Goal: Task Accomplishment & Management: Use online tool/utility

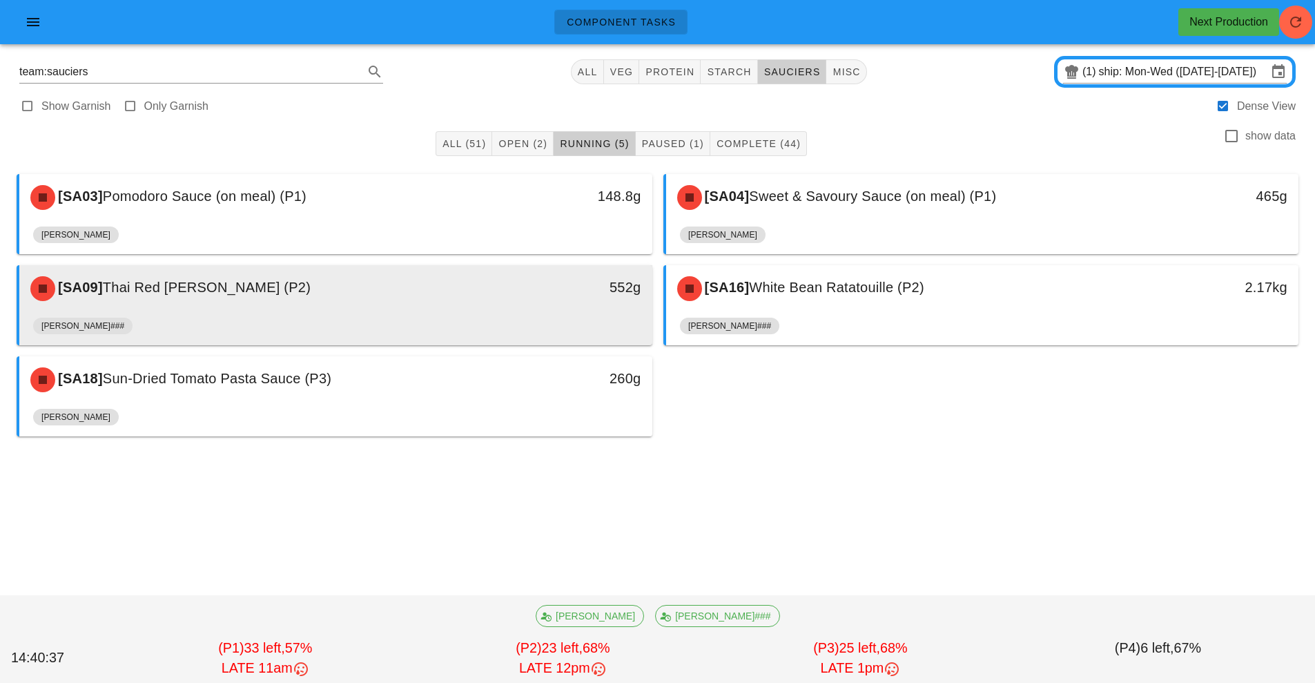
click at [449, 297] on div "[SA09] Thai Red [PERSON_NAME] (P2)" at bounding box center [257, 288] width 470 height 41
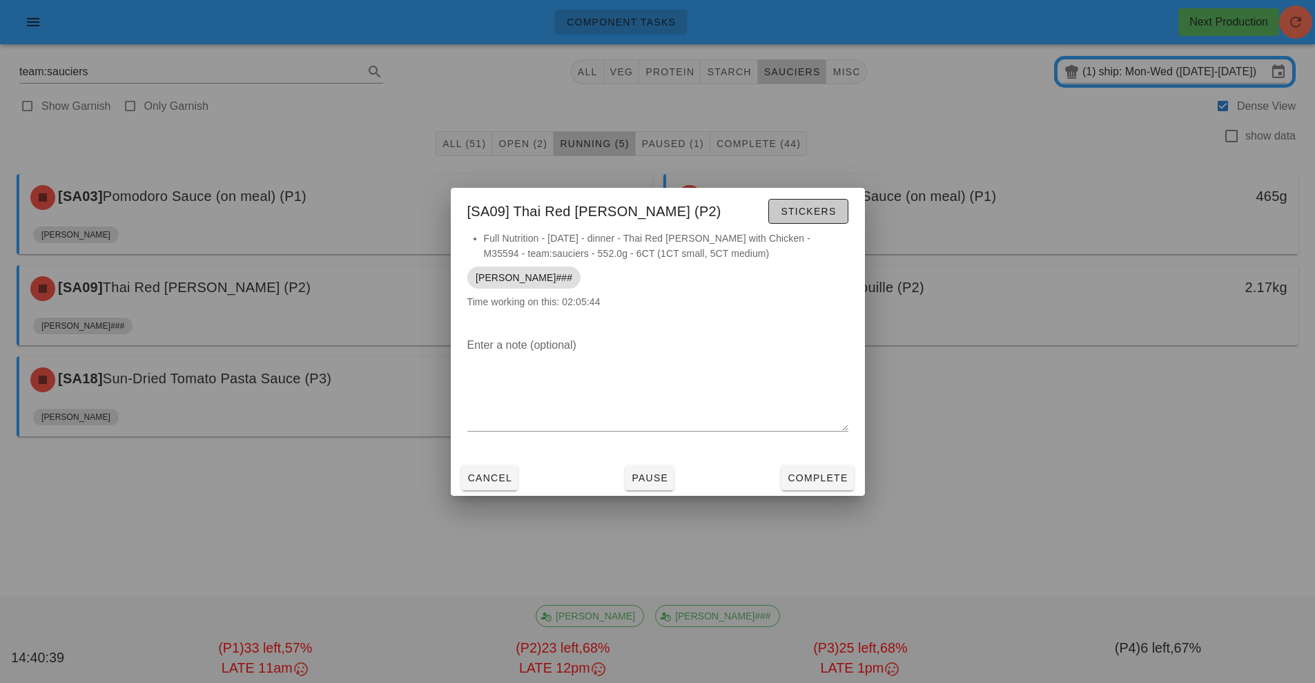
click at [814, 199] on button "Stickers" at bounding box center [807, 211] width 79 height 25
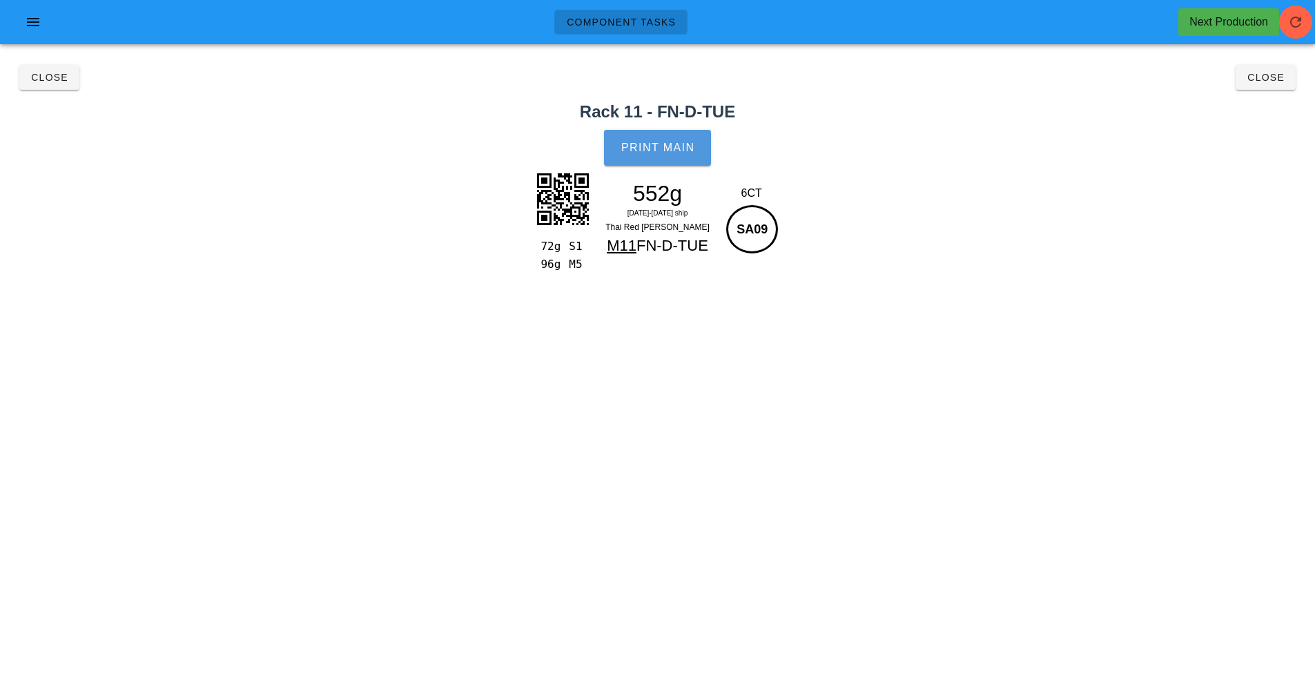
click at [674, 138] on button "Print Main" at bounding box center [657, 148] width 106 height 36
click at [45, 78] on span "Close" at bounding box center [49, 77] width 38 height 11
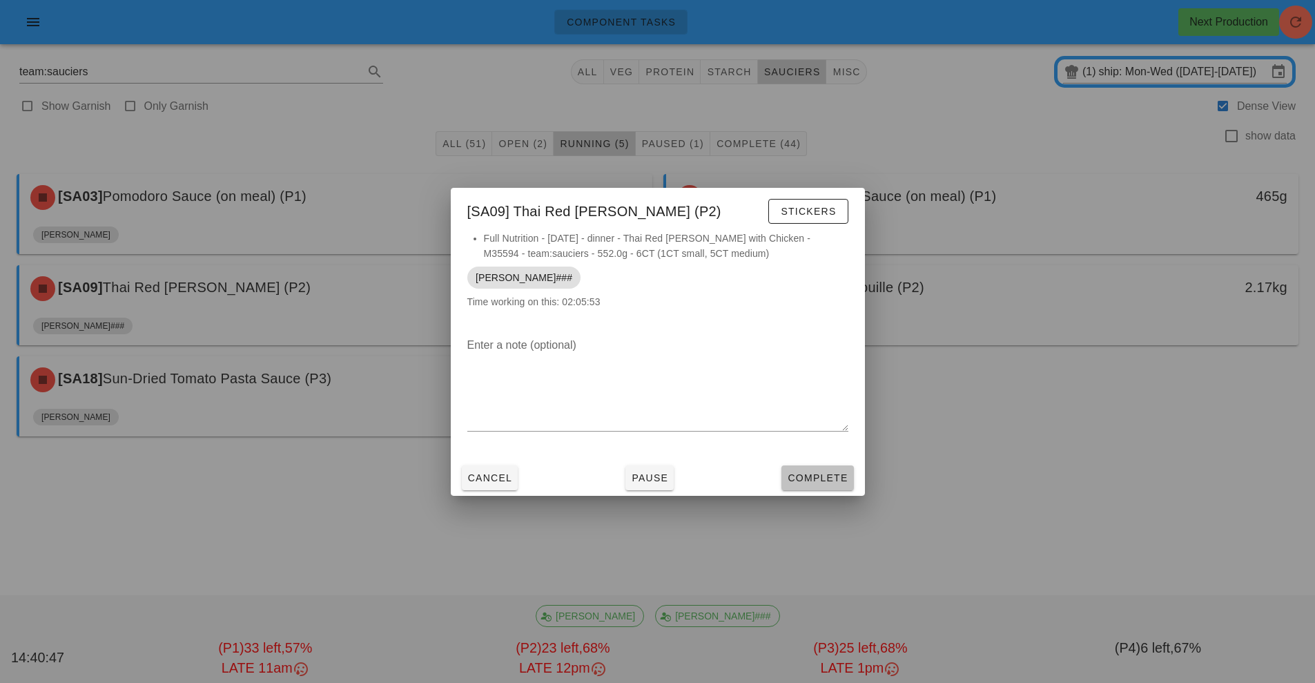
click at [820, 474] on span "Complete" at bounding box center [817, 477] width 61 height 11
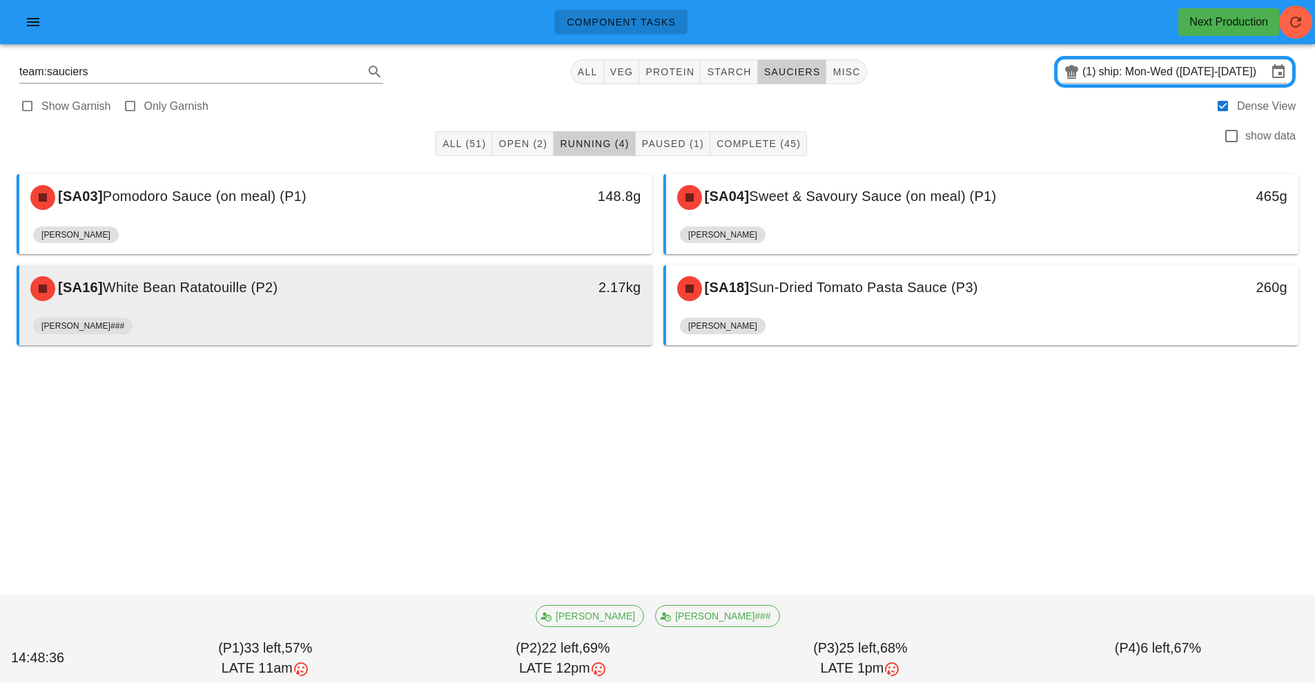
click at [523, 320] on div "[PERSON_NAME]###" at bounding box center [335, 328] width 605 height 33
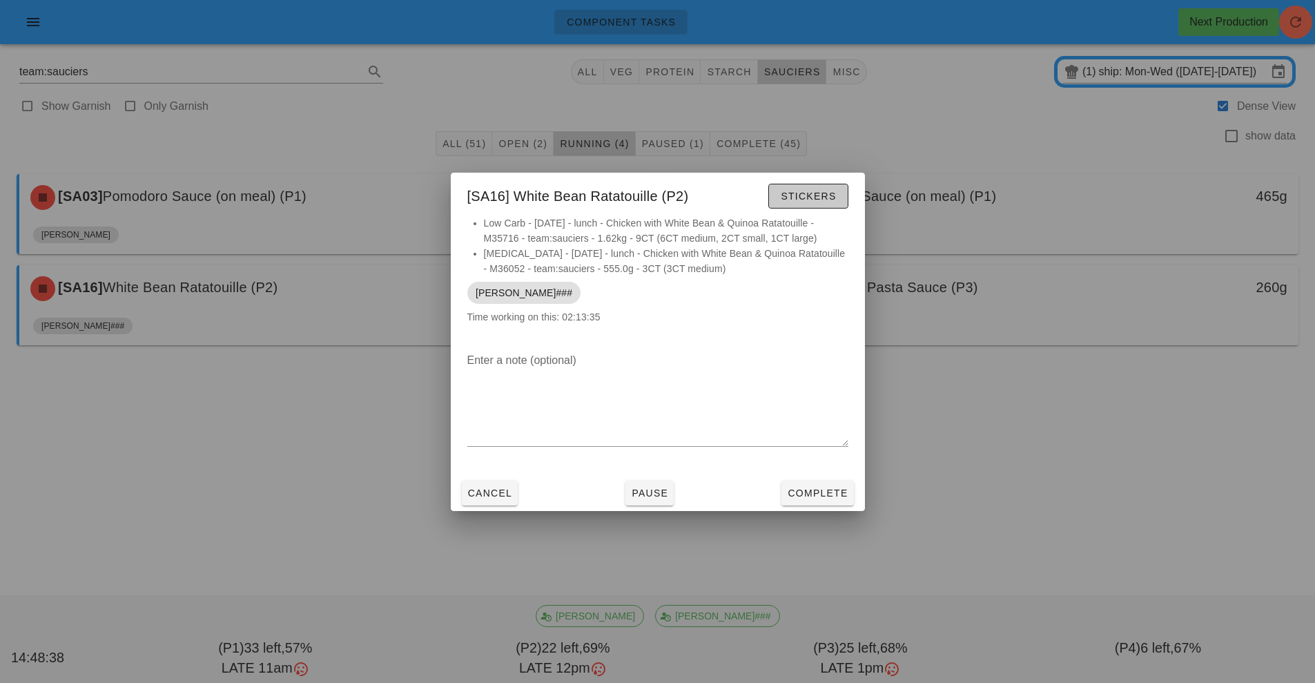
click at [825, 195] on span "Stickers" at bounding box center [808, 195] width 56 height 11
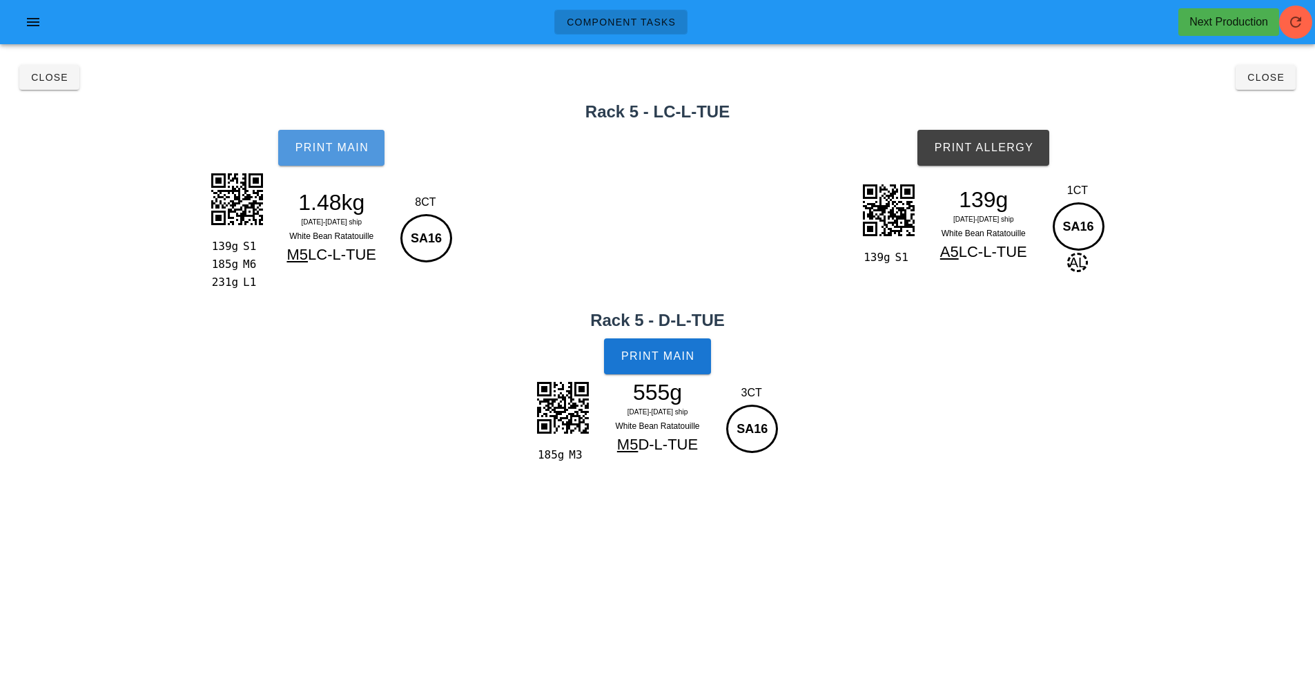
click at [349, 144] on span "Print Main" at bounding box center [331, 147] width 75 height 12
click at [658, 351] on span "Print Main" at bounding box center [657, 356] width 75 height 12
click at [977, 144] on span "Print Allergy" at bounding box center [983, 147] width 100 height 12
click at [34, 69] on button "Close" at bounding box center [49, 77] width 60 height 25
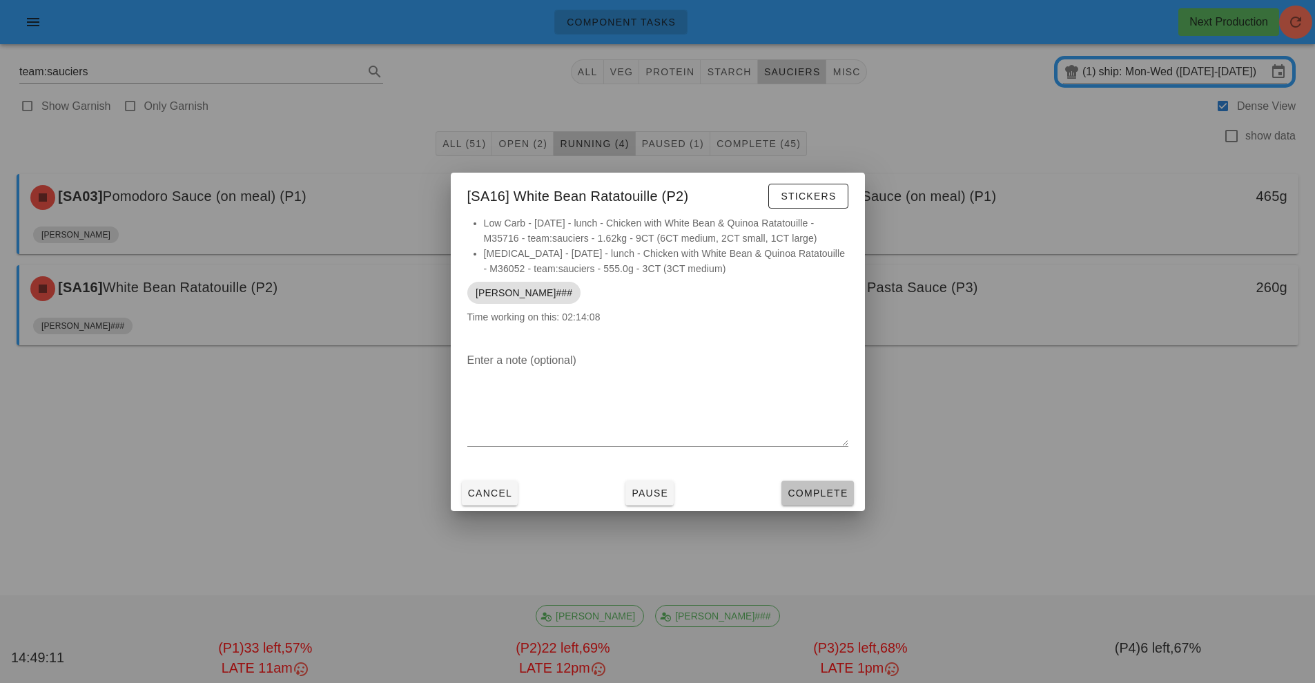
click at [816, 482] on button "Complete" at bounding box center [817, 492] width 72 height 25
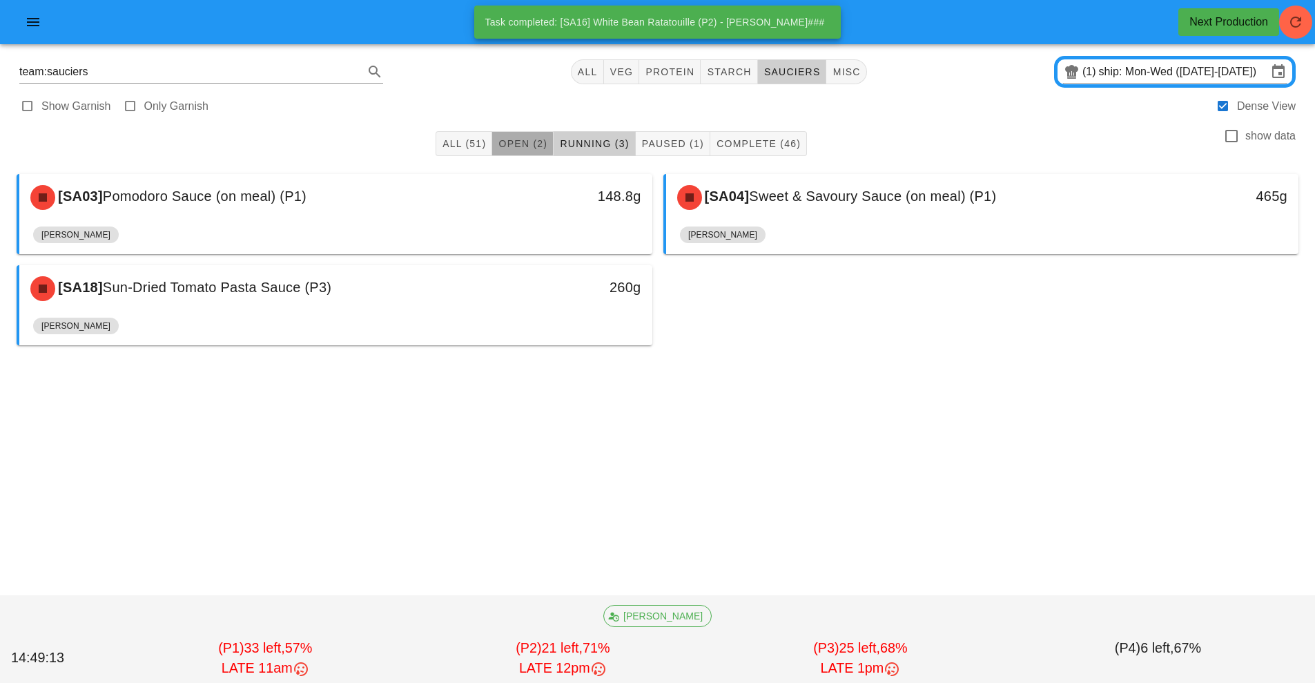
click at [521, 138] on span "Open (2)" at bounding box center [523, 143] width 50 height 11
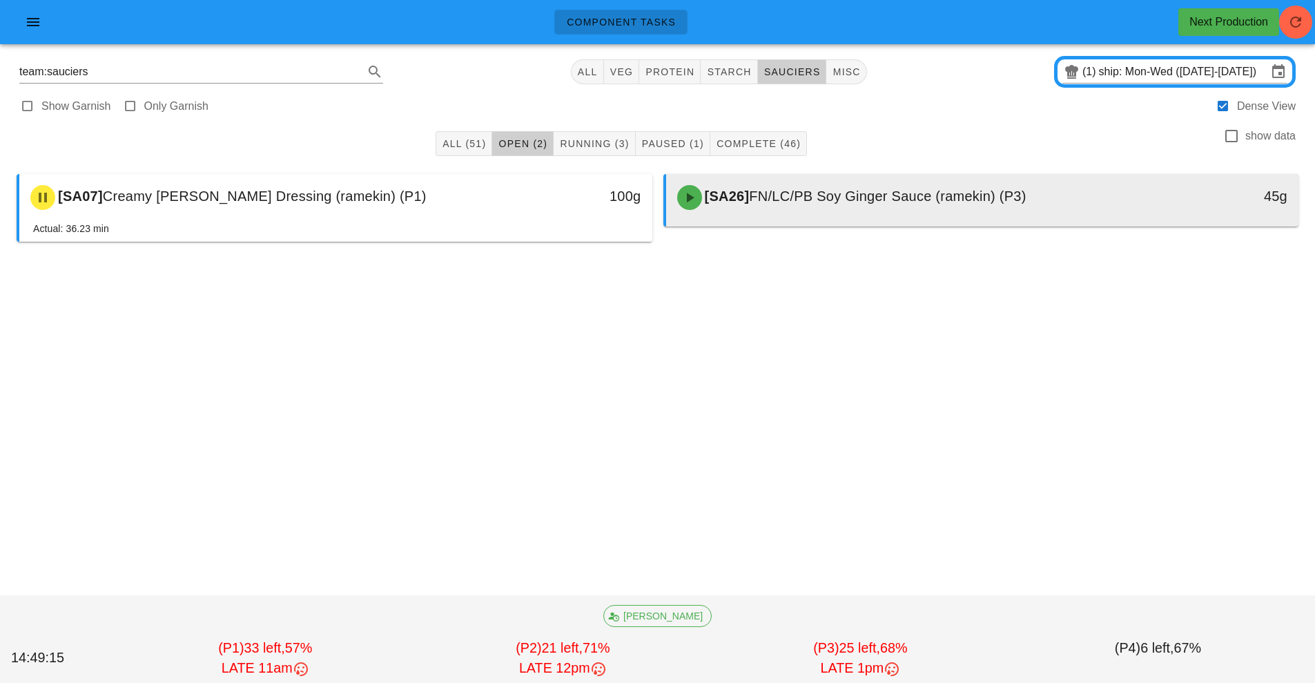
click at [862, 199] on span "FN/LC/PB Soy Ginger Sauce (ramekin) (P3)" at bounding box center [887, 195] width 277 height 15
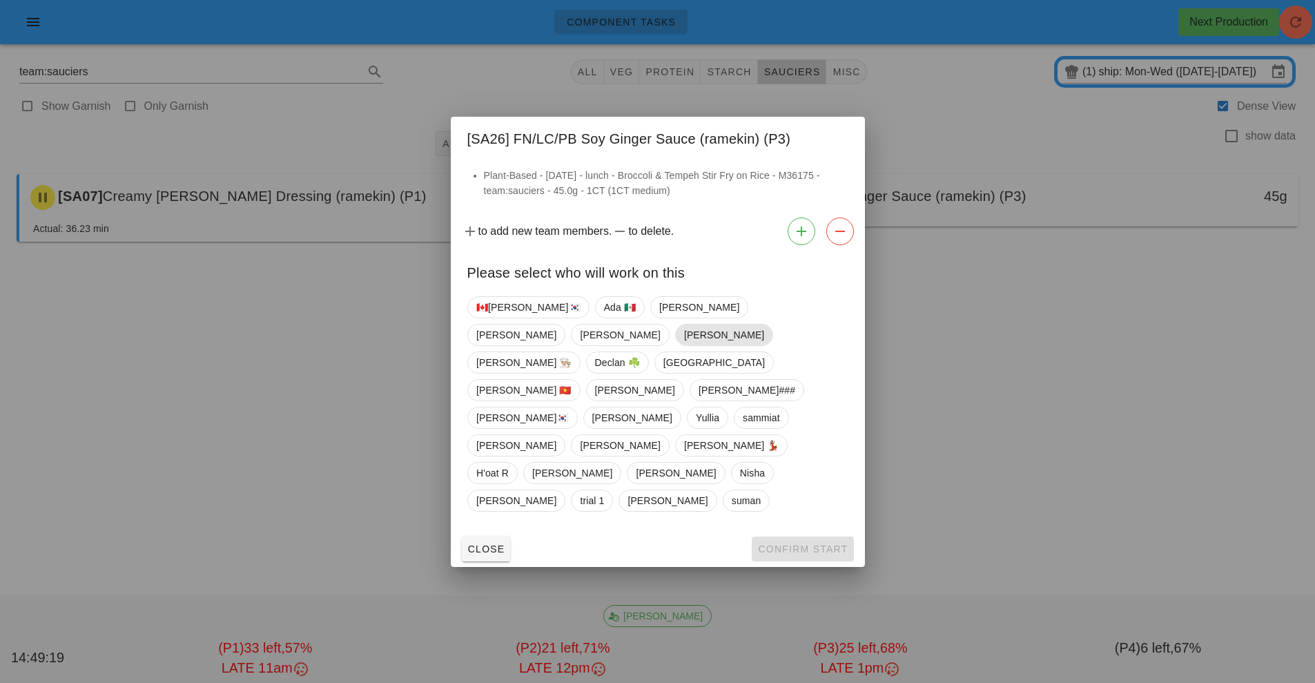
click at [763, 345] on span "[PERSON_NAME]" at bounding box center [723, 334] width 80 height 21
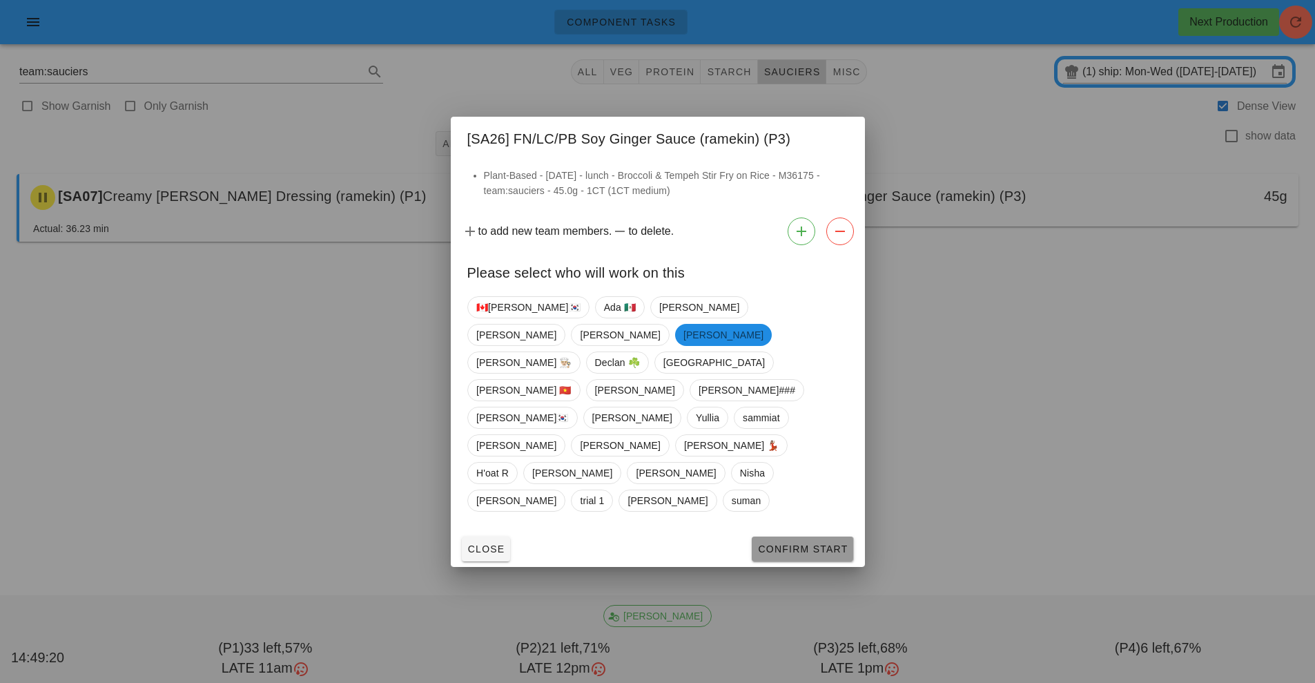
click at [813, 543] on span "Confirm Start" at bounding box center [802, 548] width 90 height 11
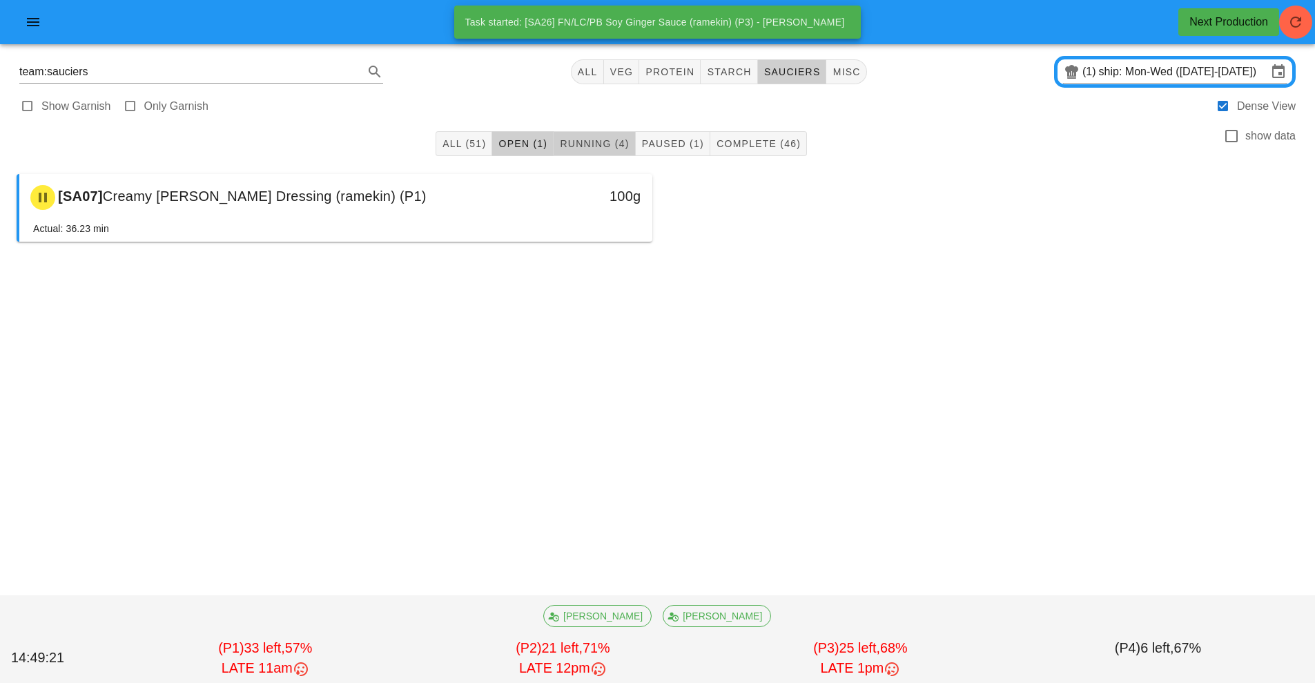
click at [603, 146] on span "Running (4)" at bounding box center [594, 143] width 70 height 11
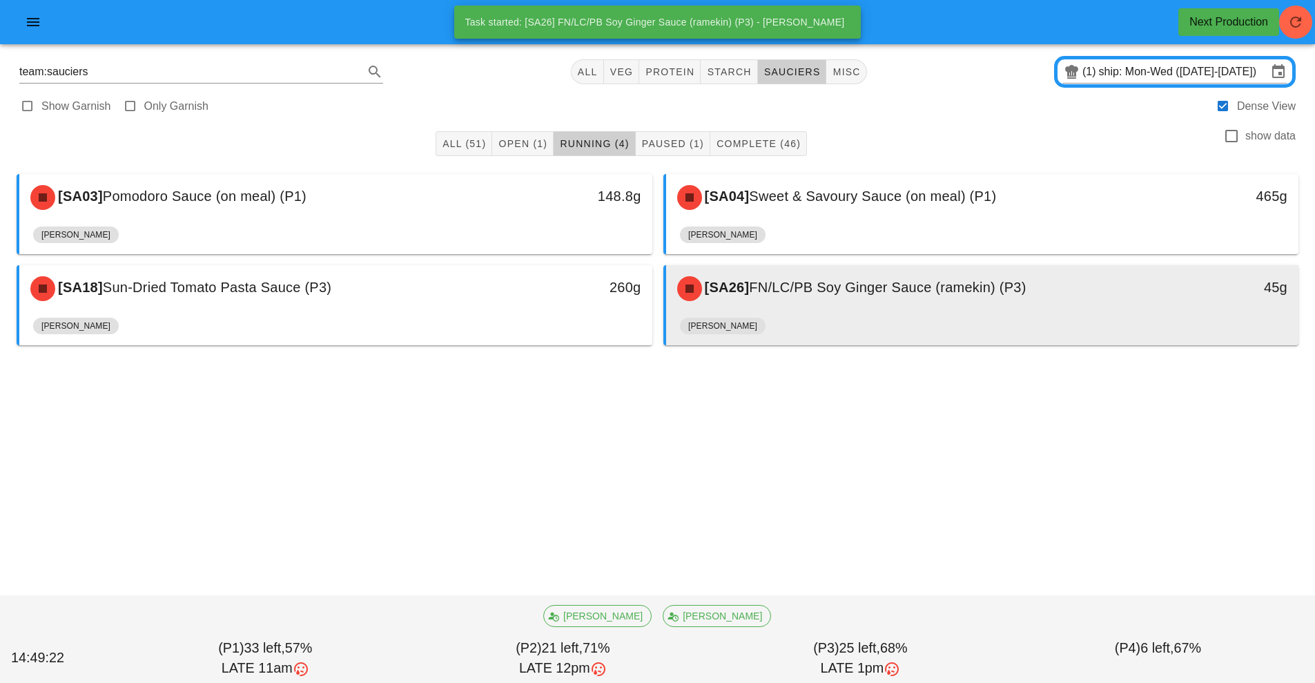
click at [834, 305] on div "[SA26] FN/LC/PB Soy Ginger Sauce (ramekin) (P3)" at bounding box center [904, 288] width 470 height 41
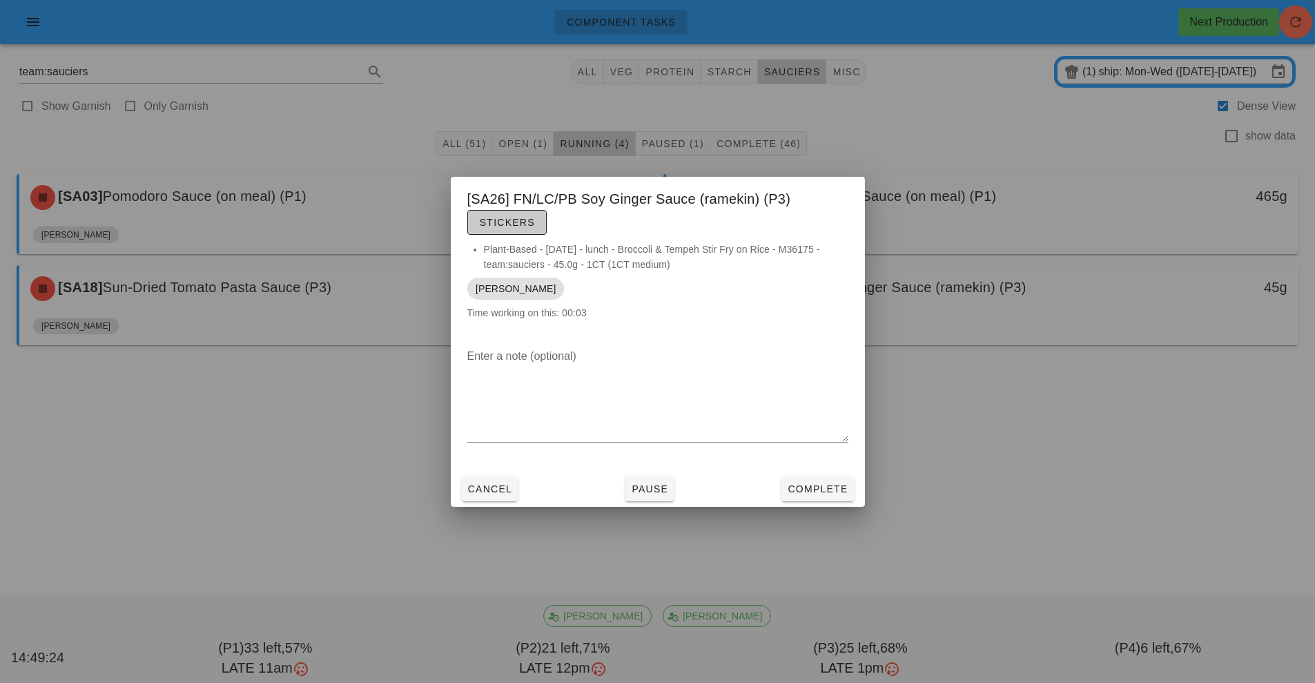
click at [525, 224] on span "Stickers" at bounding box center [507, 222] width 56 height 11
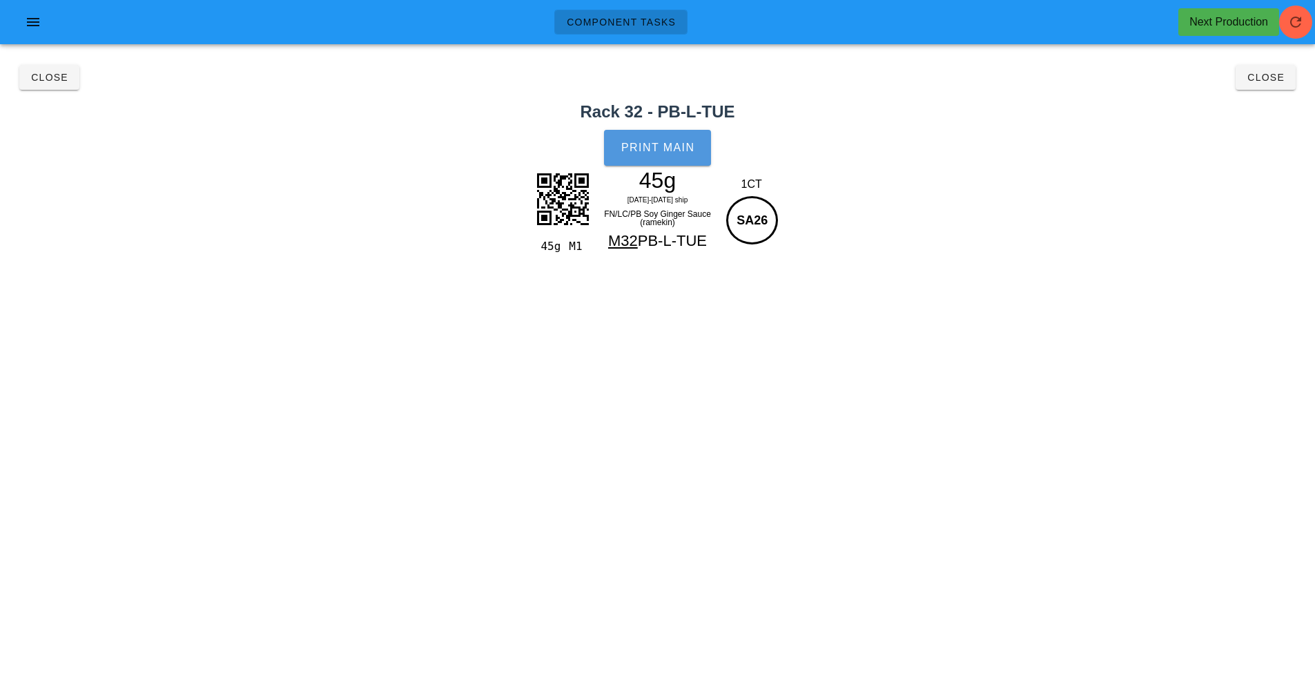
click at [659, 153] on span "Print Main" at bounding box center [657, 147] width 75 height 12
click at [45, 80] on span "Close" at bounding box center [49, 77] width 38 height 11
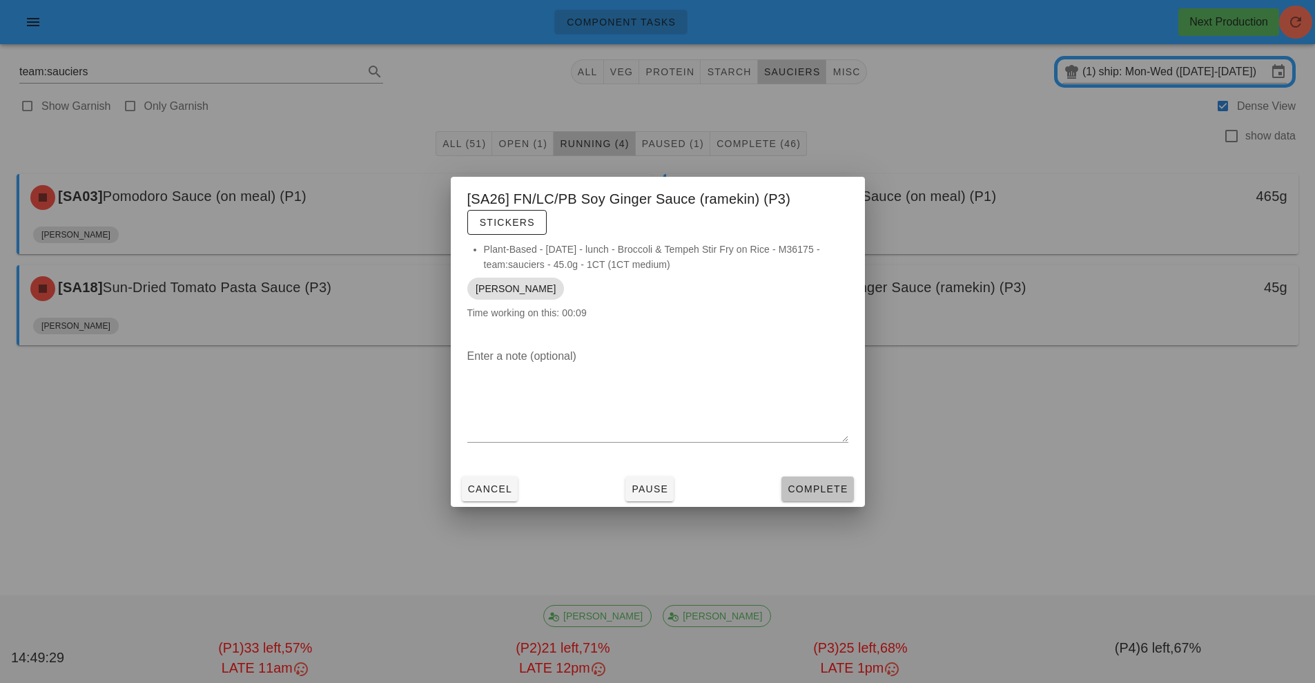
click at [828, 478] on button "Complete" at bounding box center [817, 488] width 72 height 25
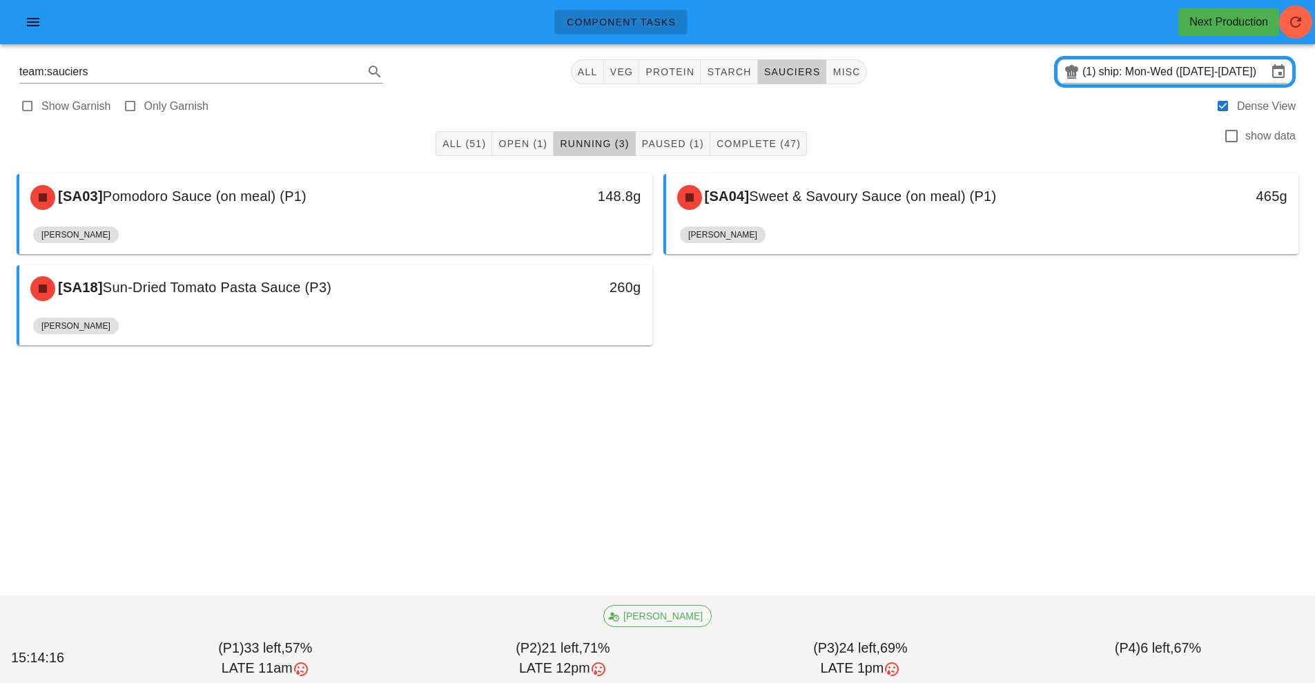
click at [629, 304] on div "260g" at bounding box center [570, 288] width 157 height 41
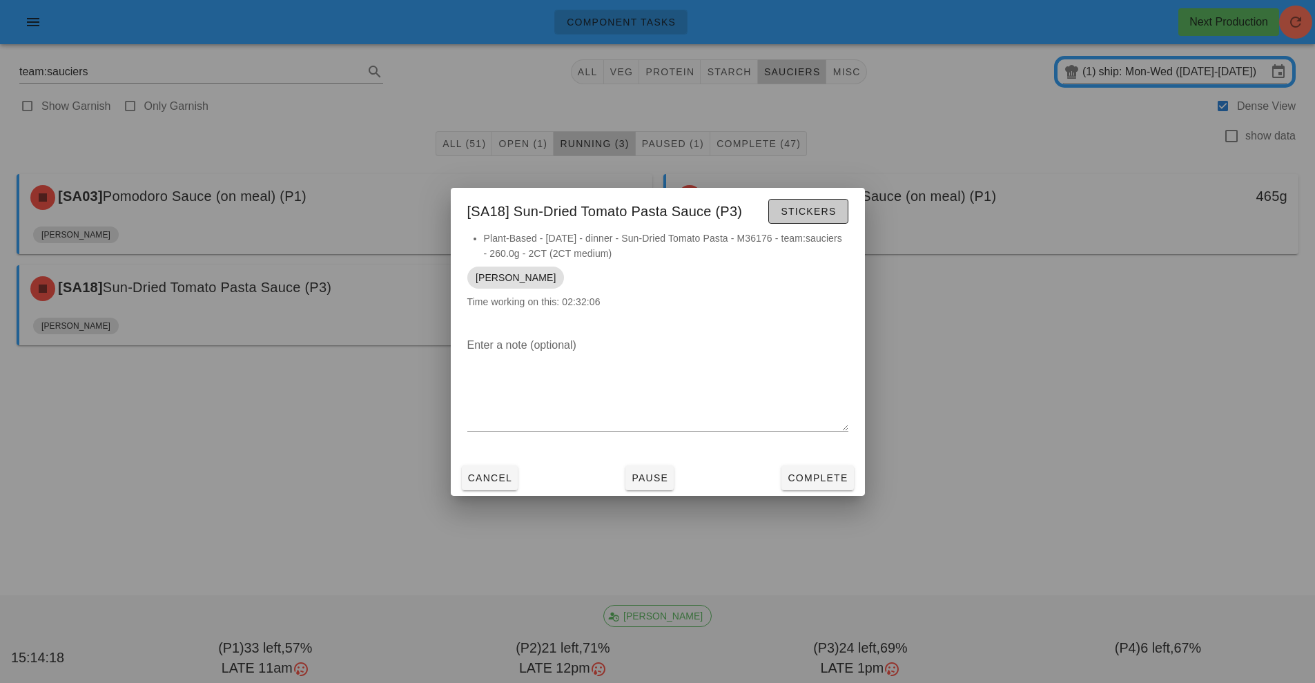
click at [824, 209] on span "Stickers" at bounding box center [808, 211] width 56 height 11
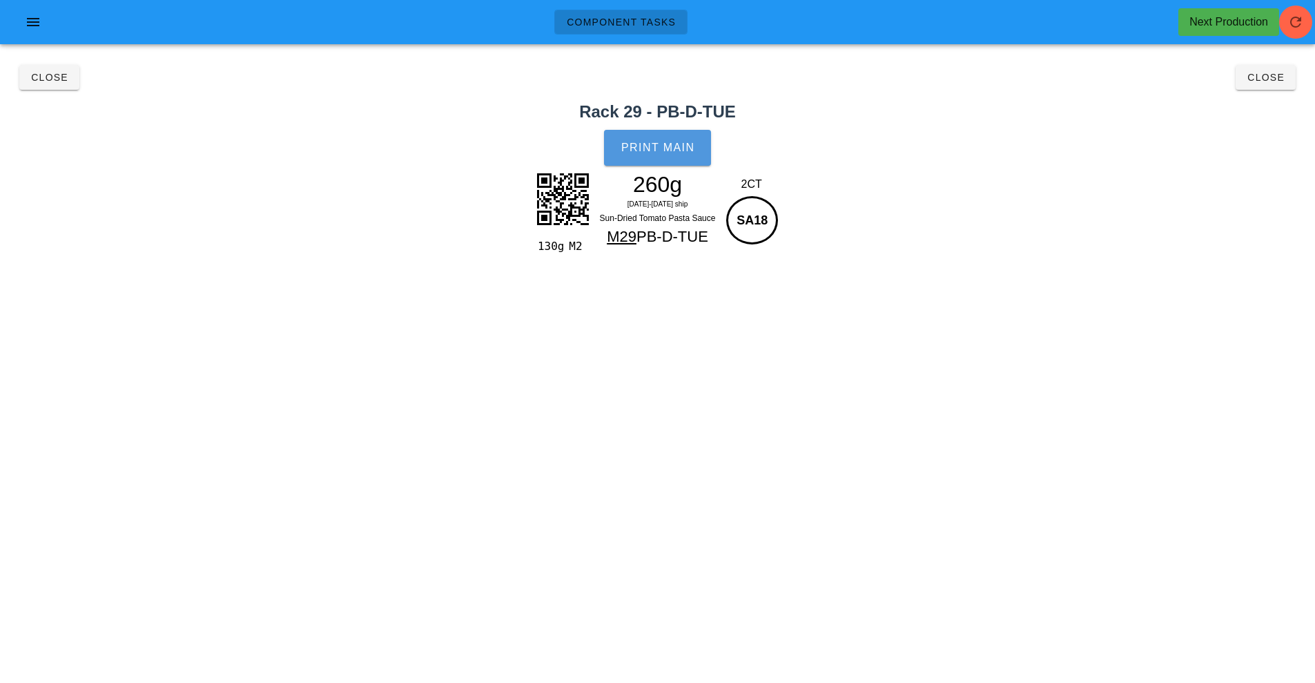
click at [647, 135] on button "Print Main" at bounding box center [657, 148] width 106 height 36
click at [1258, 86] on button "Close" at bounding box center [1265, 77] width 60 height 25
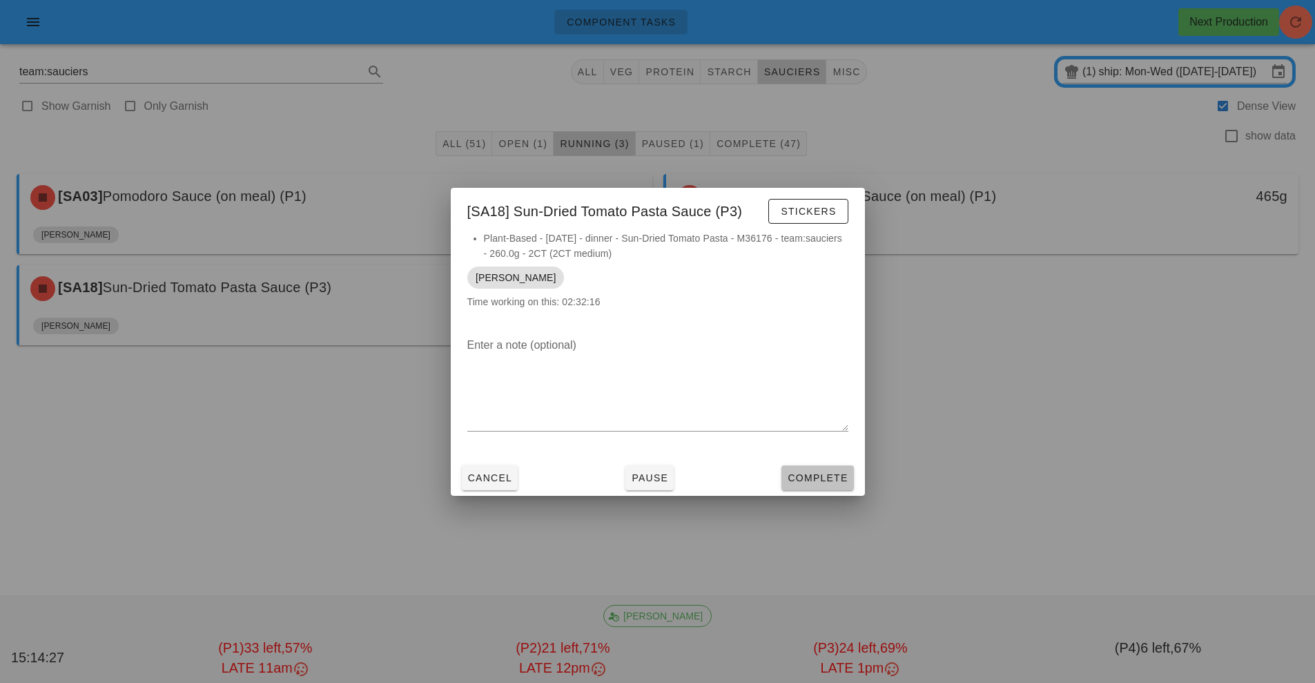
click at [823, 476] on span "Complete" at bounding box center [817, 477] width 61 height 11
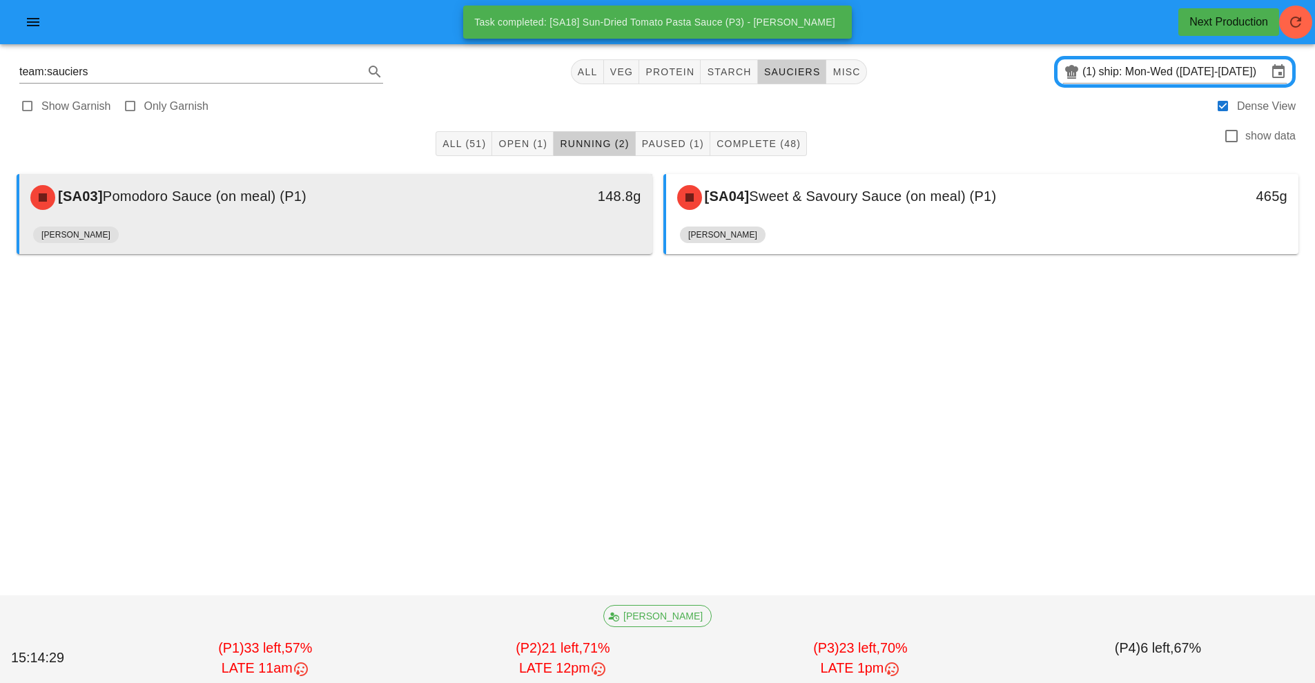
click at [491, 188] on div "[SA03] Pomodoro Sauce (on meal) (P1)" at bounding box center [257, 197] width 470 height 41
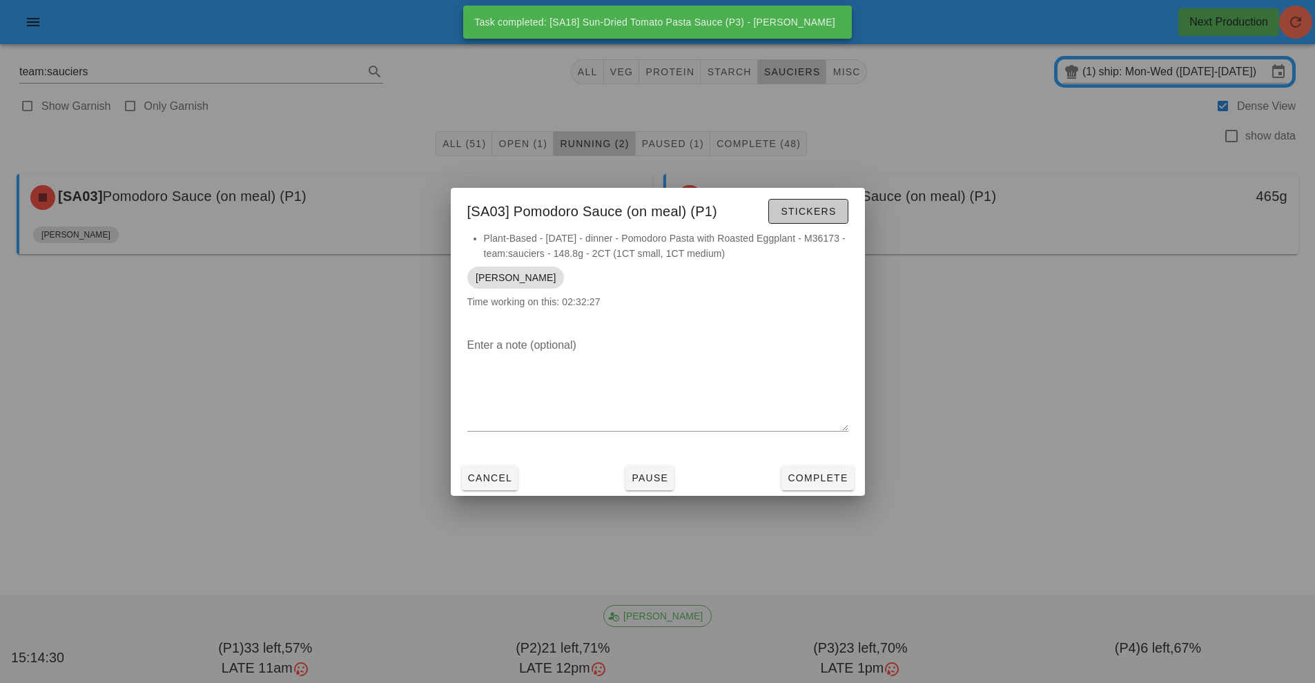
click at [794, 211] on span "Stickers" at bounding box center [808, 211] width 56 height 11
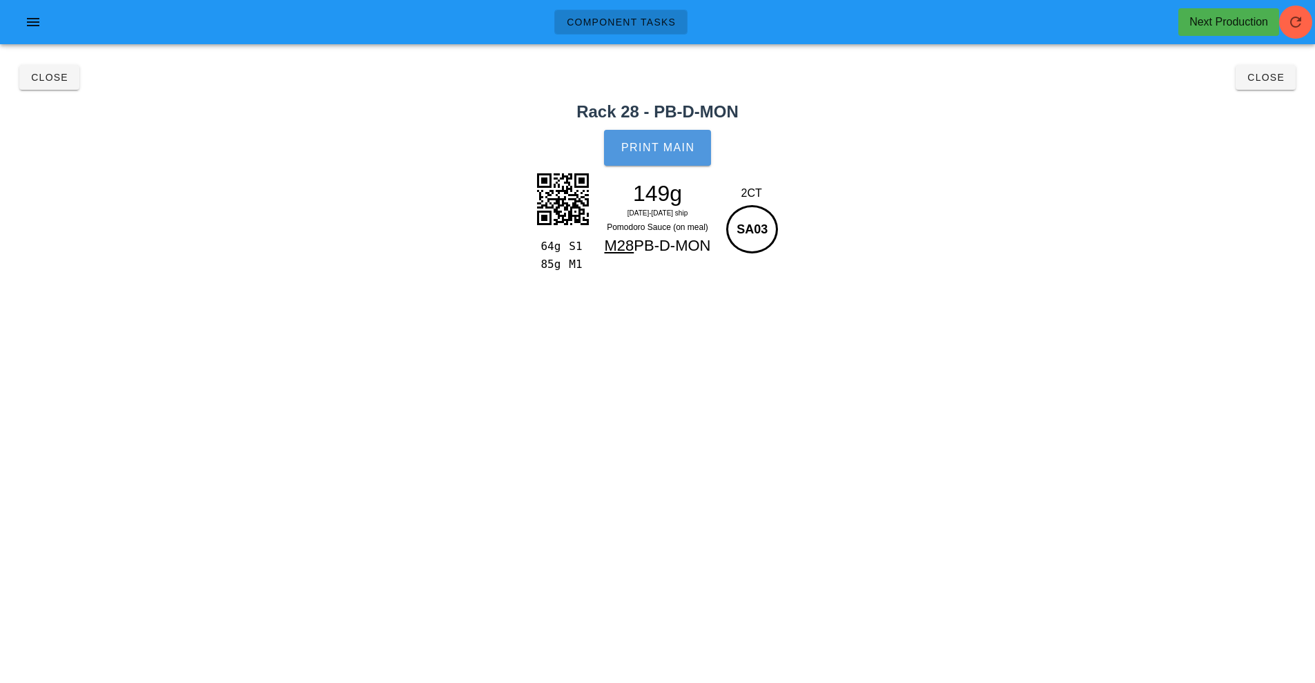
click at [642, 144] on span "Print Main" at bounding box center [657, 147] width 75 height 12
click at [1280, 86] on button "Close" at bounding box center [1265, 77] width 60 height 25
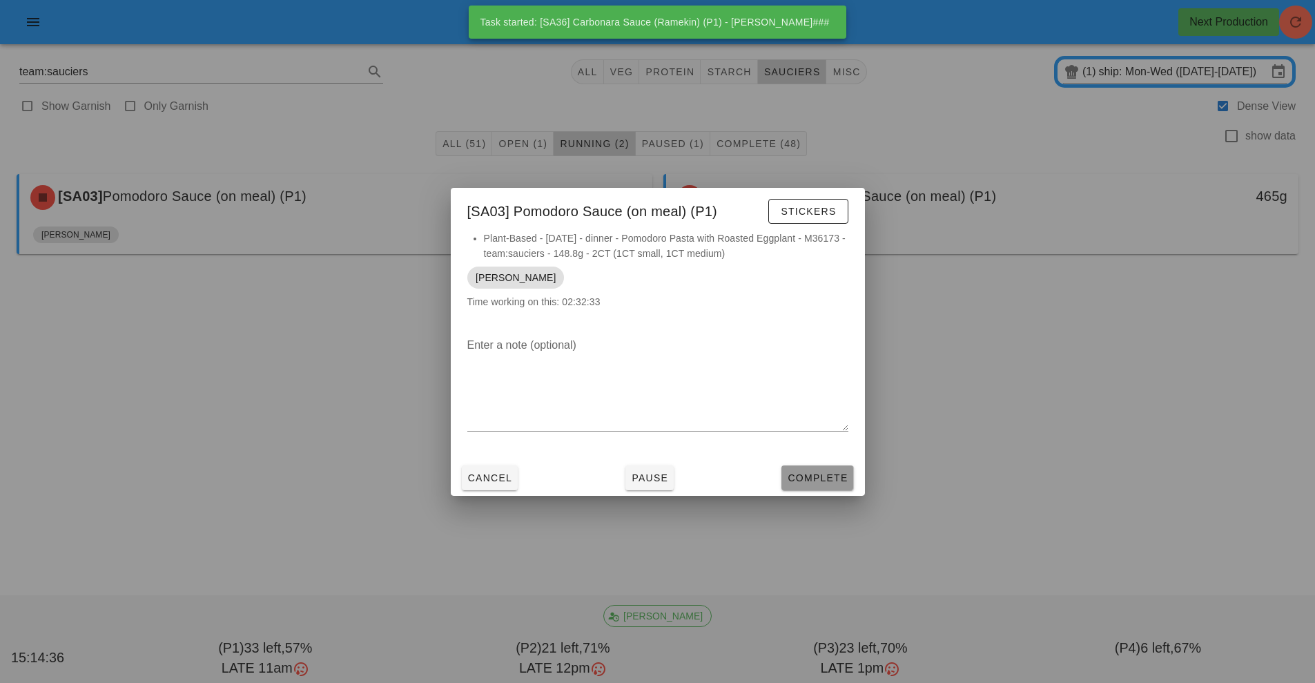
click at [840, 480] on span "Complete" at bounding box center [817, 477] width 61 height 11
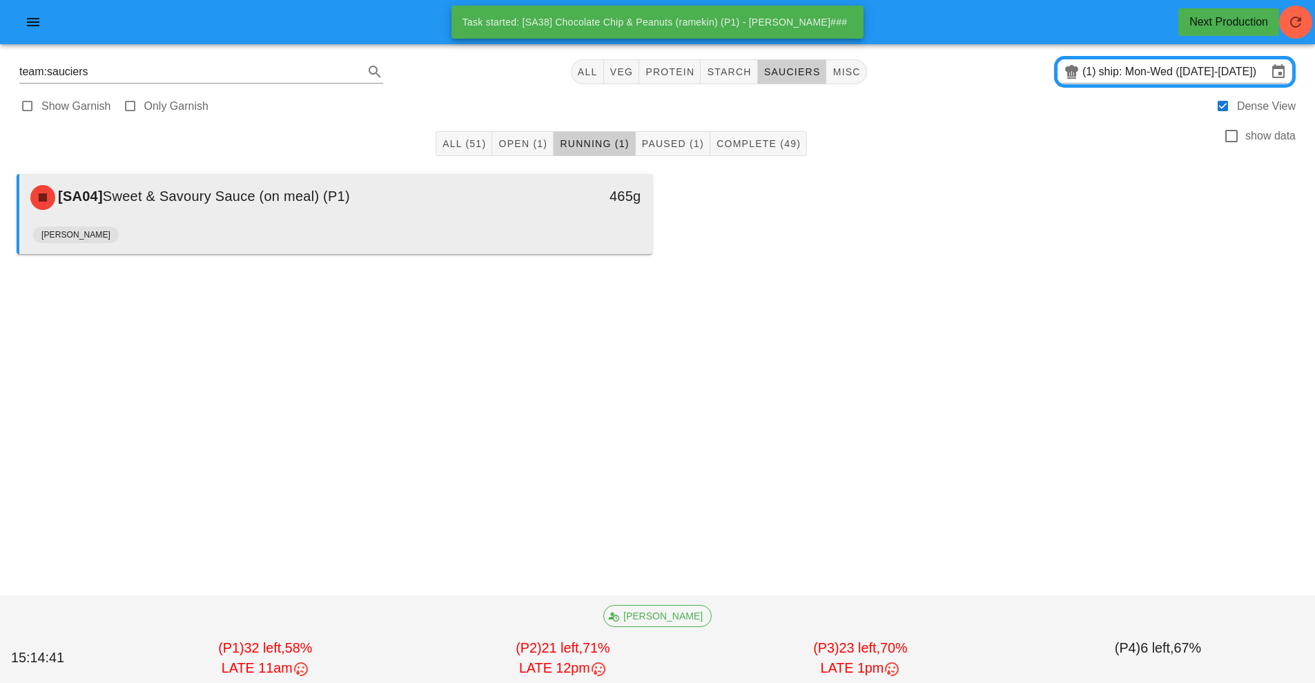
click at [590, 229] on div "[PERSON_NAME]" at bounding box center [335, 237] width 605 height 33
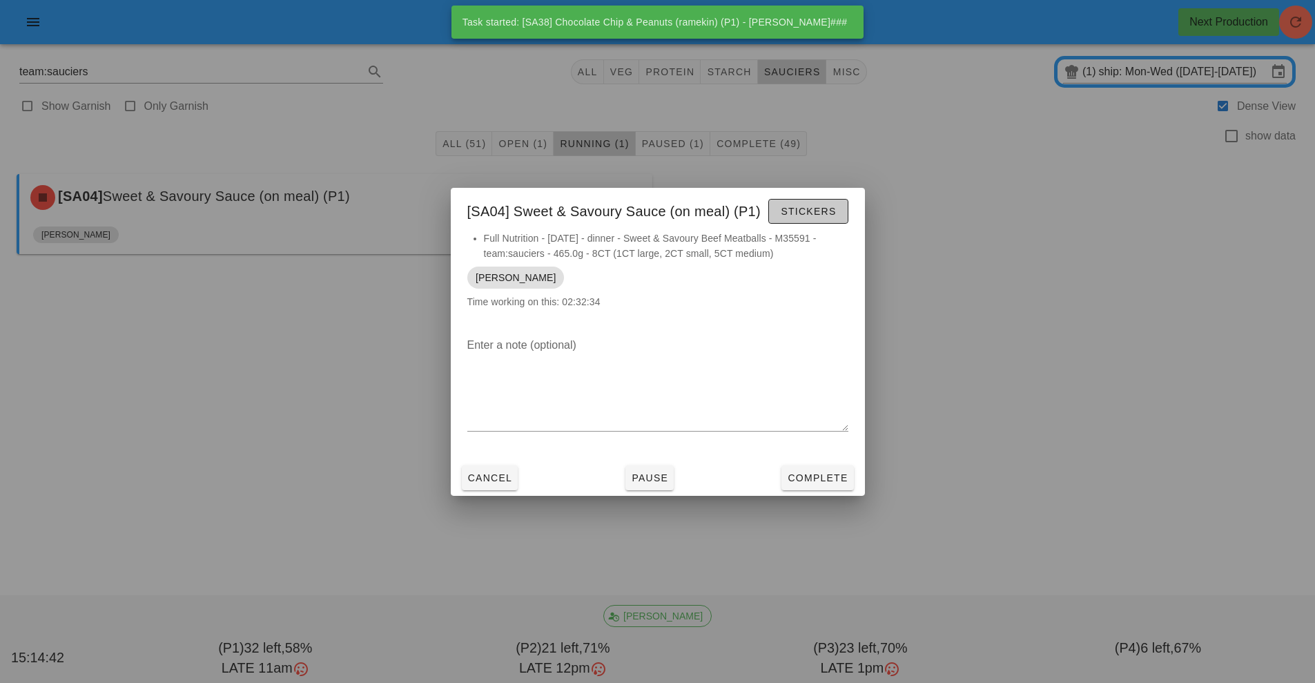
click at [792, 212] on span "Stickers" at bounding box center [808, 211] width 56 height 11
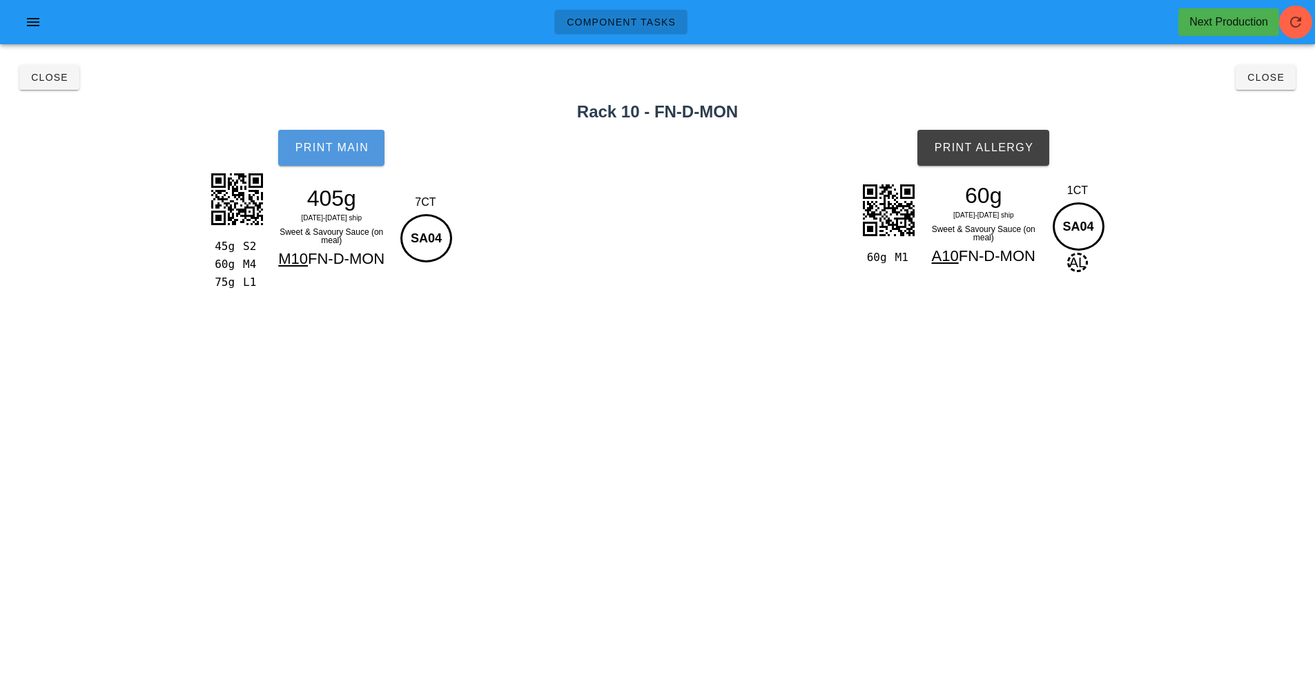
click at [319, 150] on span "Print Main" at bounding box center [331, 147] width 75 height 12
click at [977, 146] on span "Print Allergy" at bounding box center [983, 147] width 100 height 12
click at [1266, 72] on span "Close" at bounding box center [1265, 77] width 38 height 11
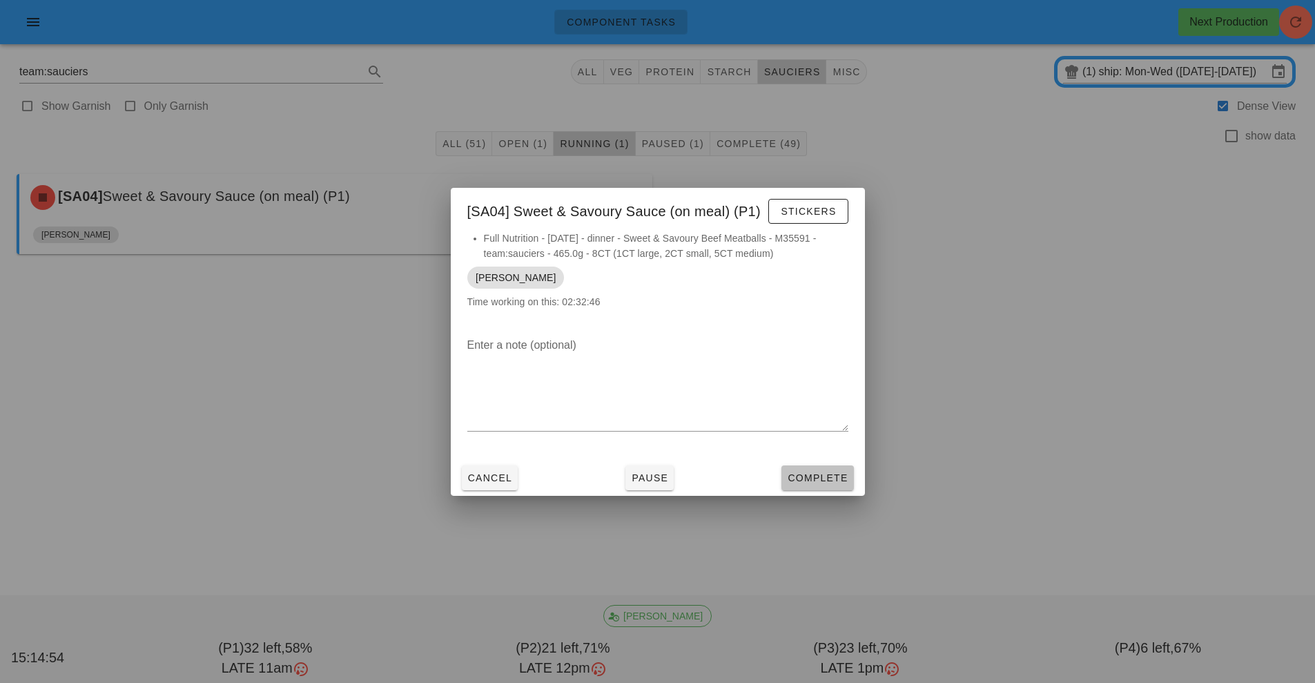
click at [839, 478] on span "Complete" at bounding box center [817, 477] width 61 height 11
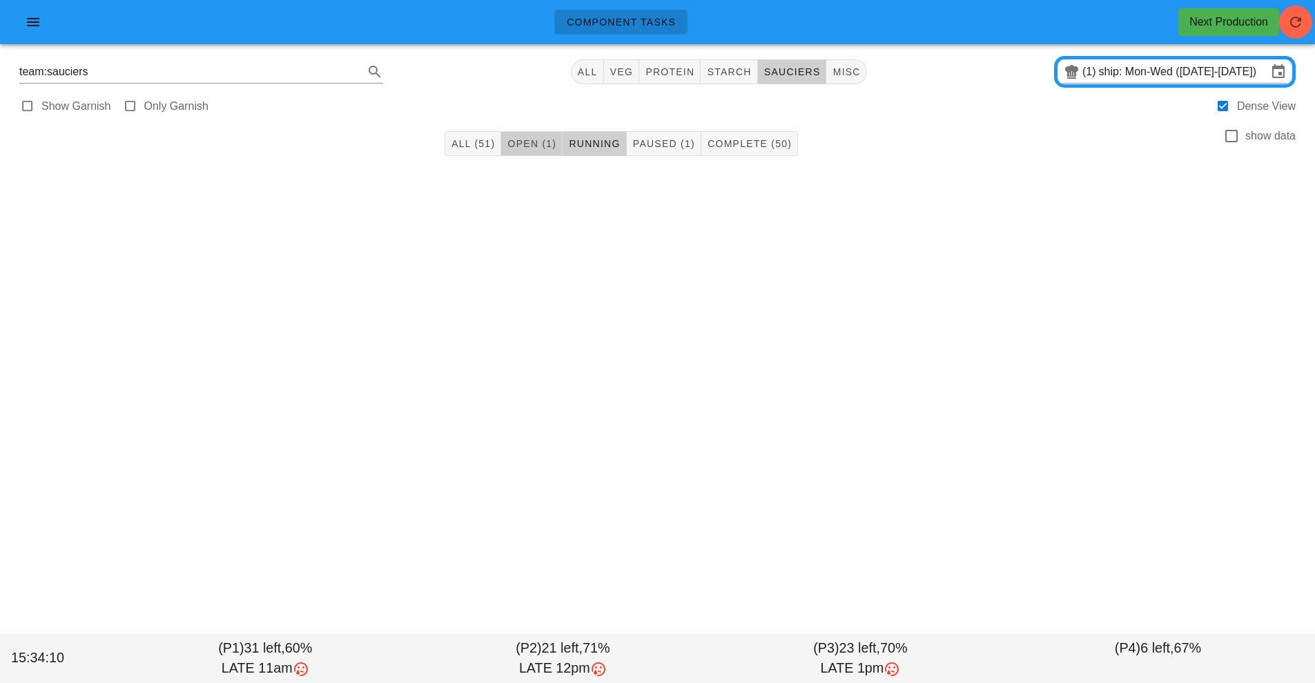
click at [525, 140] on span "Open (1)" at bounding box center [532, 143] width 50 height 11
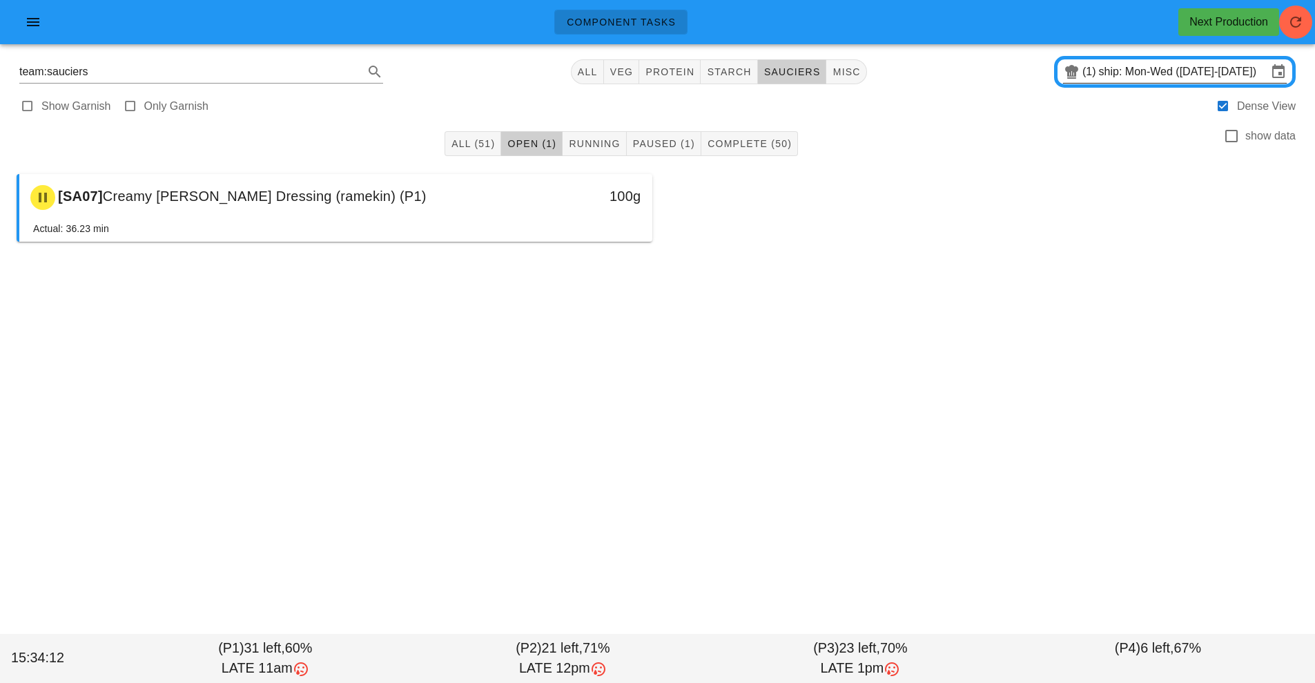
click at [1122, 69] on input "ship: Mon-Wed ([DATE]-[DATE])" at bounding box center [1183, 72] width 168 height 22
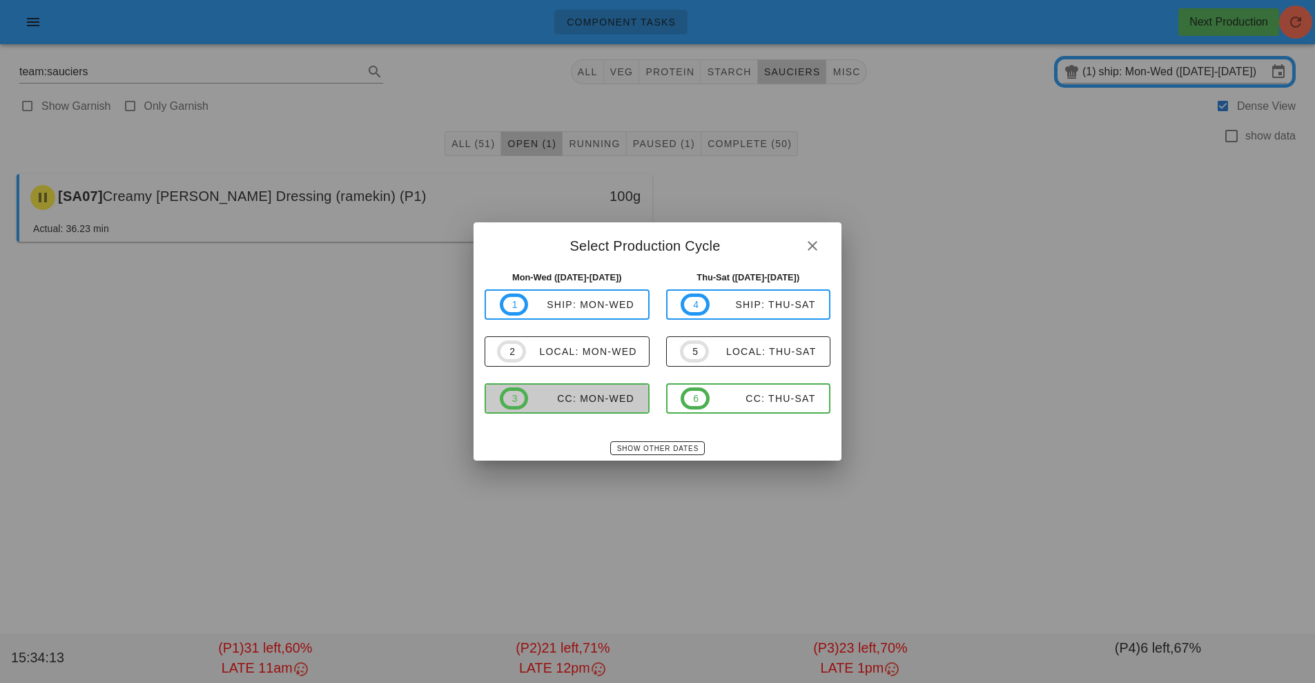
click at [597, 393] on div "CC: Mon-Wed" at bounding box center [581, 398] width 106 height 11
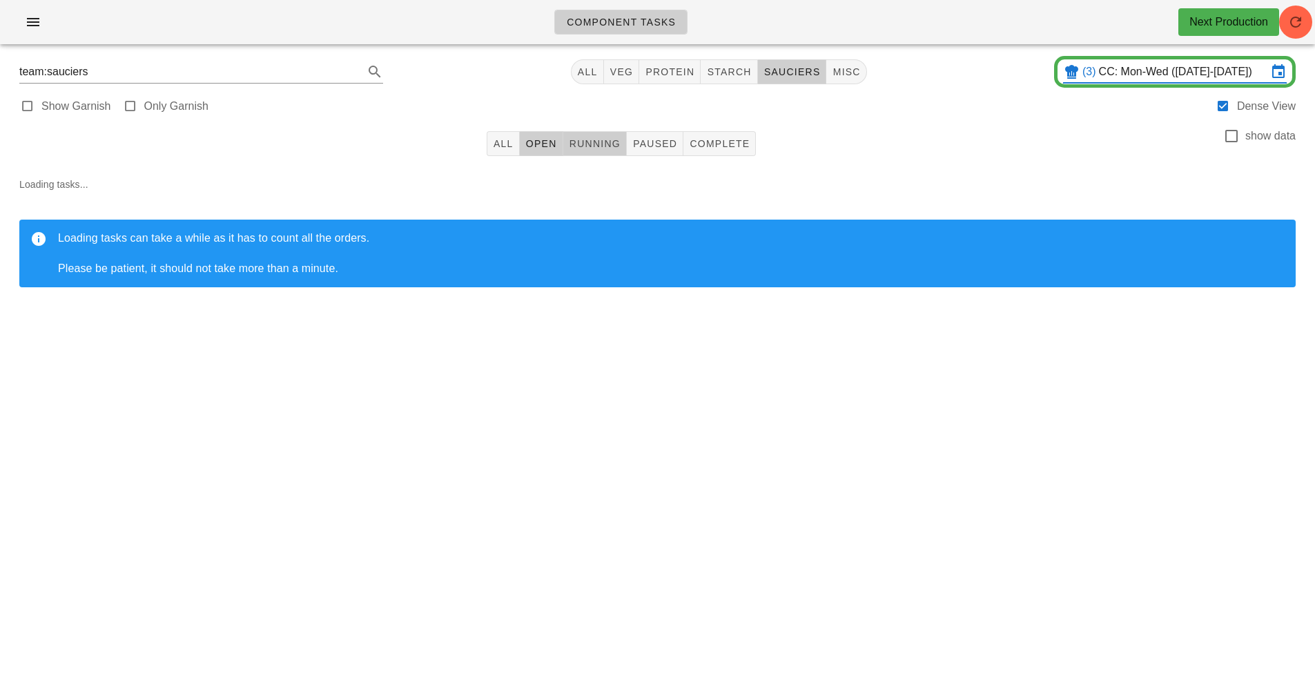
click at [596, 148] on span "Running" at bounding box center [595, 143] width 52 height 11
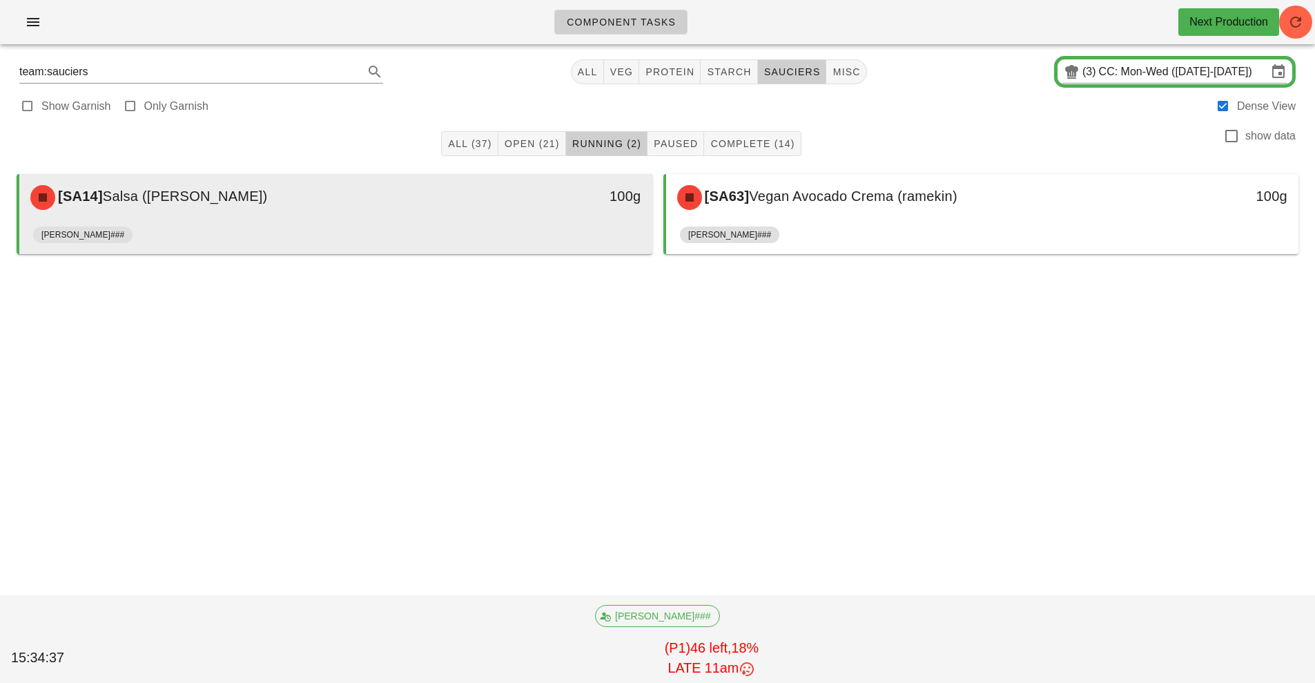
click at [430, 210] on div "[SA14] Salsa ([PERSON_NAME])" at bounding box center [257, 197] width 470 height 41
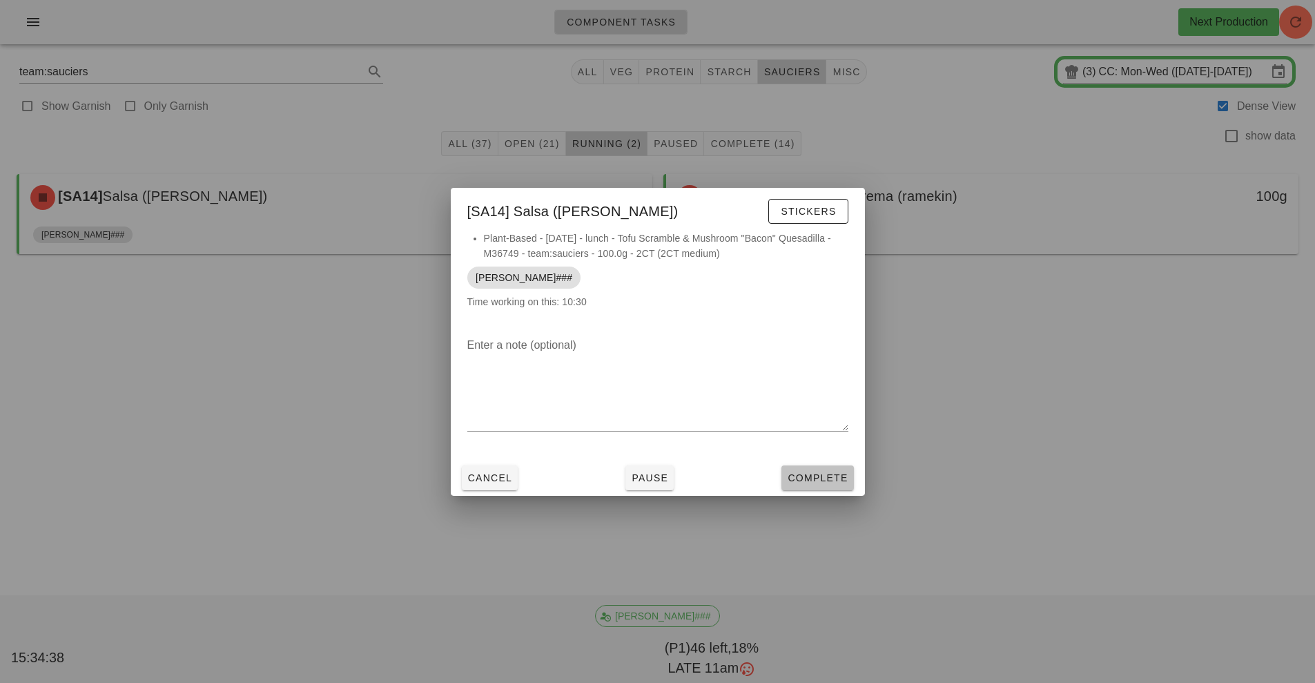
click at [819, 465] on button "Complete" at bounding box center [817, 477] width 72 height 25
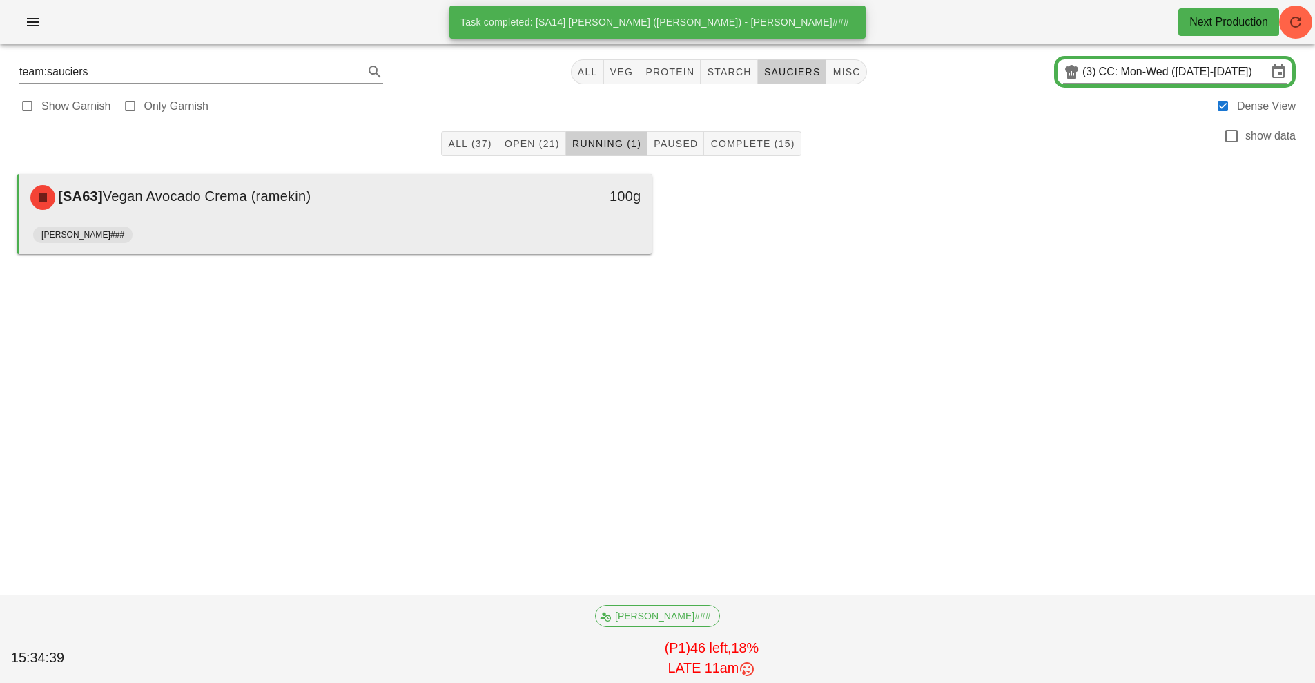
click at [505, 209] on div "100g" at bounding box center [570, 197] width 157 height 41
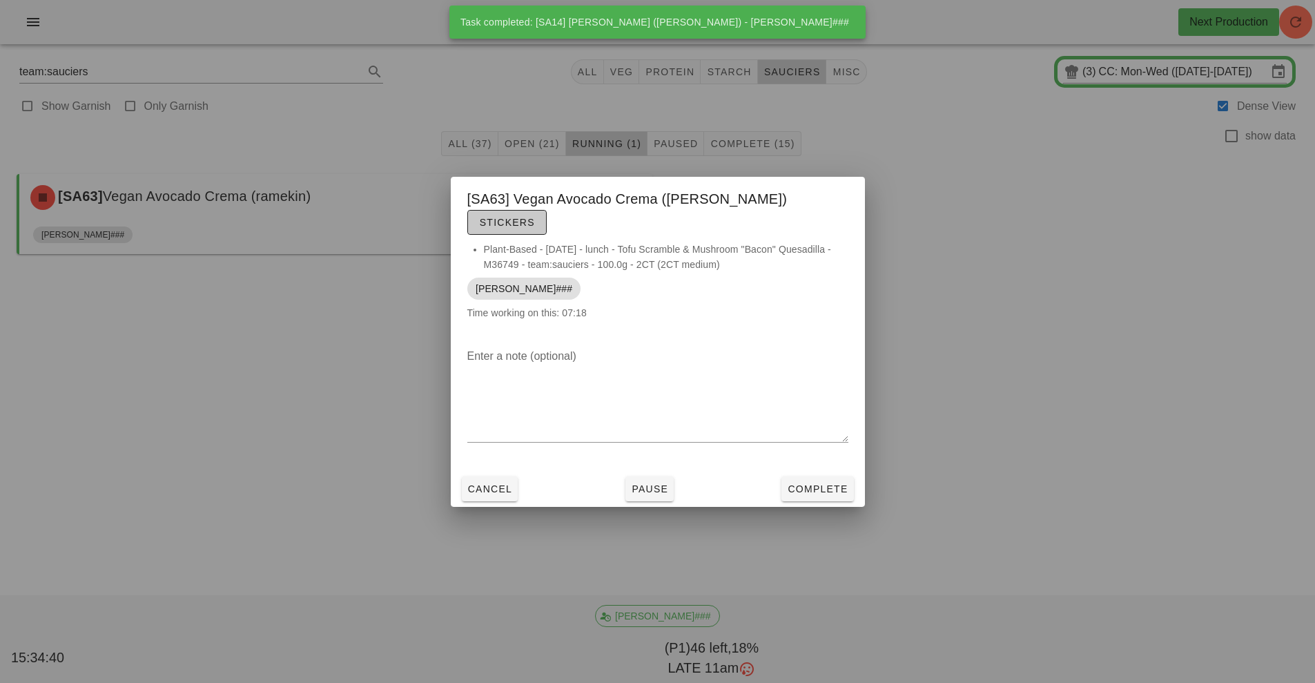
click at [535, 217] on span "Stickers" at bounding box center [507, 222] width 56 height 11
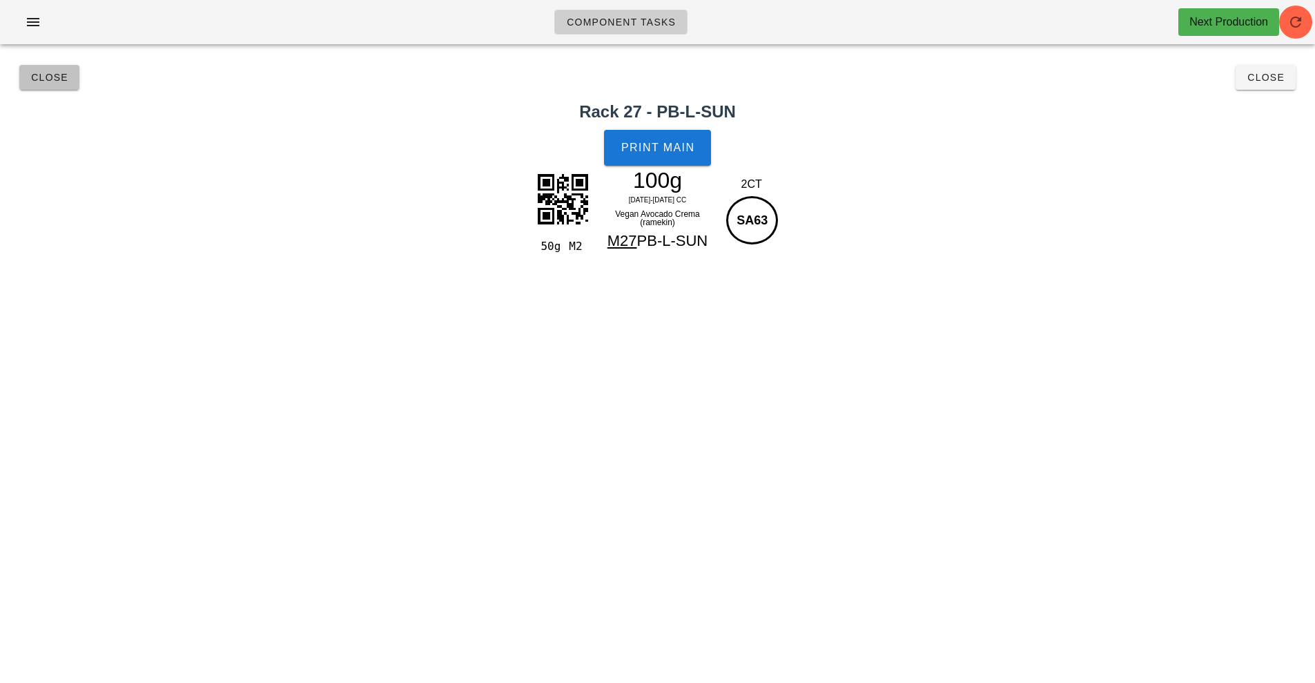
click at [62, 79] on span "Close" at bounding box center [49, 77] width 38 height 11
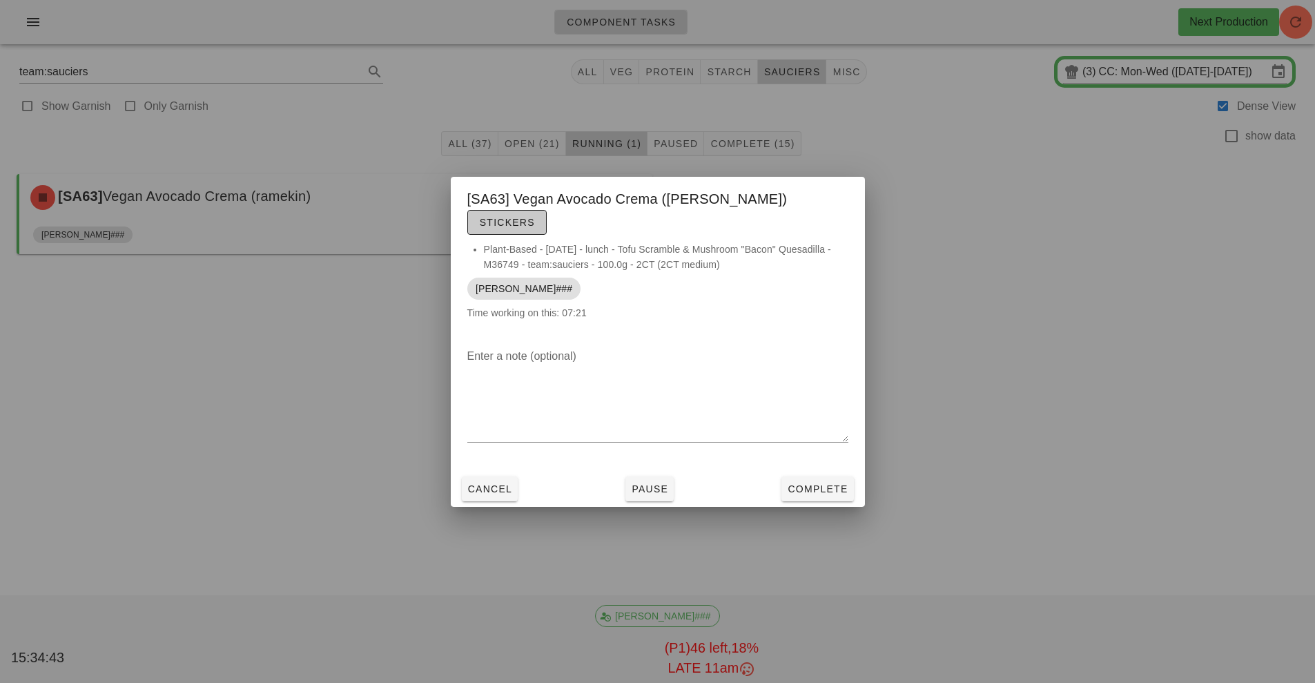
click at [535, 217] on span "Stickers" at bounding box center [507, 222] width 56 height 11
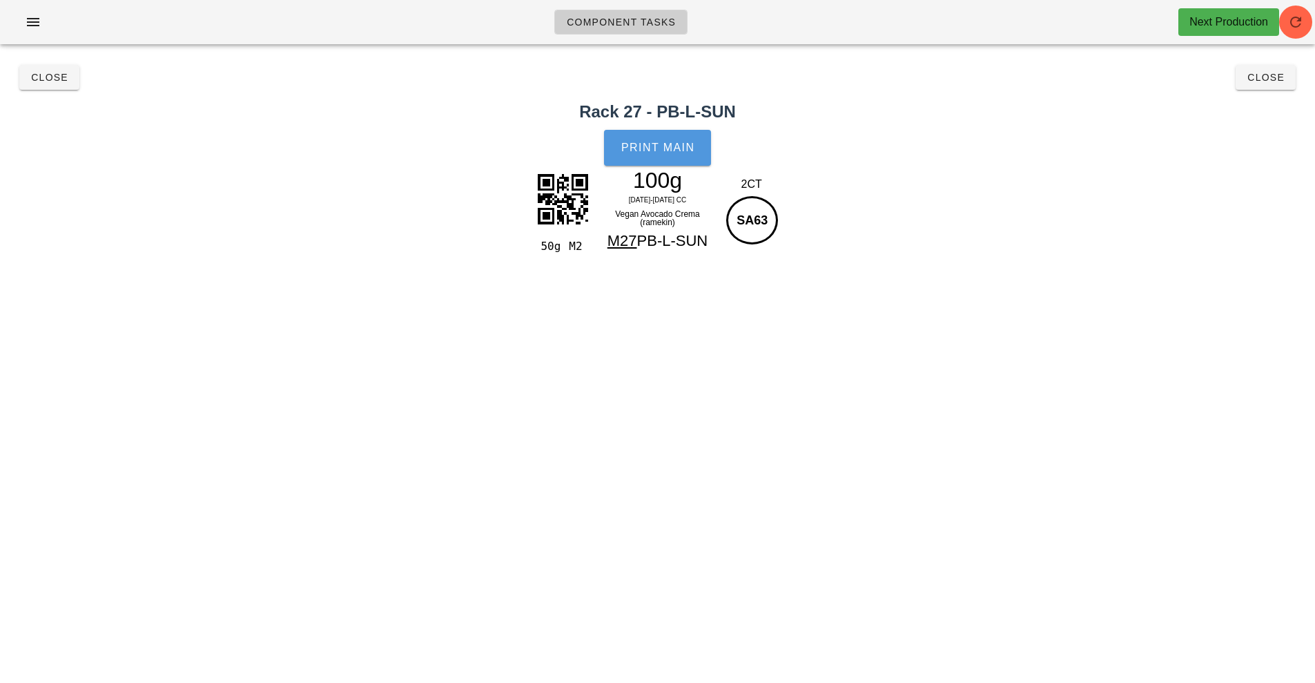
click at [674, 133] on button "Print Main" at bounding box center [657, 148] width 106 height 36
click at [48, 66] on button "Close" at bounding box center [49, 77] width 60 height 25
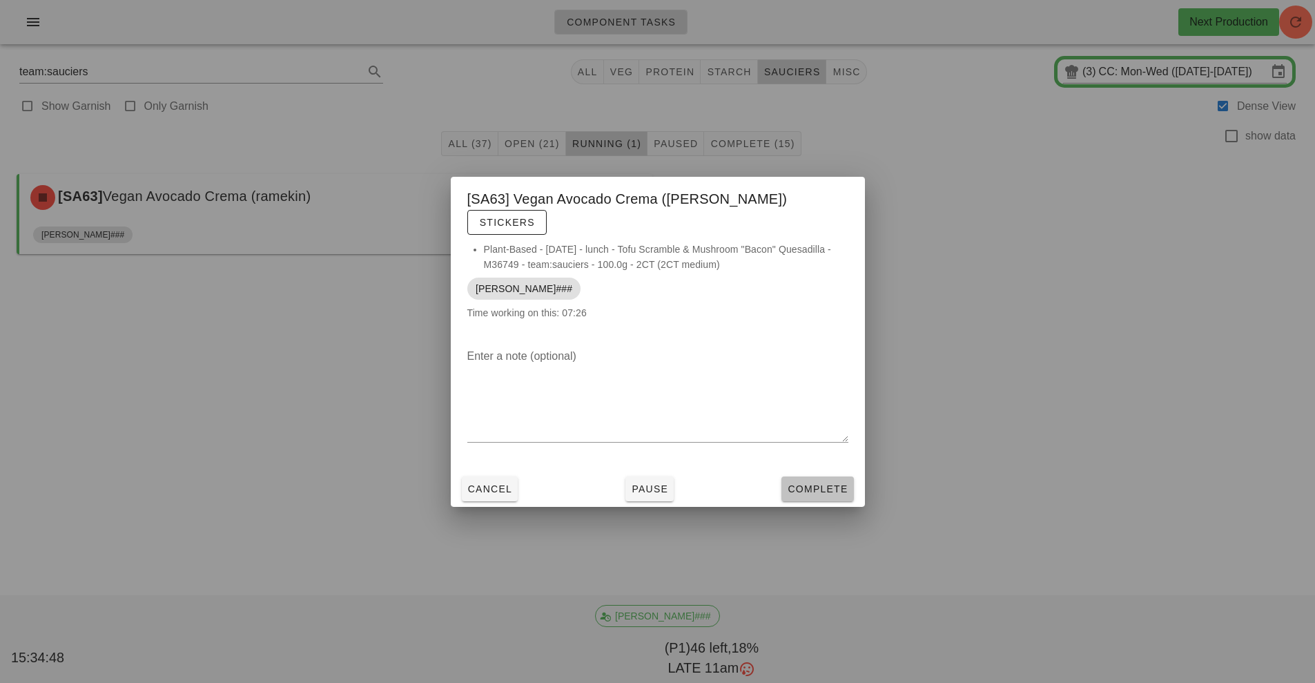
click at [820, 483] on span "Complete" at bounding box center [817, 488] width 61 height 11
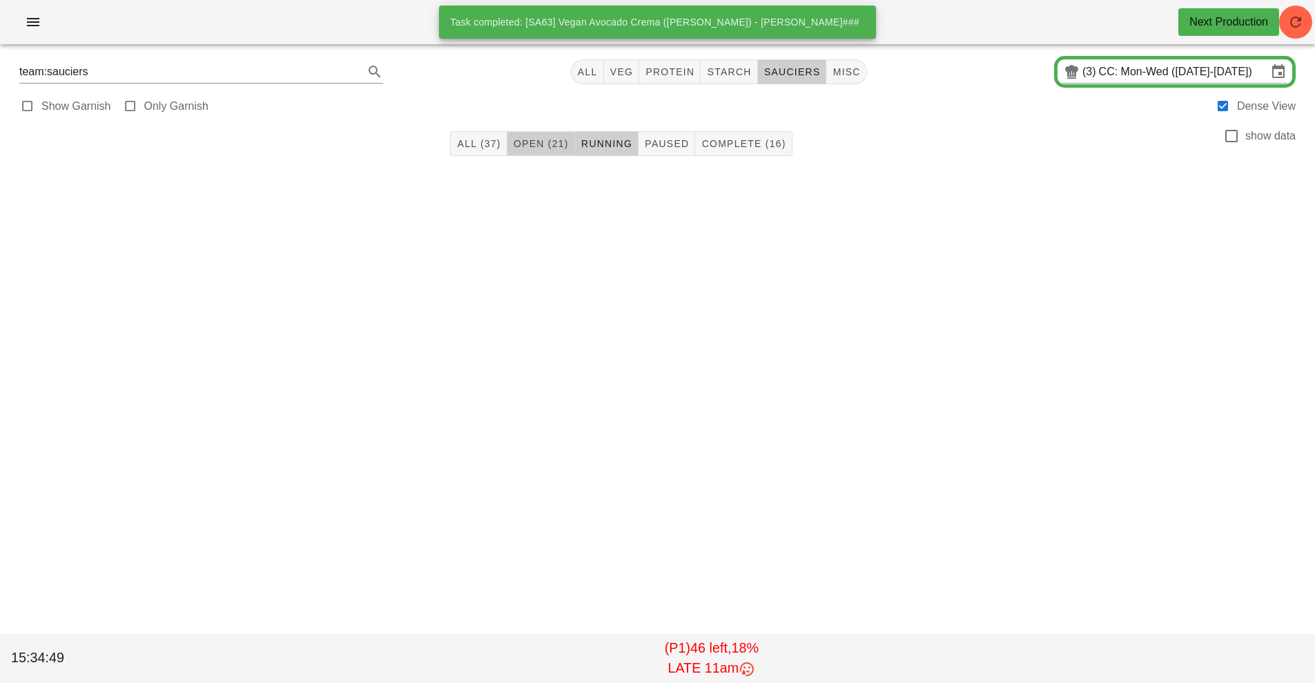
click at [546, 139] on span "Open (21)" at bounding box center [541, 143] width 56 height 11
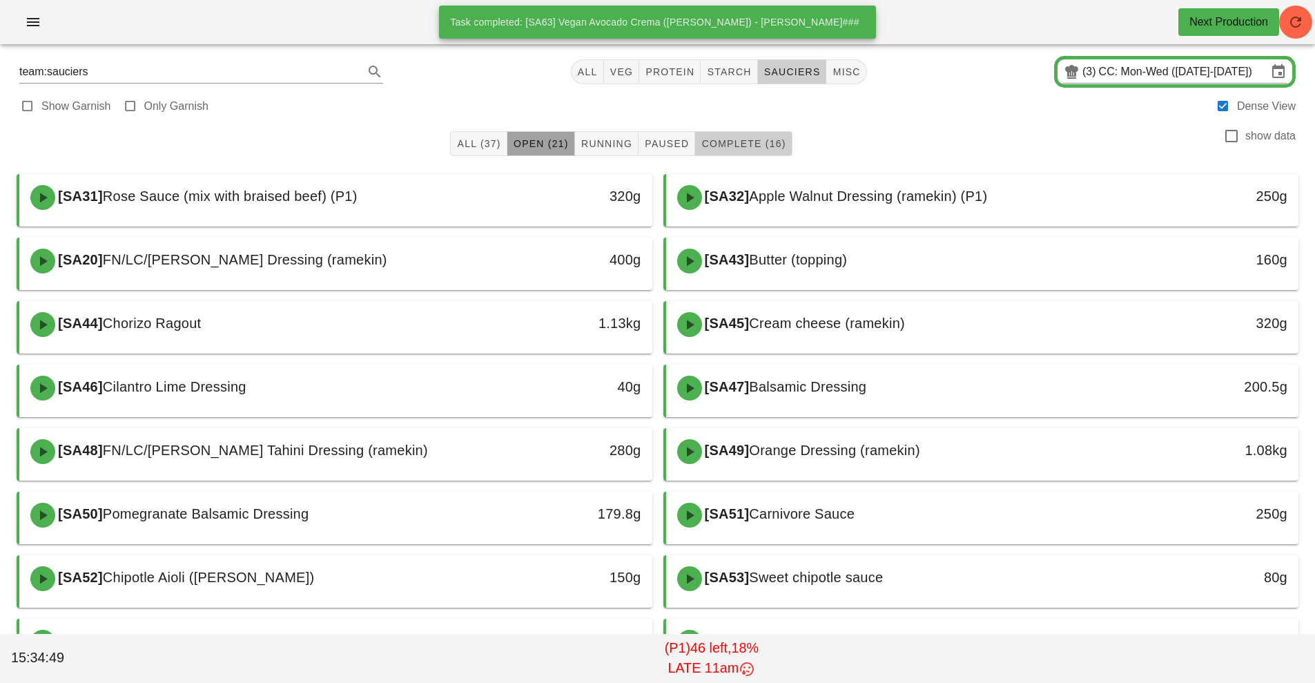
click at [749, 150] on button "Complete (16)" at bounding box center [743, 143] width 97 height 25
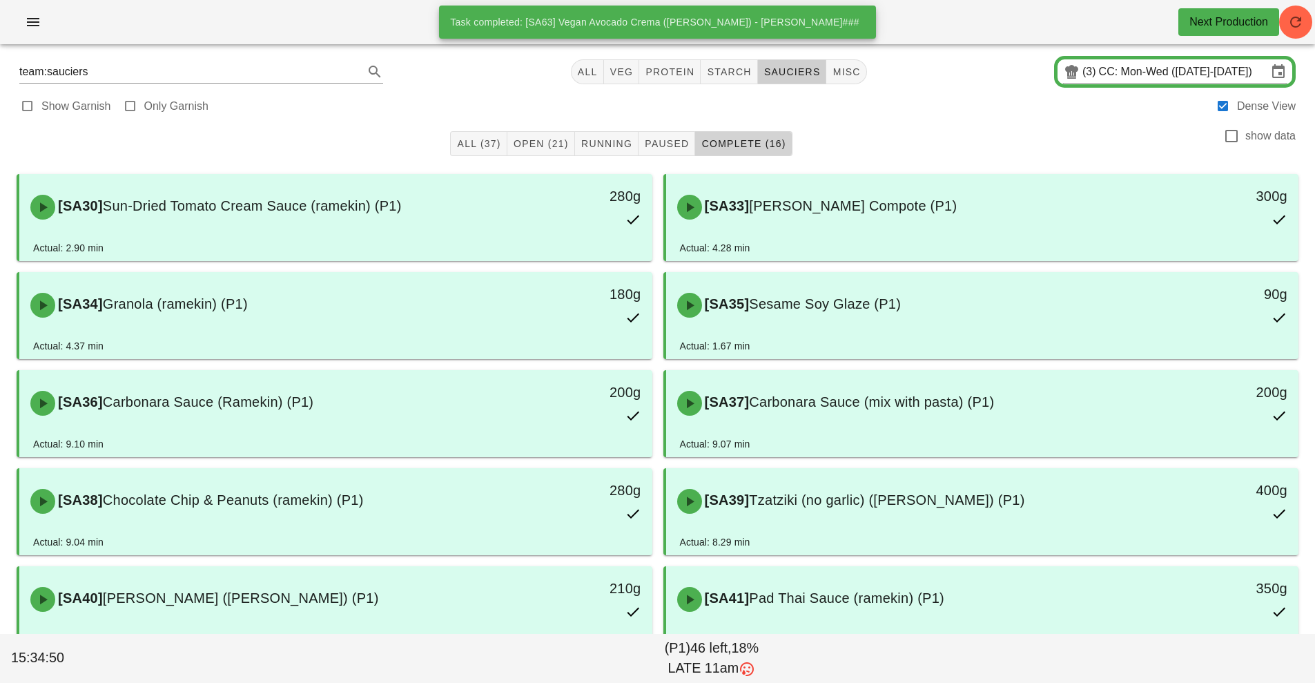
click at [747, 141] on span "Complete (16)" at bounding box center [743, 143] width 85 height 11
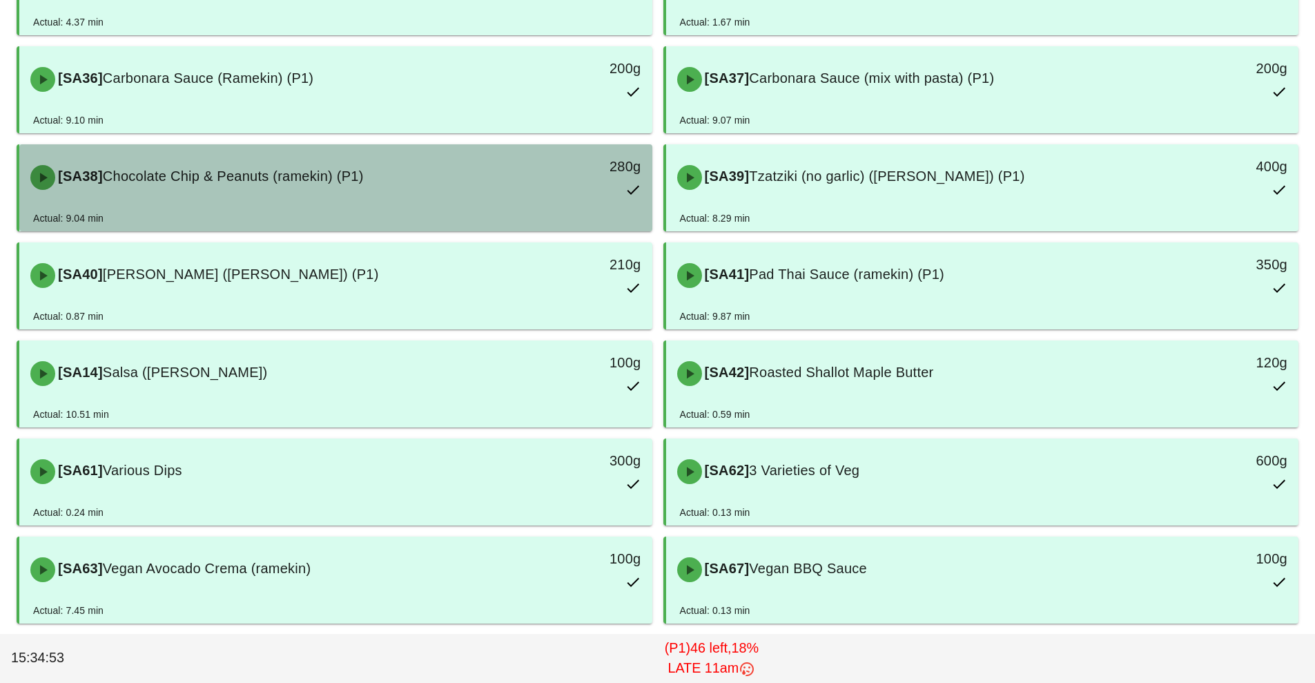
scroll to position [323, 0]
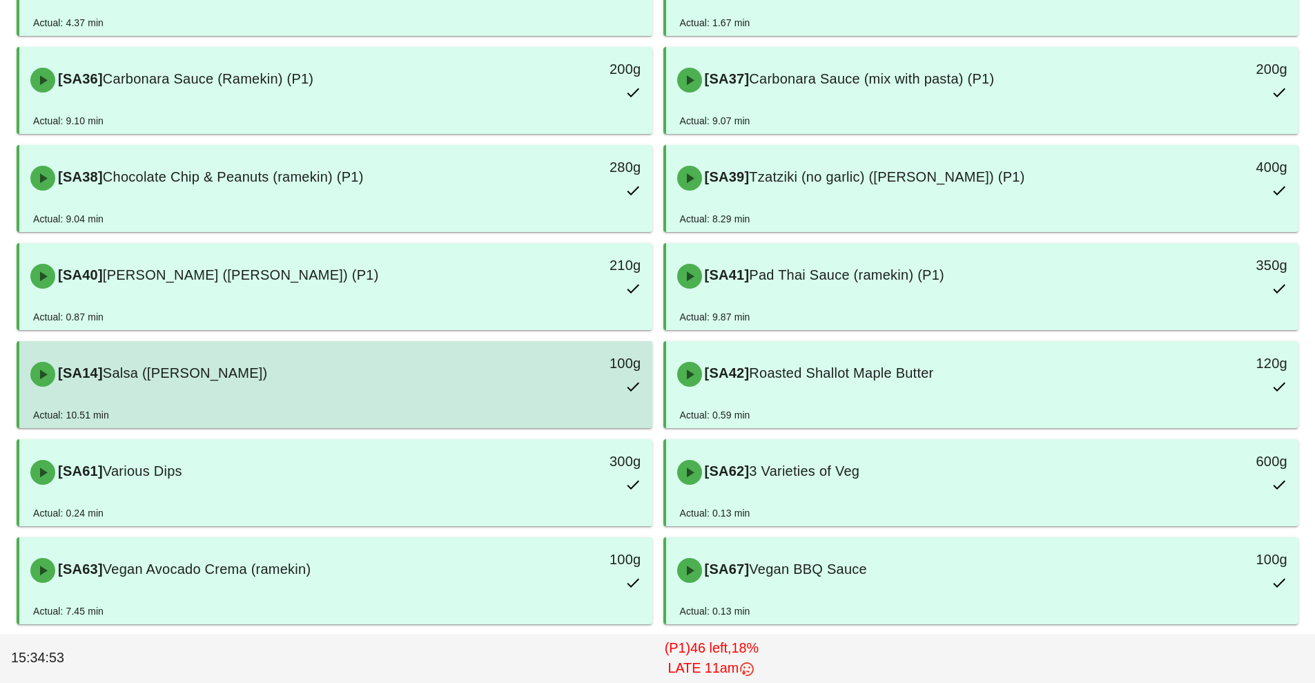
click at [464, 392] on div "[SA14] Salsa ([PERSON_NAME])" at bounding box center [257, 373] width 470 height 41
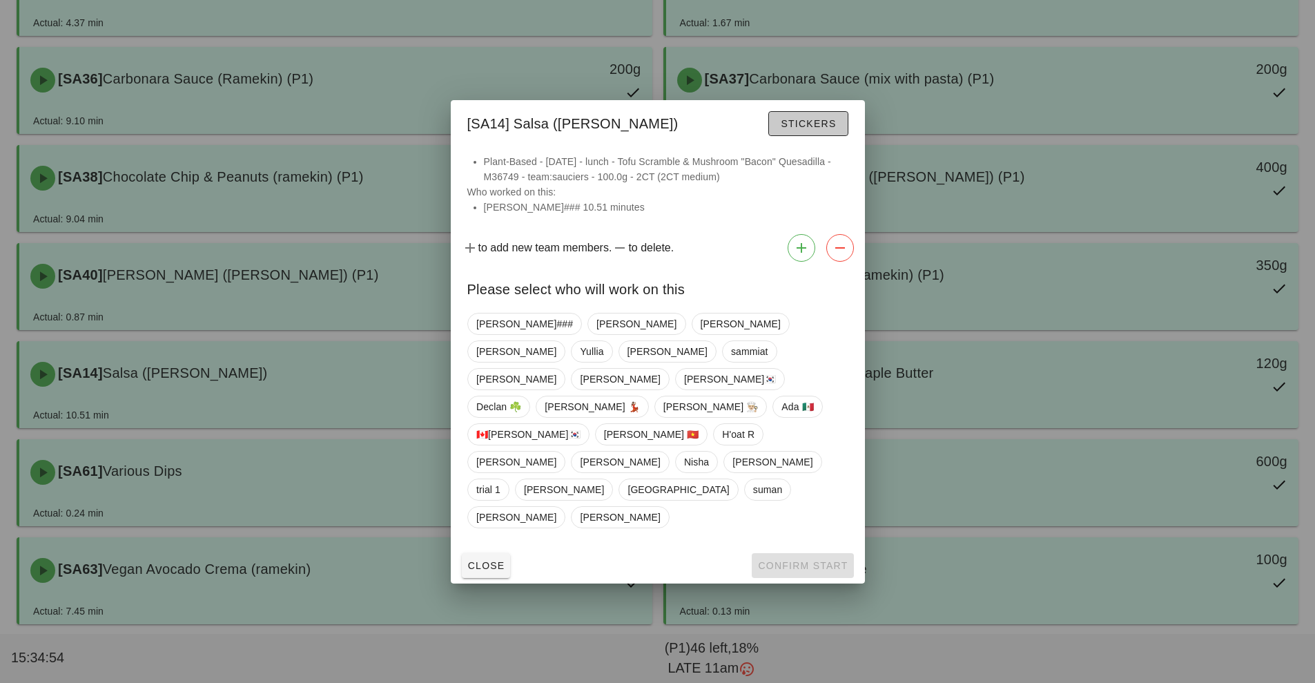
click at [825, 129] on span "Stickers" at bounding box center [808, 123] width 56 height 11
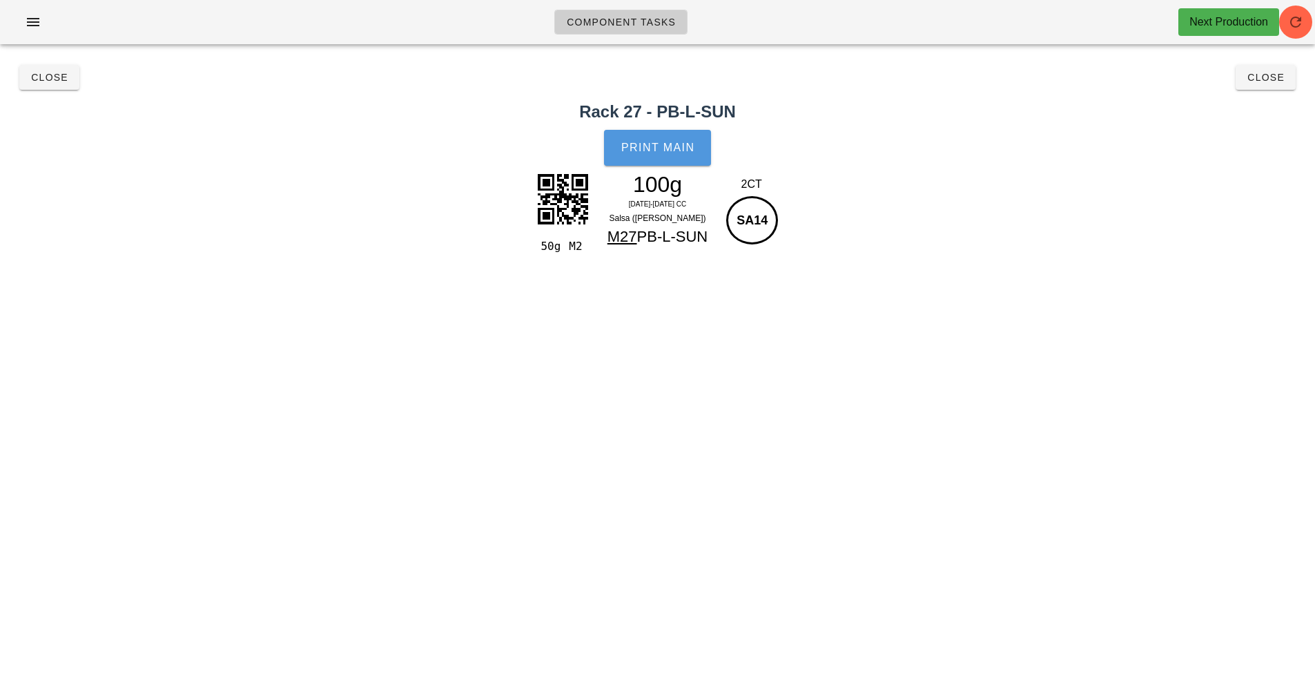
click at [665, 146] on span "Print Main" at bounding box center [657, 147] width 75 height 12
click at [35, 81] on div "Close Close" at bounding box center [657, 77] width 1298 height 44
click at [53, 77] on span "Close" at bounding box center [49, 77] width 38 height 11
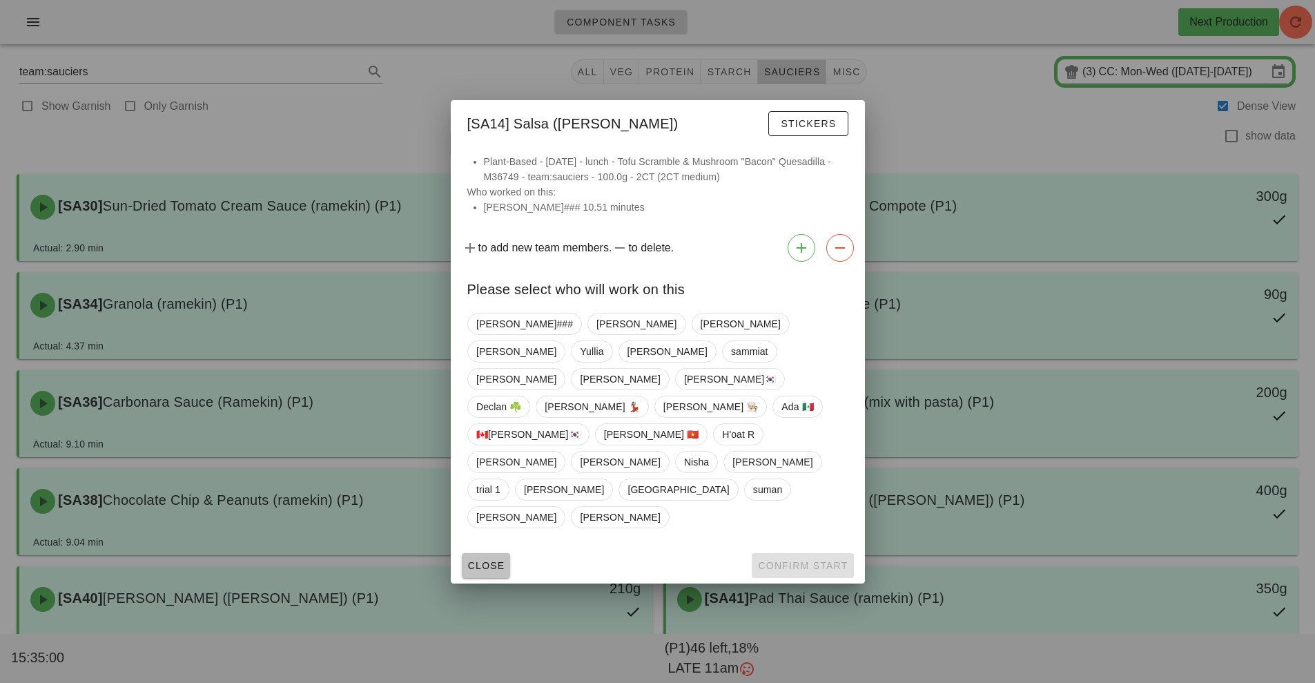
click at [482, 560] on span "Close" at bounding box center [486, 565] width 38 height 11
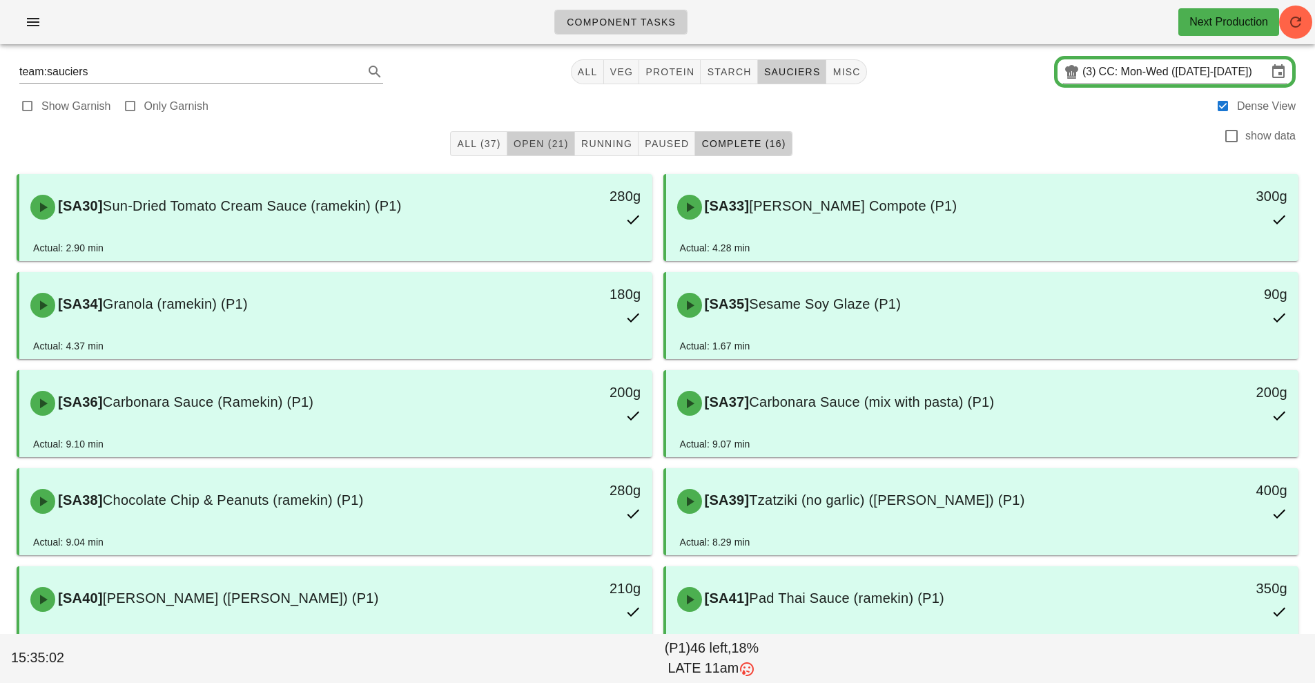
click at [549, 135] on button "Open (21)" at bounding box center [541, 143] width 68 height 25
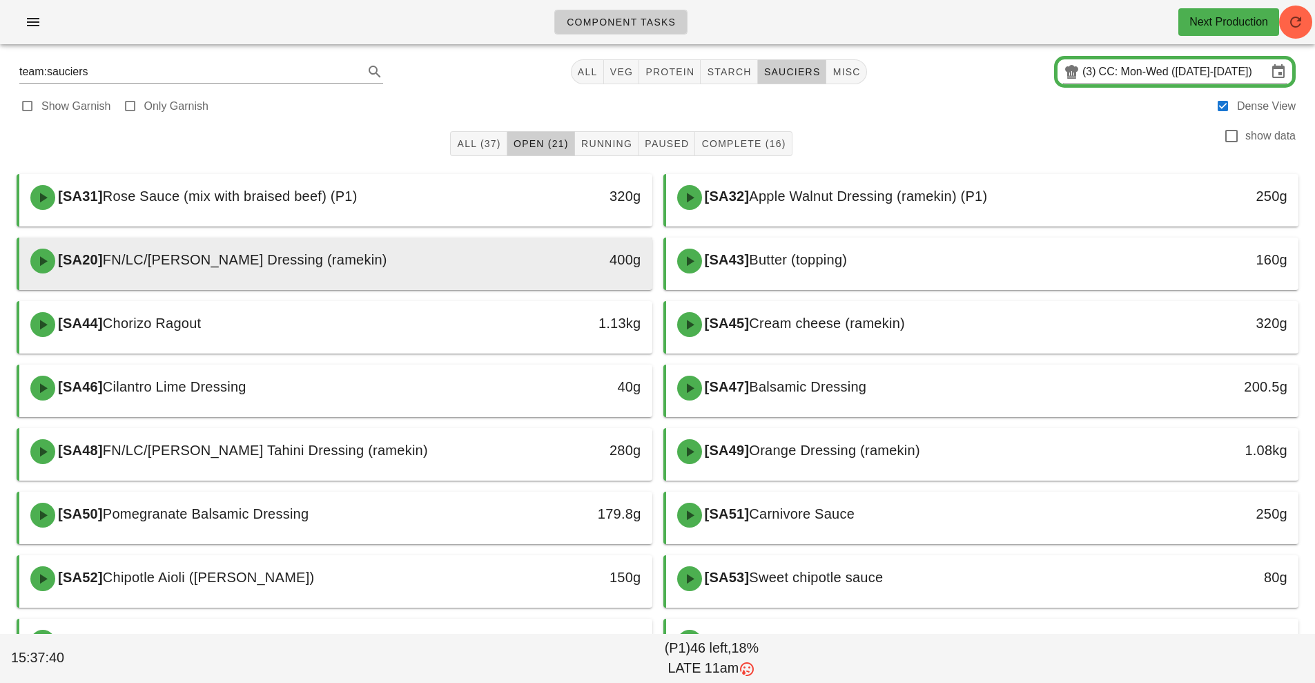
click at [473, 268] on div "[SA20] FN/LC/[PERSON_NAME] Dressing (ramekin)" at bounding box center [257, 260] width 470 height 41
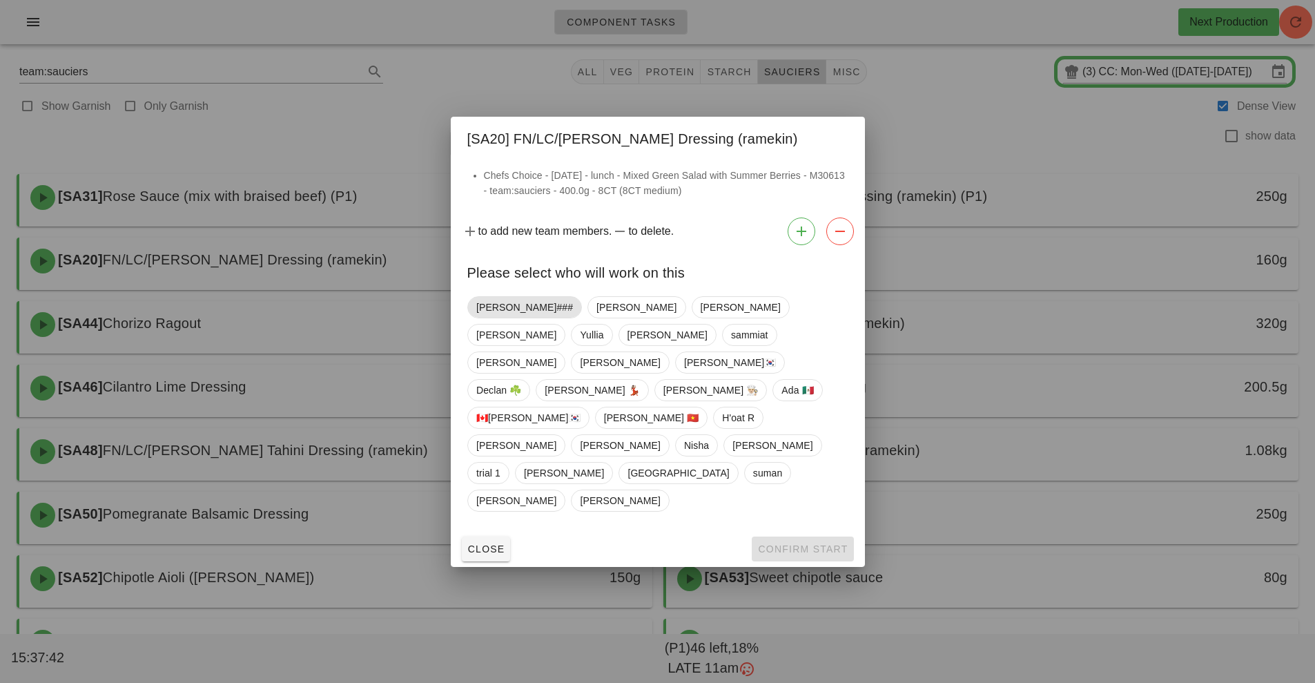
click at [505, 317] on span "[PERSON_NAME]###" at bounding box center [524, 307] width 97 height 21
click at [791, 543] on span "Confirm Start" at bounding box center [802, 548] width 90 height 11
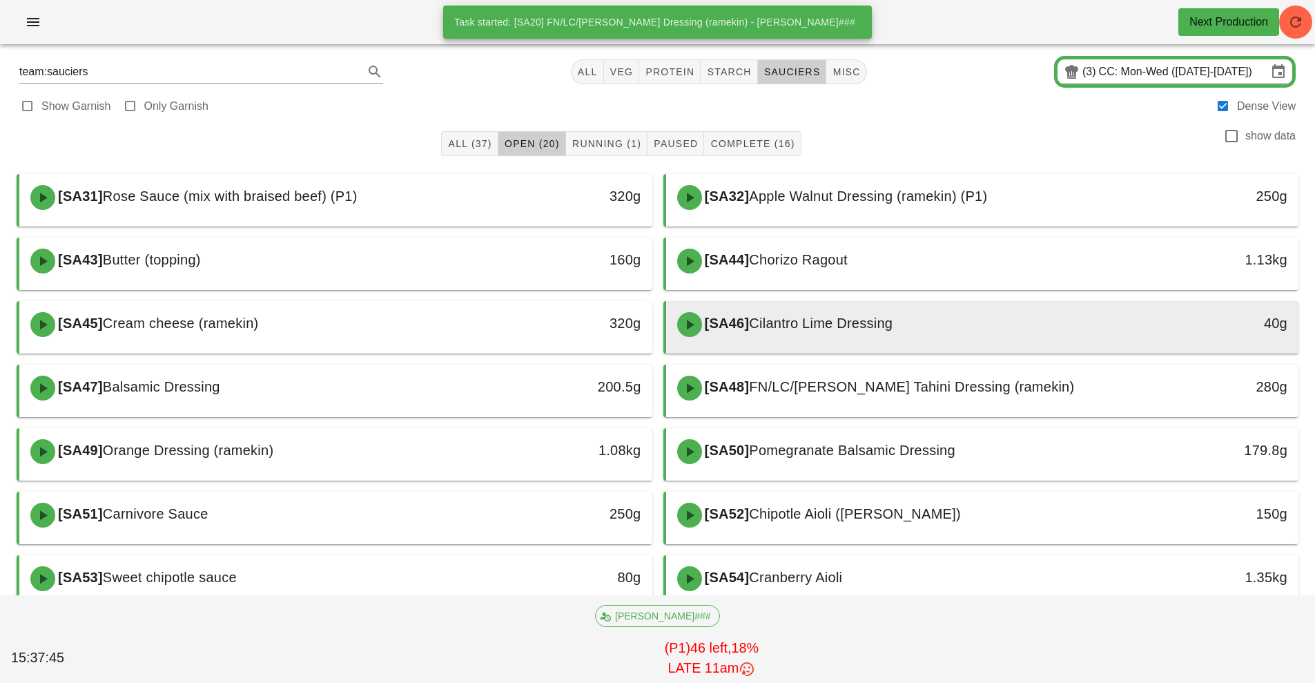
click at [816, 315] on span "Cilantro Lime Dressing" at bounding box center [821, 322] width 144 height 15
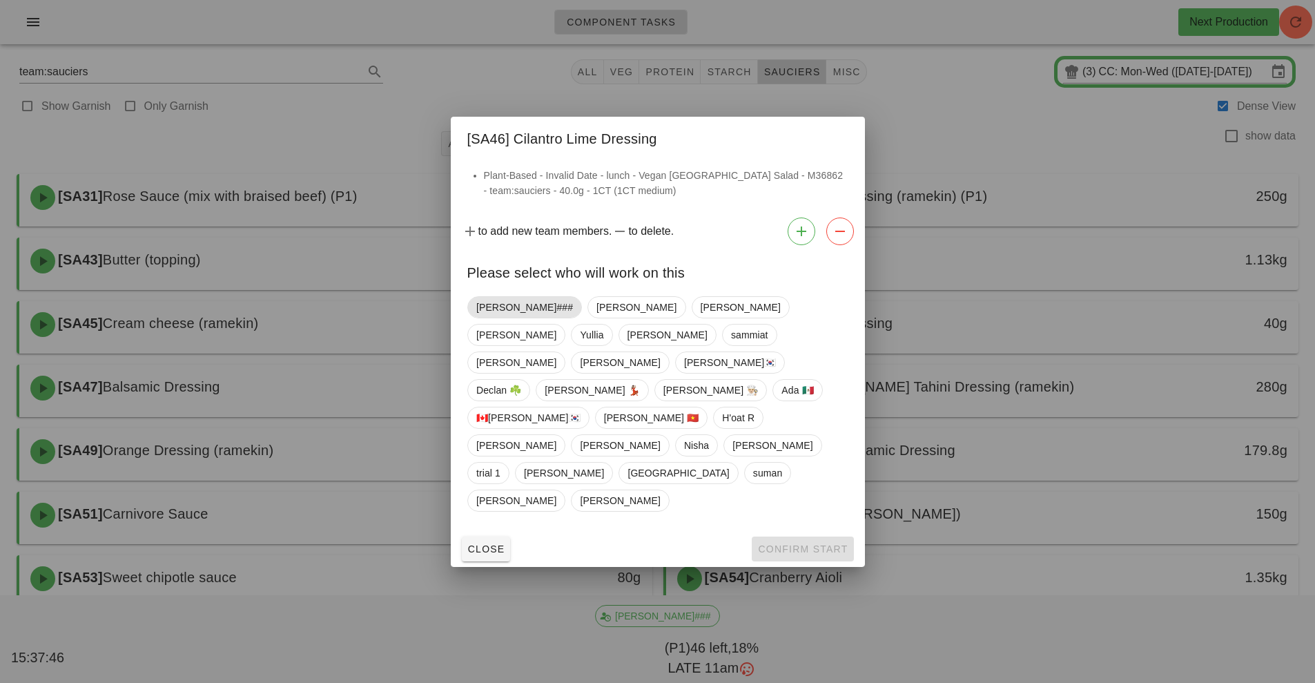
click at [505, 317] on span "[PERSON_NAME]###" at bounding box center [524, 307] width 97 height 21
click at [795, 543] on span "Confirm Start" at bounding box center [802, 548] width 90 height 11
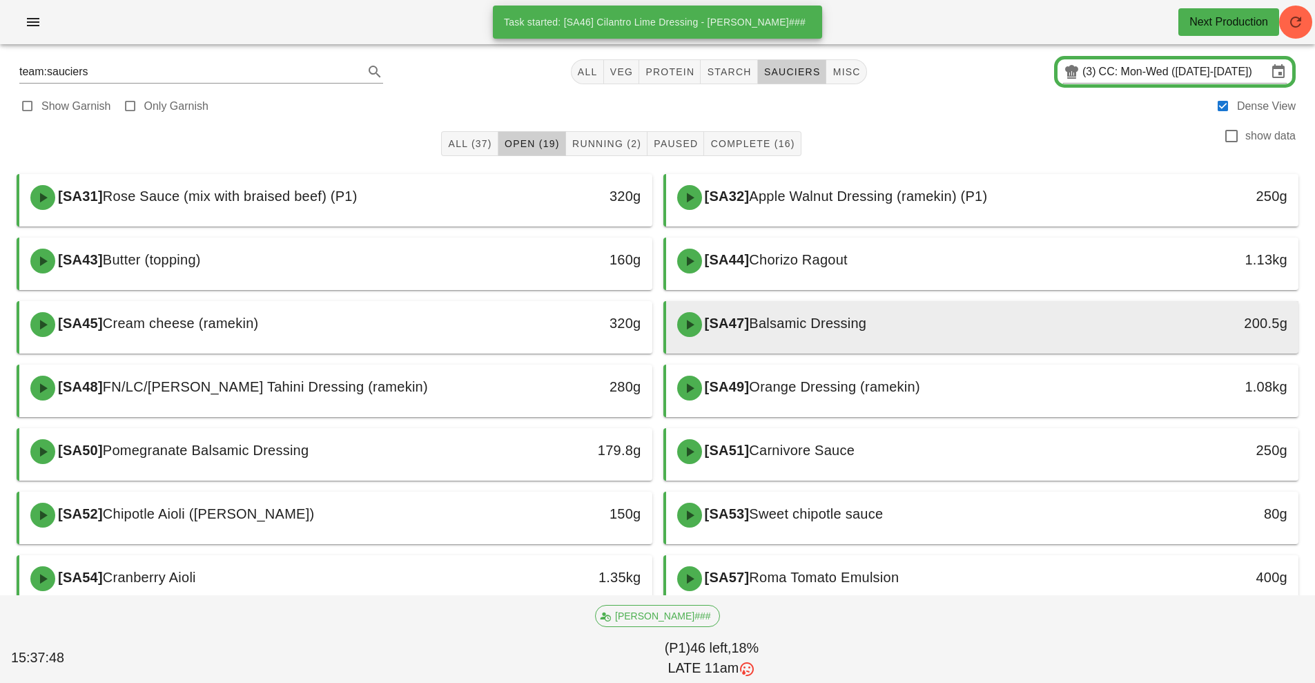
click at [811, 327] on span "Balsamic Dressing" at bounding box center [807, 322] width 117 height 15
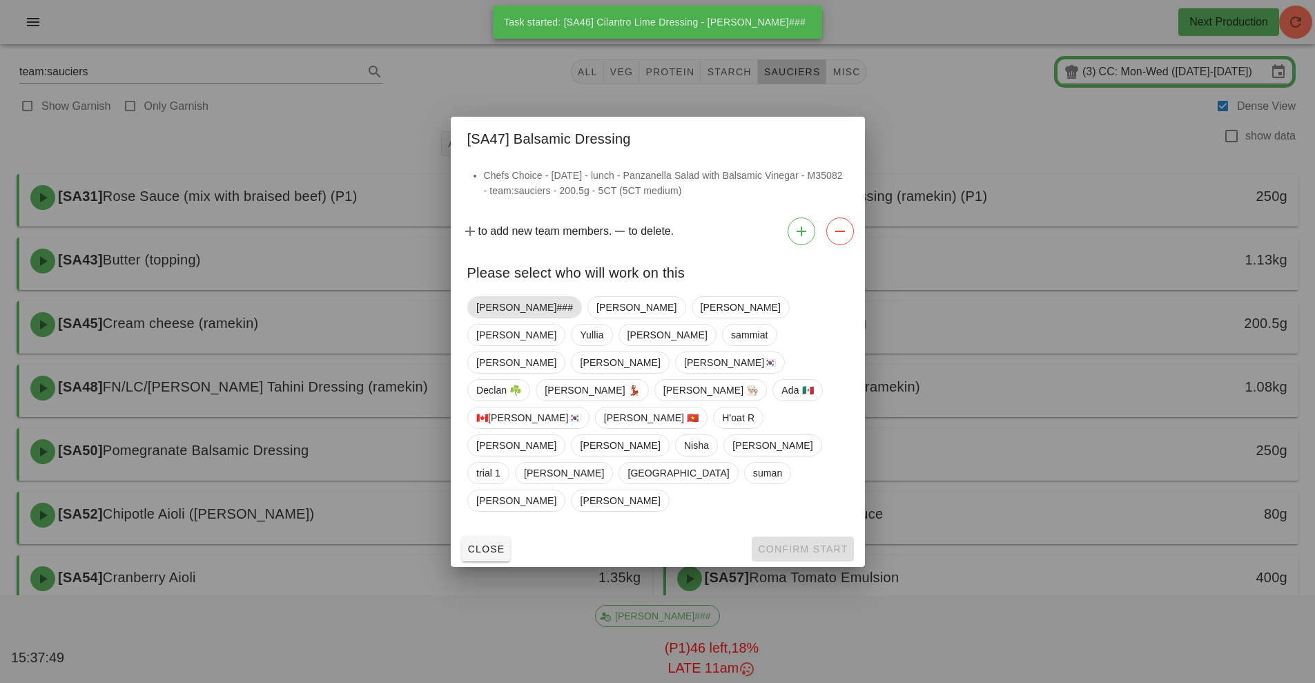
click at [489, 317] on span "[PERSON_NAME]###" at bounding box center [524, 307] width 97 height 21
click at [793, 543] on span "Confirm Start" at bounding box center [802, 548] width 90 height 11
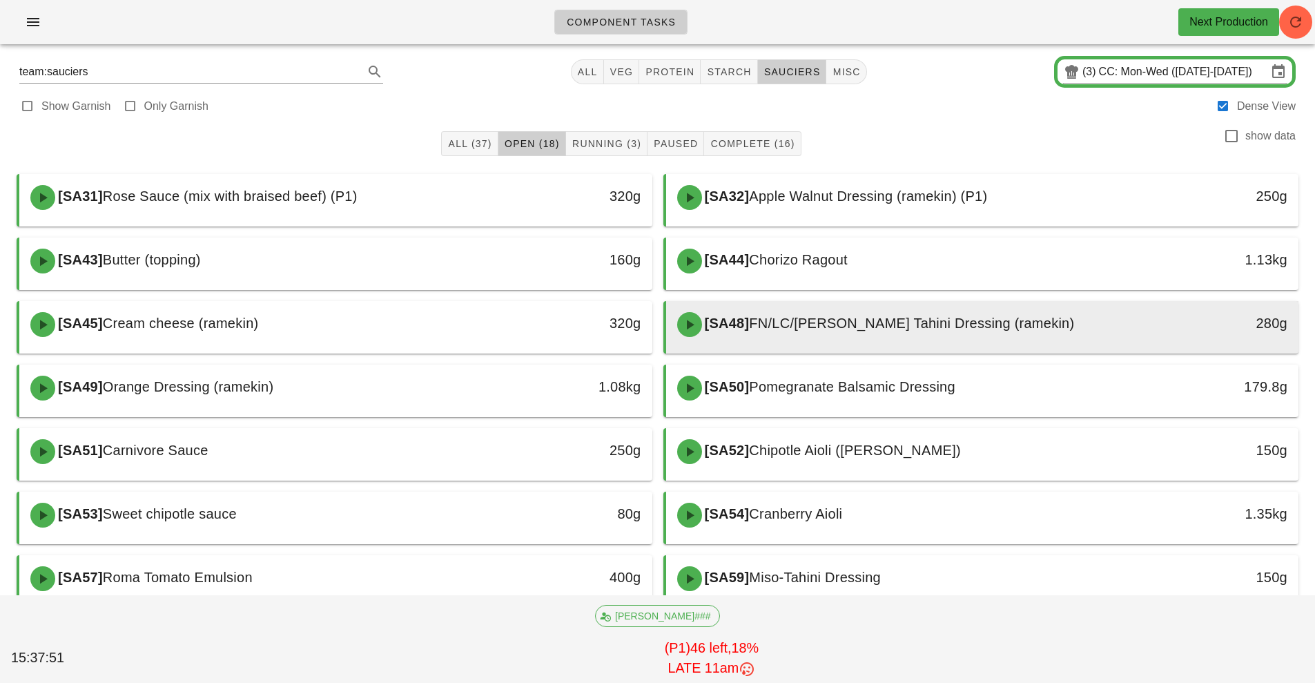
click at [812, 332] on div "[SA48] FN/LC/[PERSON_NAME] Tahini Dressing (ramekin)" at bounding box center [904, 324] width 470 height 41
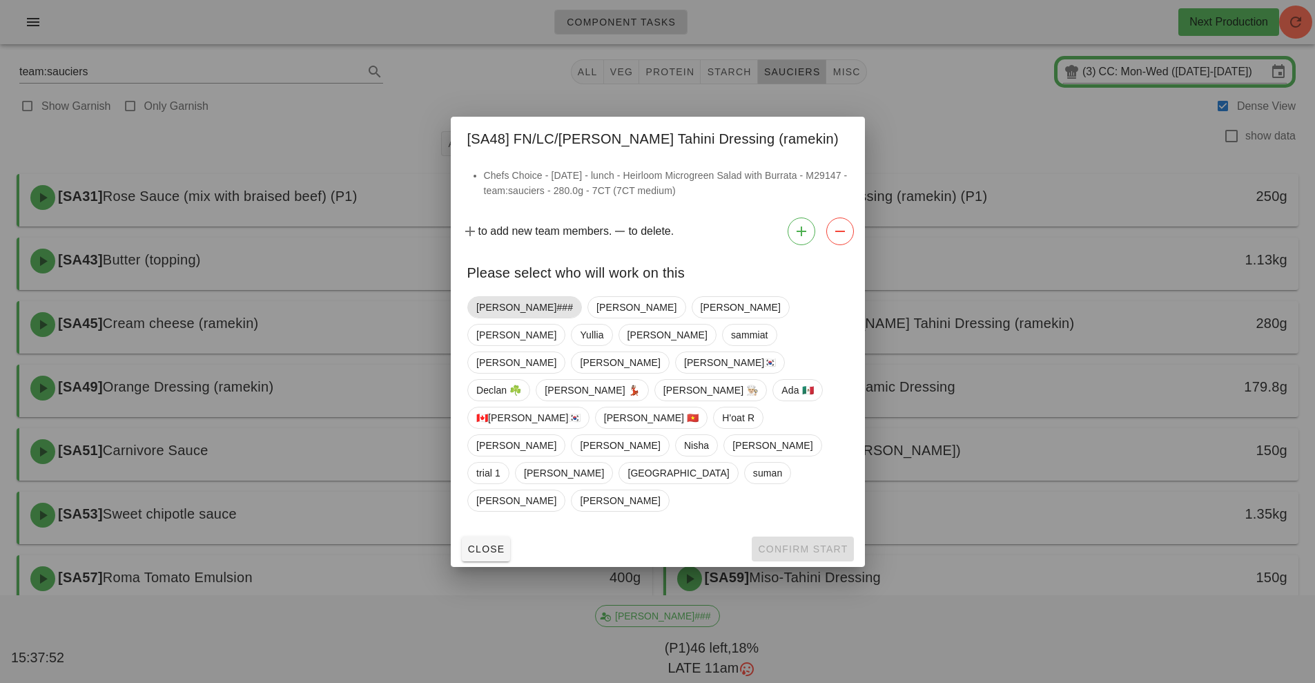
click at [494, 317] on span "[PERSON_NAME]###" at bounding box center [524, 307] width 97 height 21
click at [792, 543] on span "Confirm Start" at bounding box center [802, 548] width 90 height 11
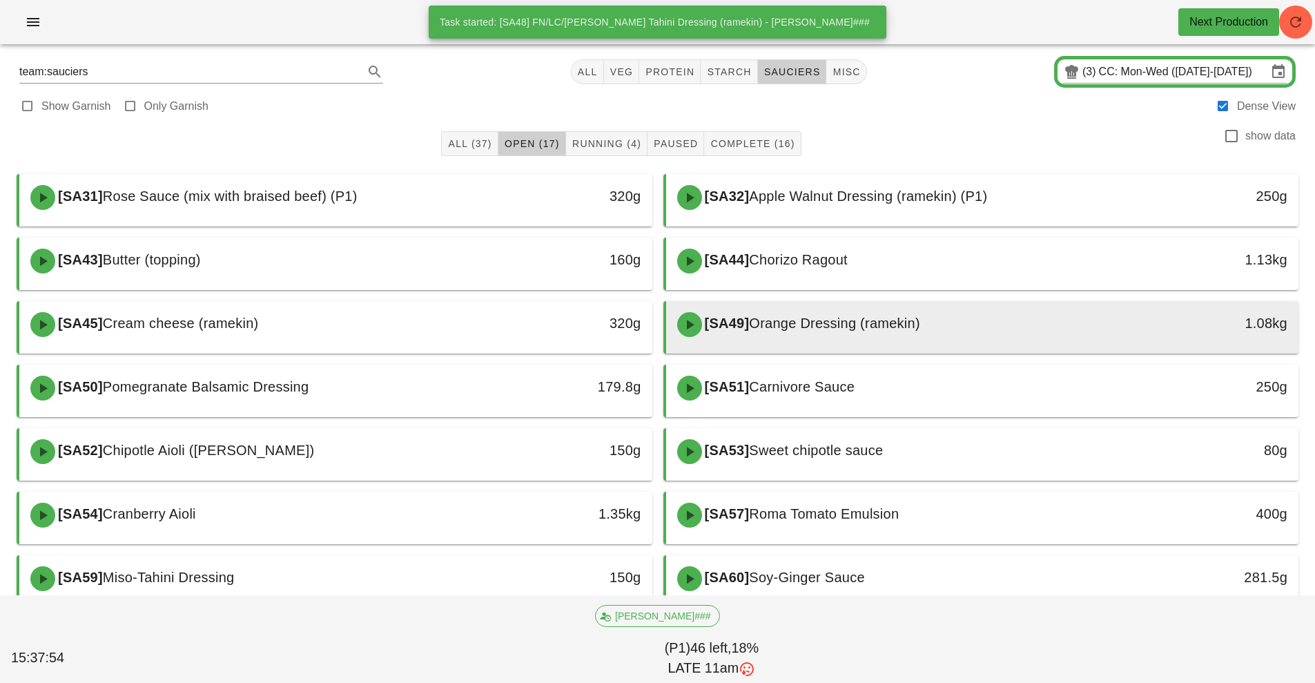
click at [793, 327] on span "Orange Dressing (ramekin)" at bounding box center [834, 322] width 170 height 15
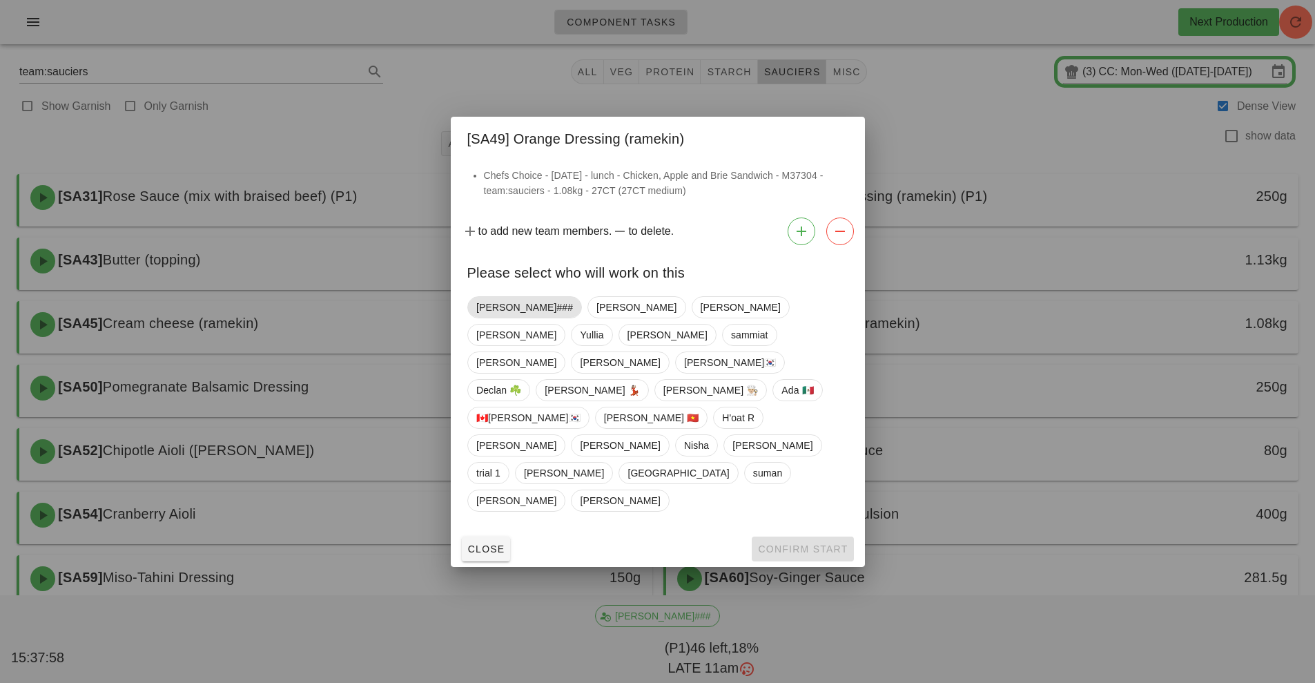
click at [500, 317] on span "[PERSON_NAME]###" at bounding box center [524, 307] width 97 height 21
click at [802, 543] on span "Confirm Start" at bounding box center [802, 548] width 90 height 11
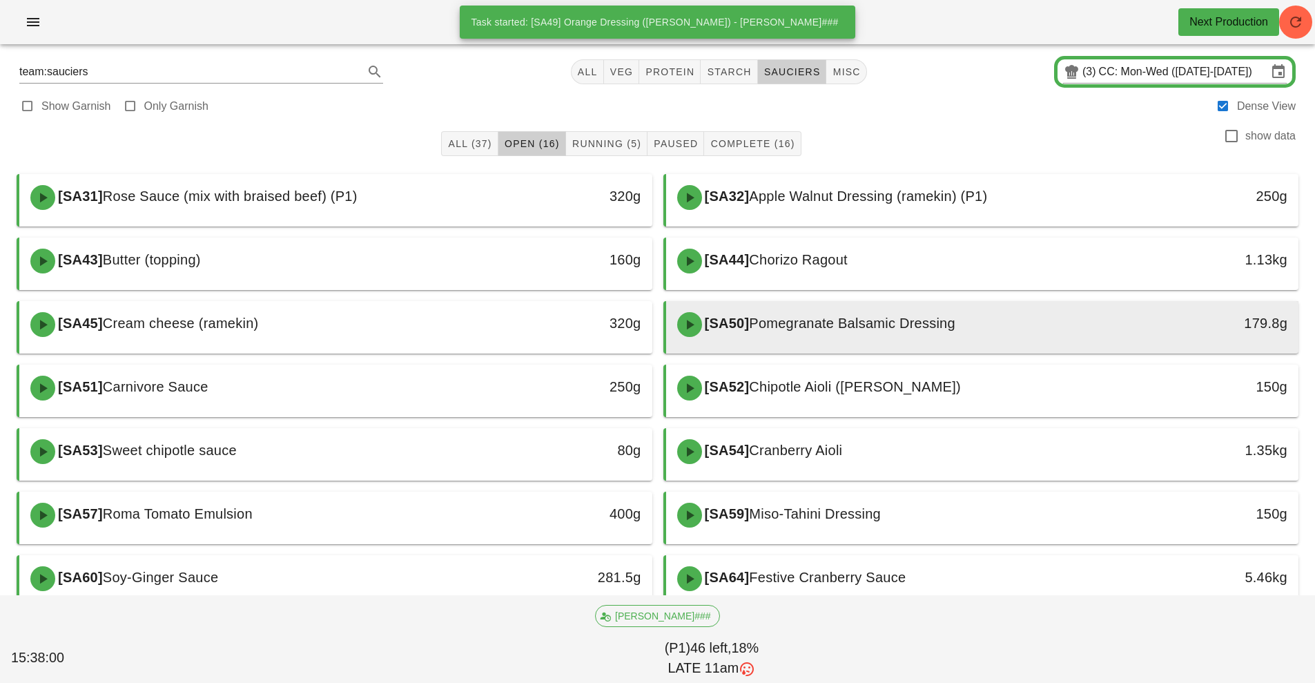
click at [810, 329] on span "Pomegranate Balsamic Dressing" at bounding box center [852, 322] width 206 height 15
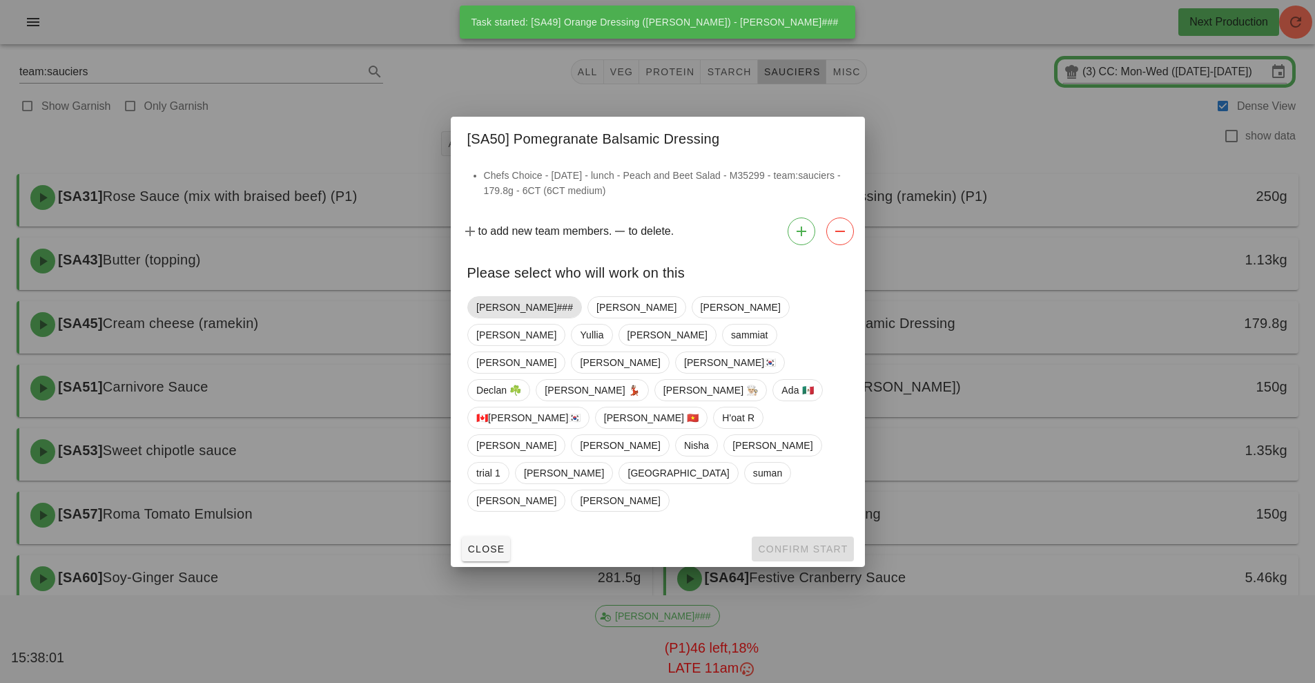
click at [505, 317] on span "[PERSON_NAME]###" at bounding box center [524, 307] width 97 height 21
click at [807, 543] on span "Confirm Start" at bounding box center [802, 548] width 90 height 11
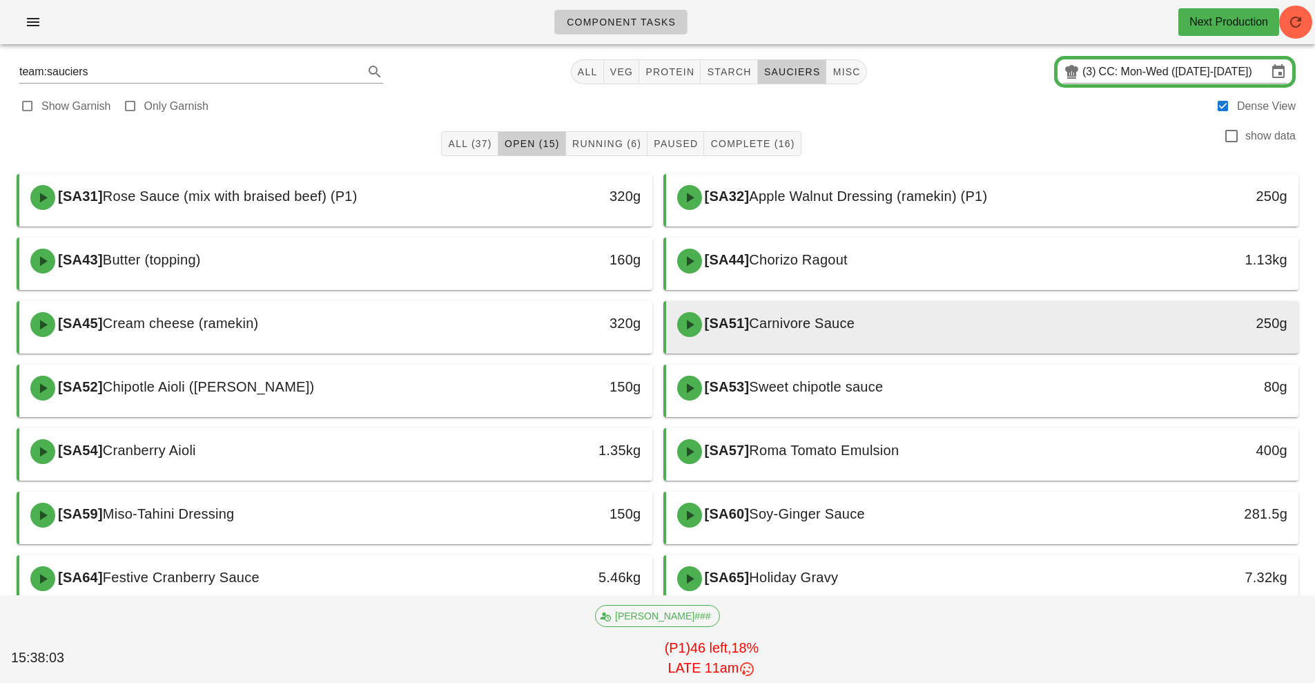
click at [819, 332] on div "[SA51] Carnivore Sauce" at bounding box center [904, 324] width 470 height 41
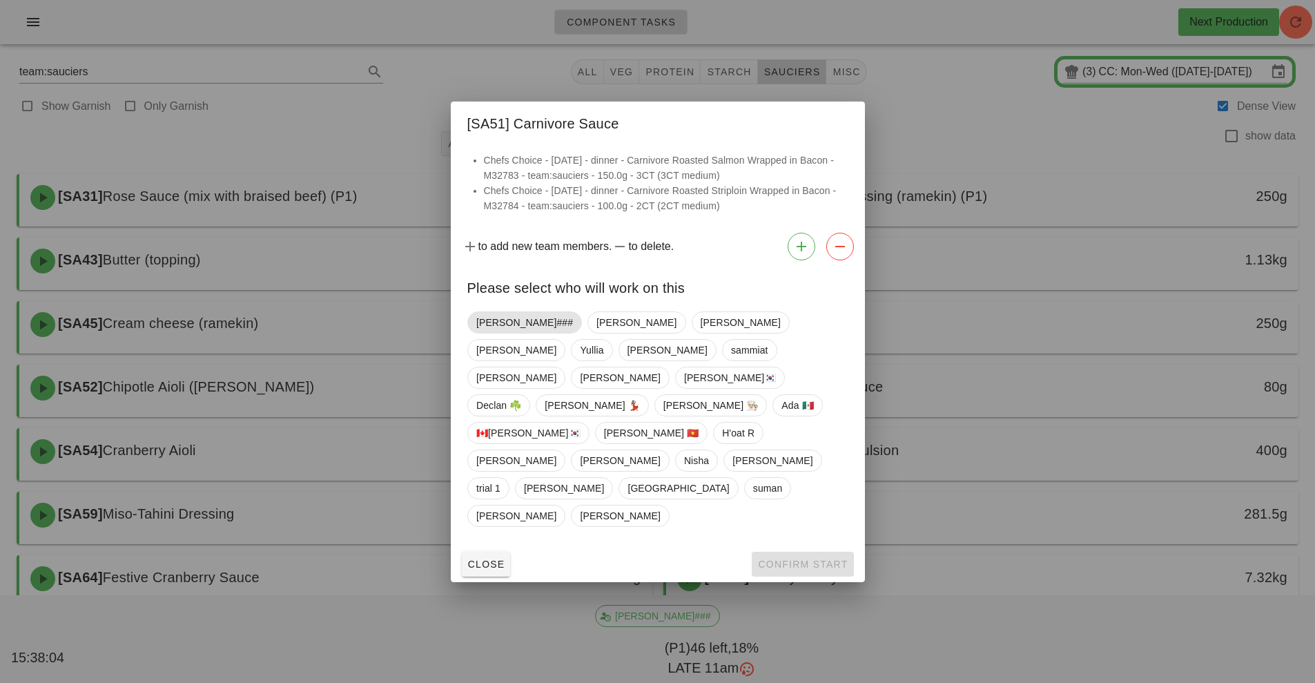
click at [491, 333] on span "[PERSON_NAME]###" at bounding box center [524, 322] width 97 height 21
click at [810, 558] on span "Confirm Start" at bounding box center [802, 563] width 90 height 11
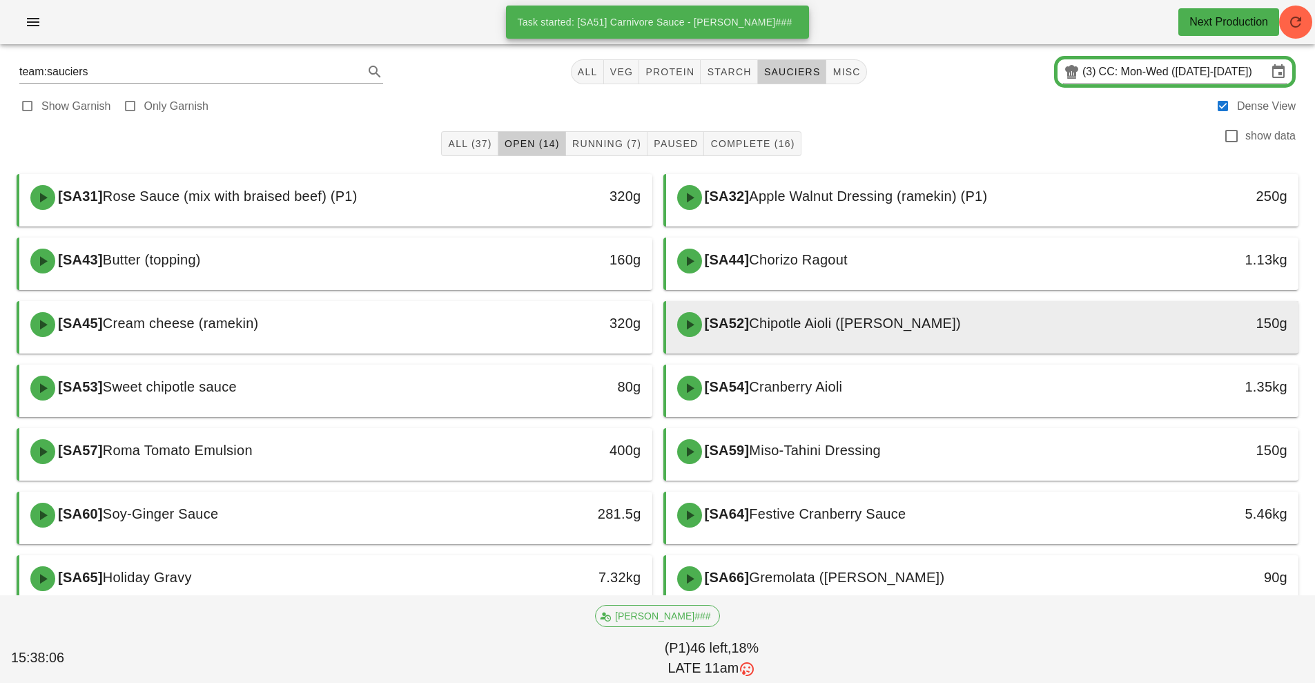
click at [842, 333] on div "[SA52] Chipotle Aioli ([PERSON_NAME])" at bounding box center [904, 324] width 470 height 41
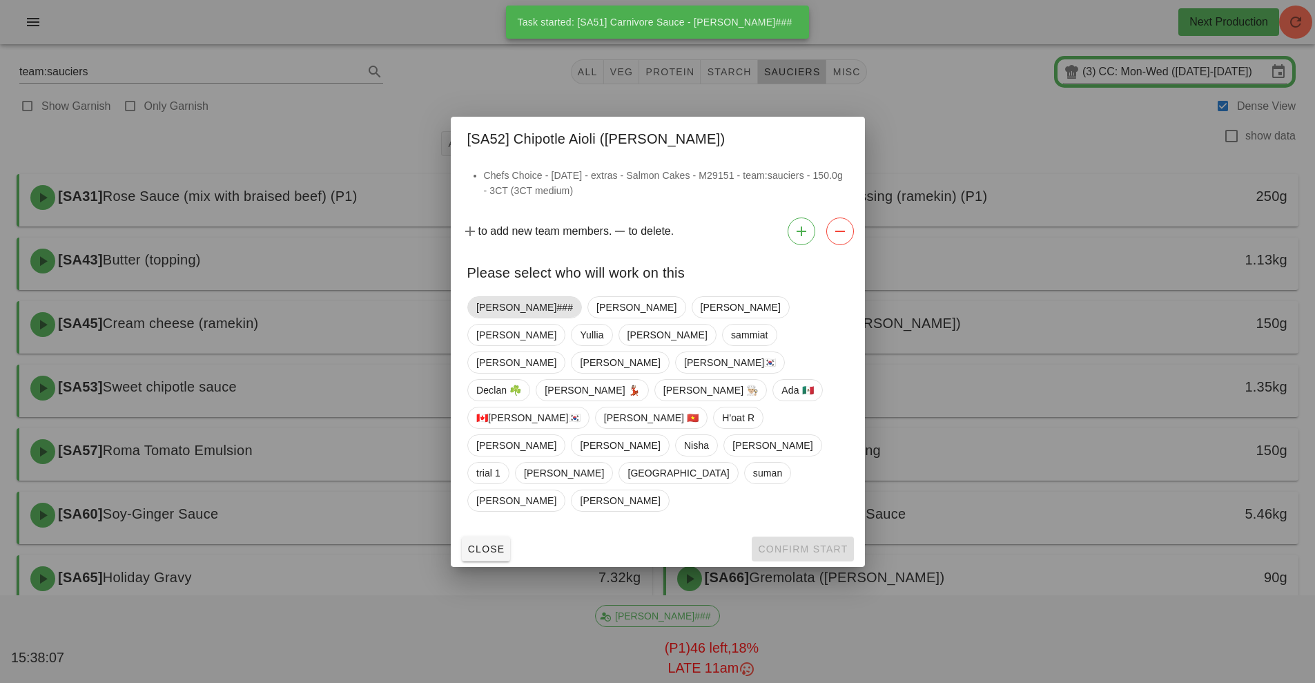
click at [496, 317] on span "[PERSON_NAME]###" at bounding box center [524, 307] width 97 height 21
click at [793, 536] on button "Confirm Start" at bounding box center [802, 548] width 101 height 25
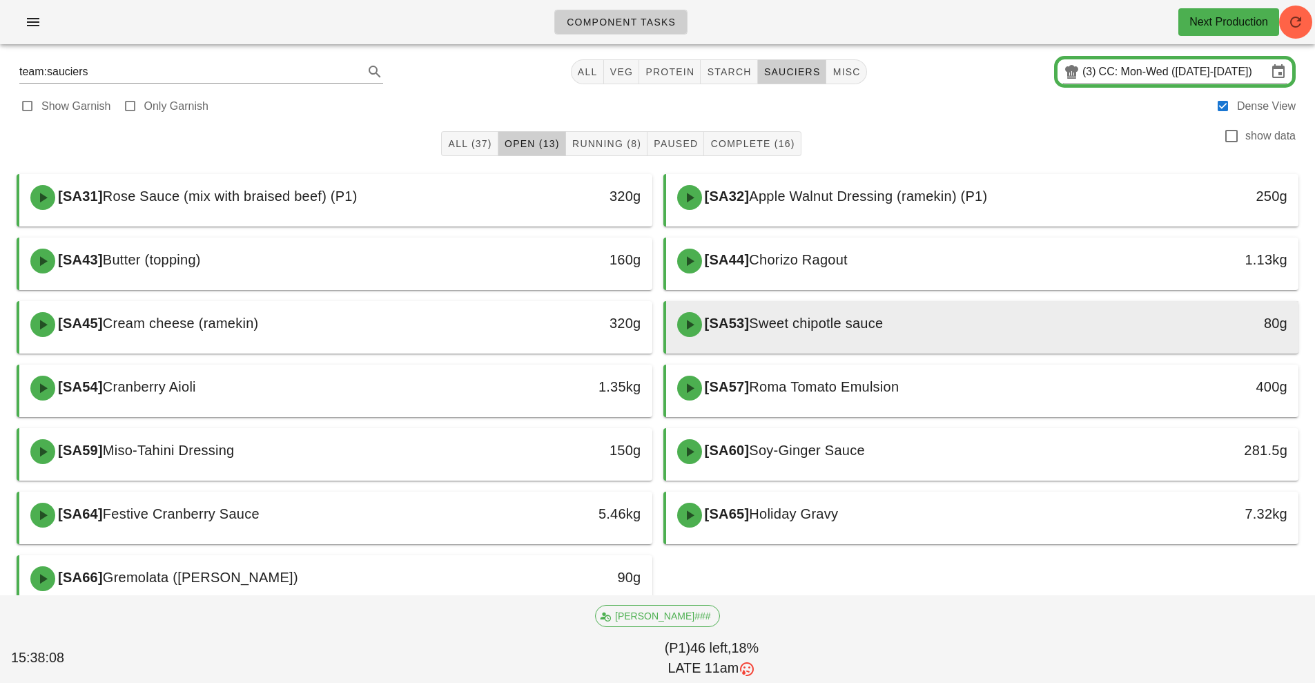
click at [817, 330] on span "Sweet chipotle sauce" at bounding box center [816, 322] width 134 height 15
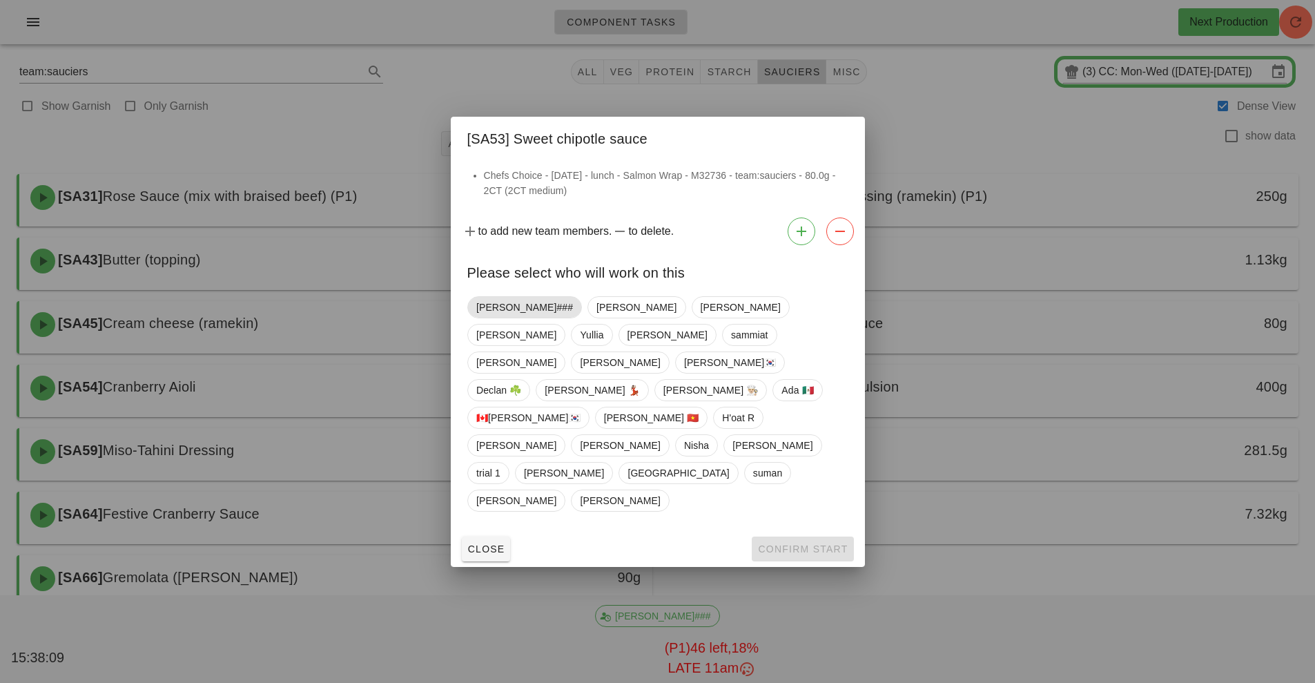
click at [502, 317] on span "[PERSON_NAME]###" at bounding box center [524, 307] width 97 height 21
click at [802, 543] on span "Confirm Start" at bounding box center [802, 548] width 90 height 11
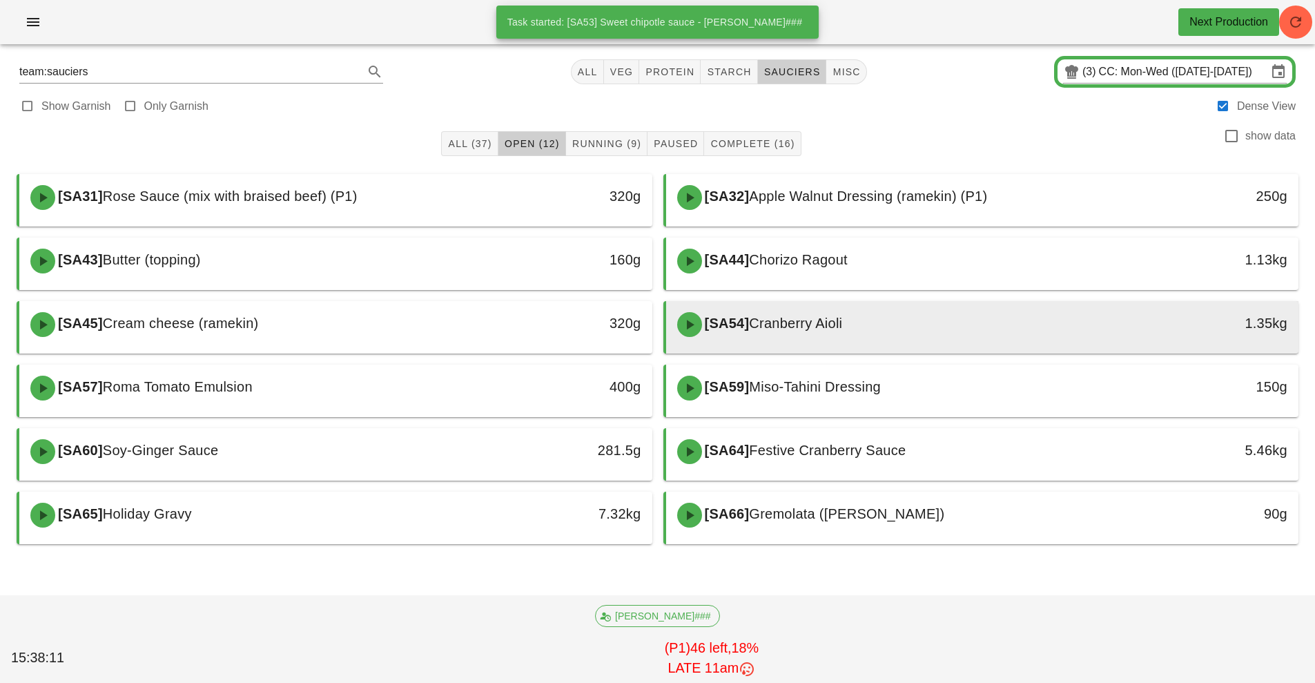
click at [817, 324] on span "Cranberry Aioli" at bounding box center [795, 322] width 93 height 15
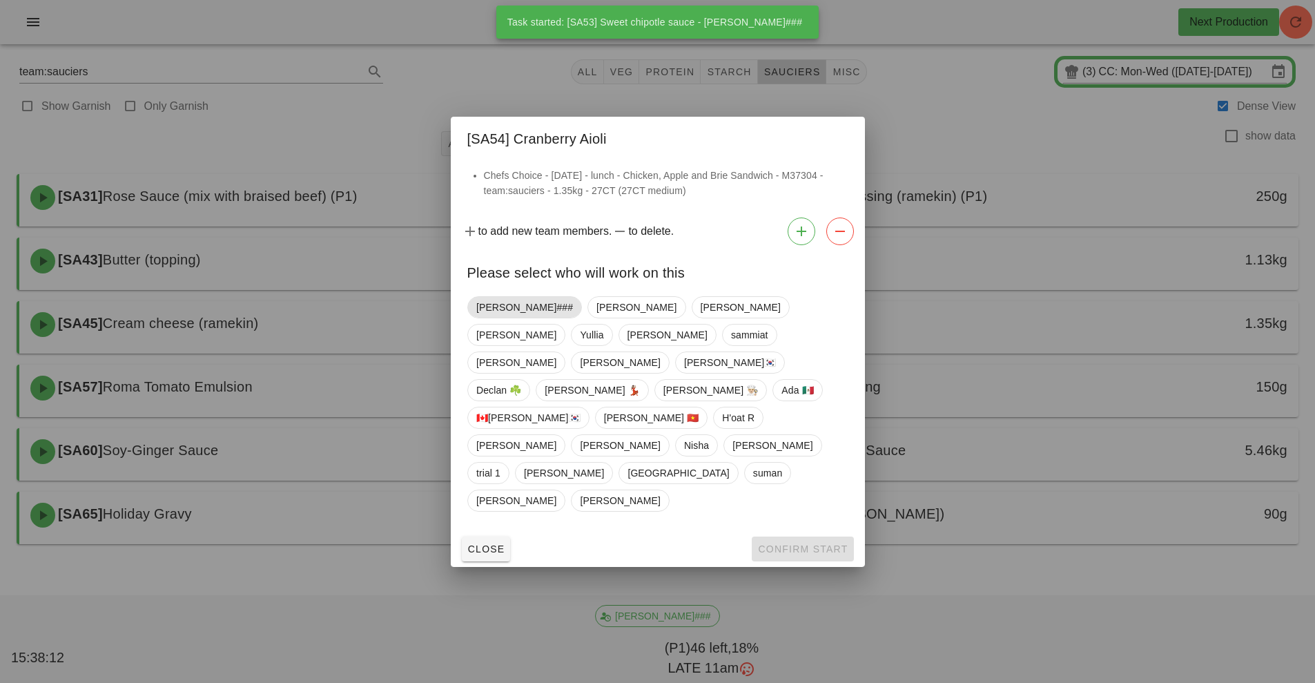
click at [496, 317] on span "[PERSON_NAME]###" at bounding box center [524, 307] width 97 height 21
click at [800, 543] on span "Confirm Start" at bounding box center [802, 548] width 90 height 11
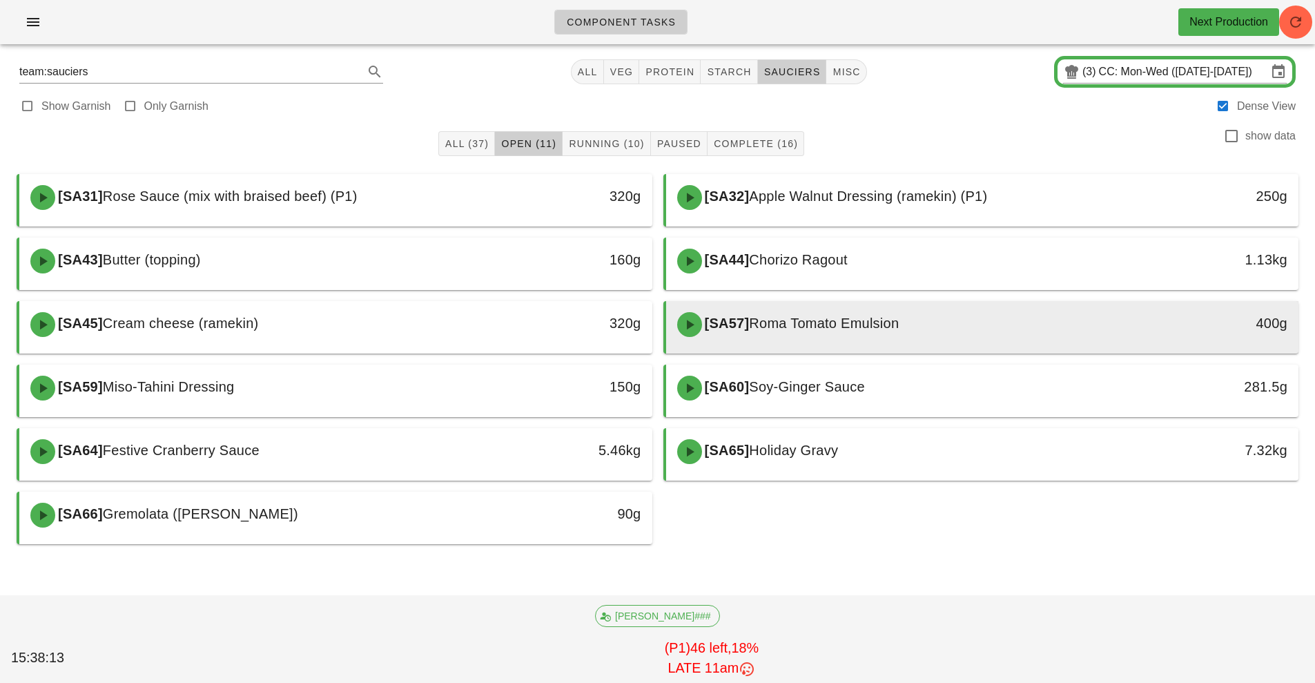
click at [827, 331] on span "Roma Tomato Emulsion" at bounding box center [824, 322] width 150 height 15
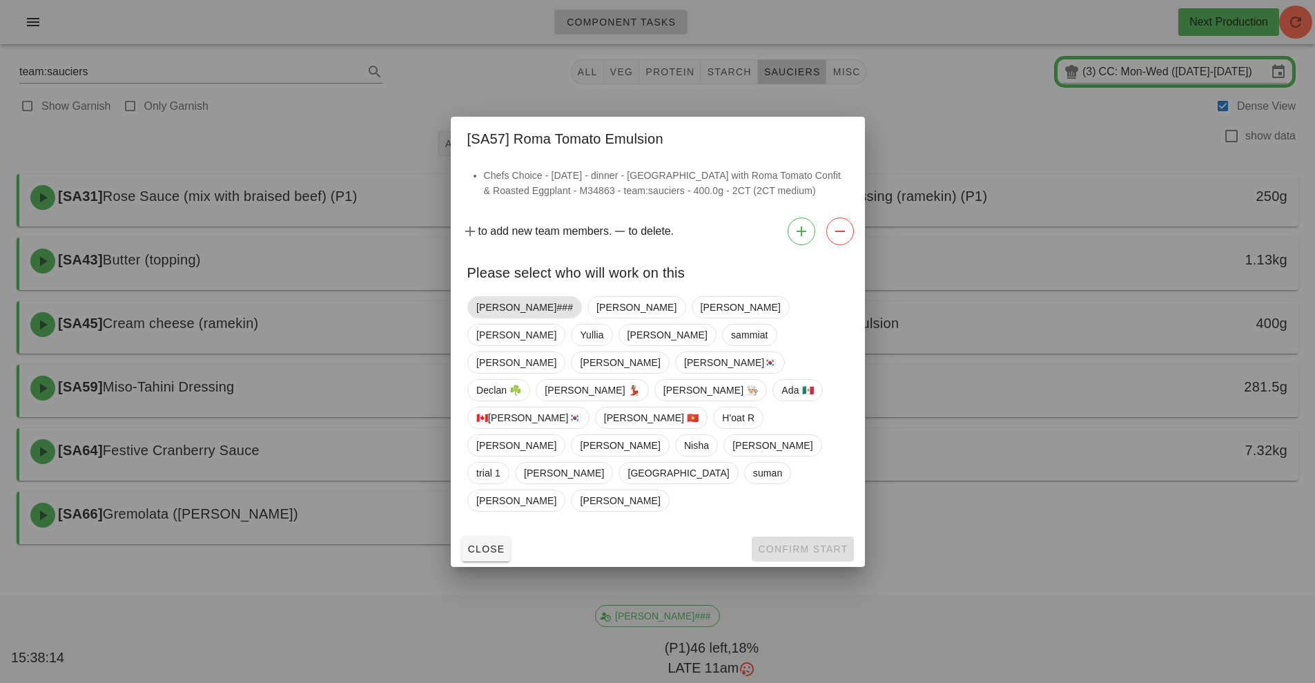
click at [496, 317] on span "[PERSON_NAME]###" at bounding box center [524, 307] width 97 height 21
click at [487, 543] on span "Close" at bounding box center [486, 548] width 38 height 11
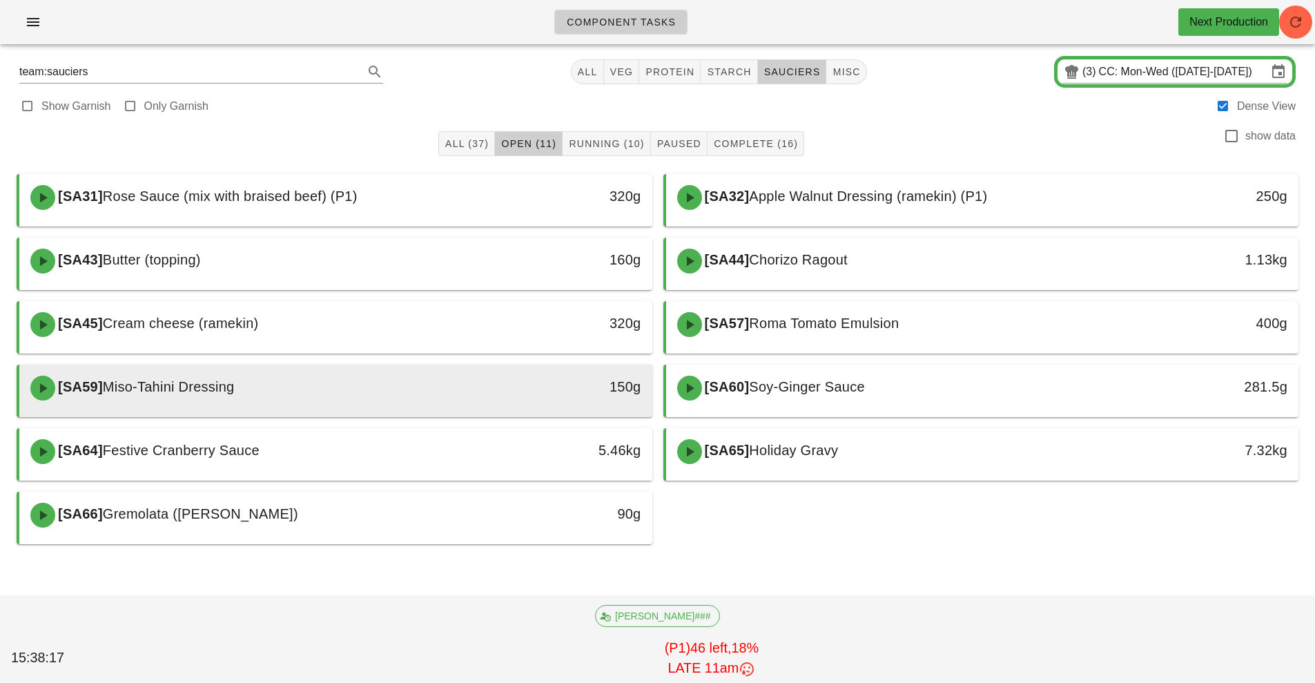
click at [460, 399] on div "[SA59] Miso-Tahini Dressing" at bounding box center [257, 387] width 470 height 41
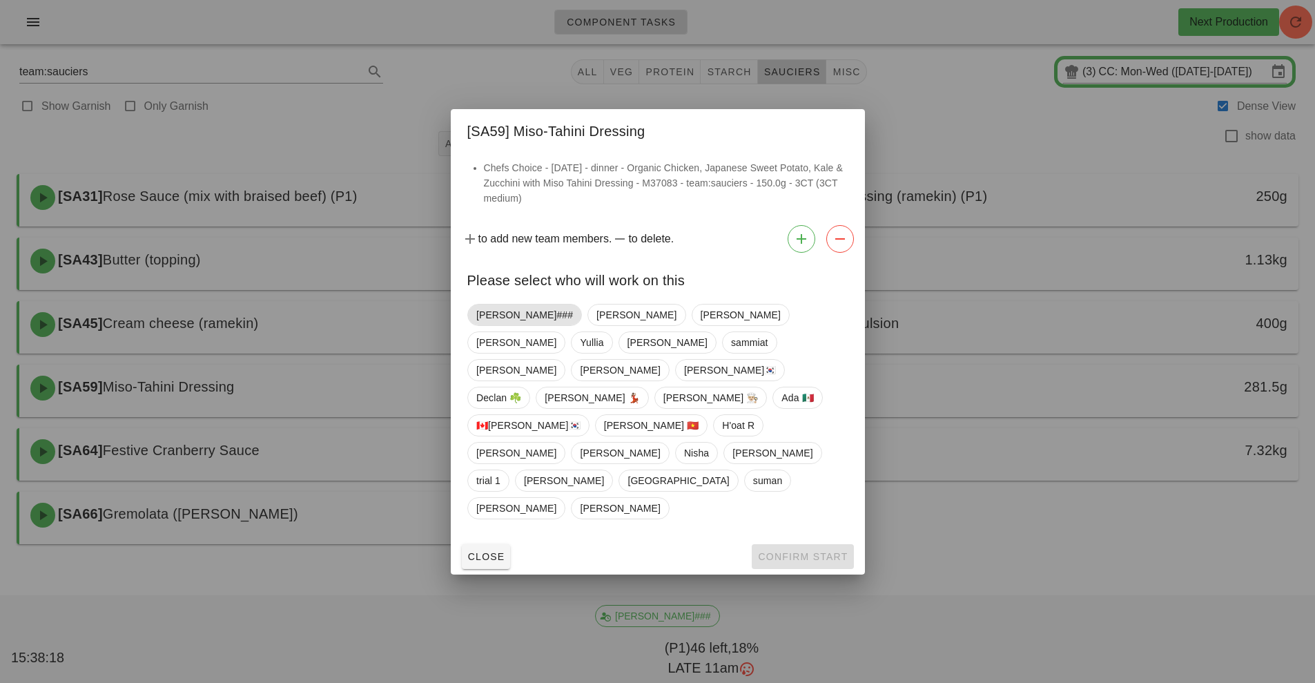
click at [502, 325] on span "[PERSON_NAME]###" at bounding box center [524, 314] width 97 height 21
click at [789, 551] on span "Confirm Start" at bounding box center [802, 556] width 90 height 11
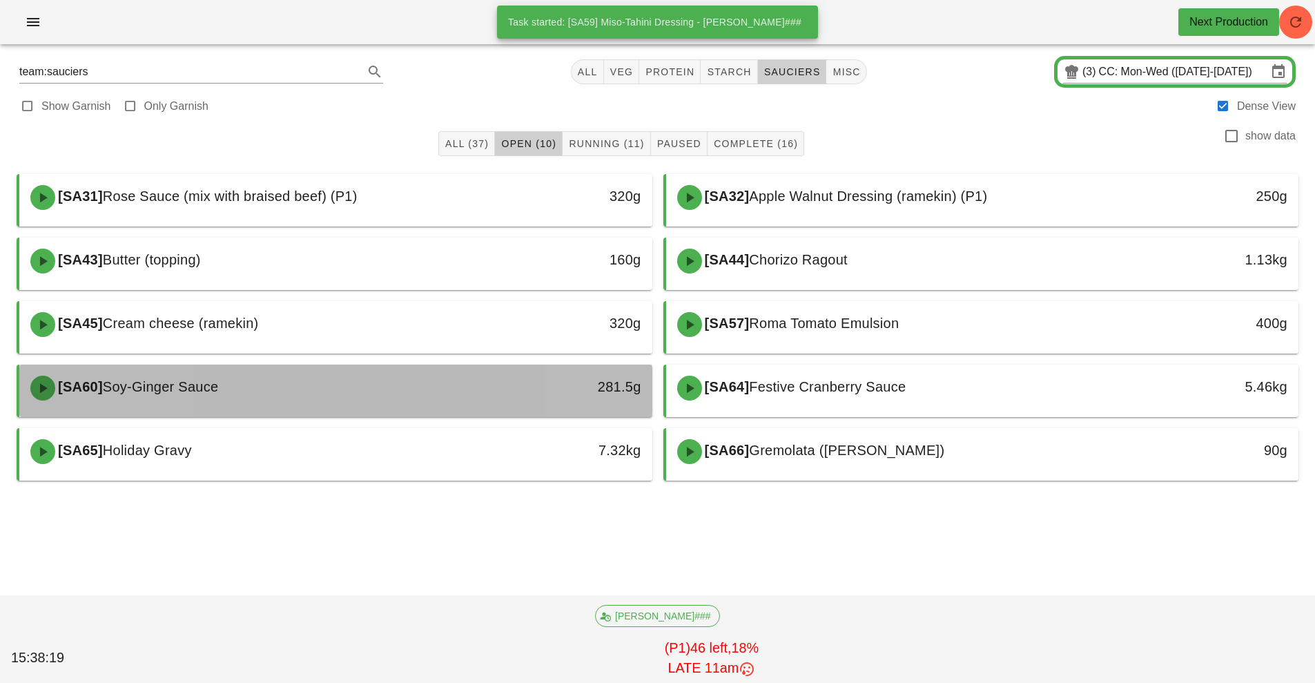
click at [477, 390] on div "[SA60] Soy-Ginger Sauce" at bounding box center [257, 387] width 470 height 41
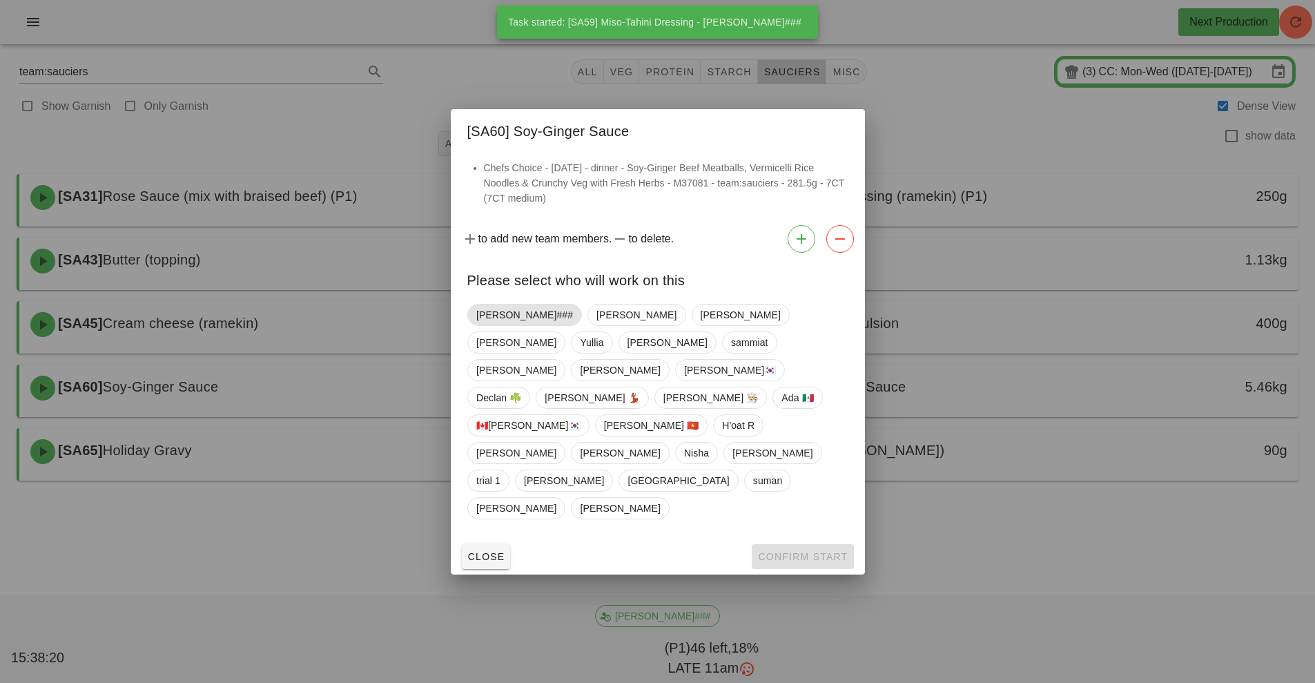
click at [500, 325] on span "[PERSON_NAME]###" at bounding box center [524, 314] width 97 height 21
click at [790, 551] on span "Confirm Start" at bounding box center [802, 556] width 90 height 11
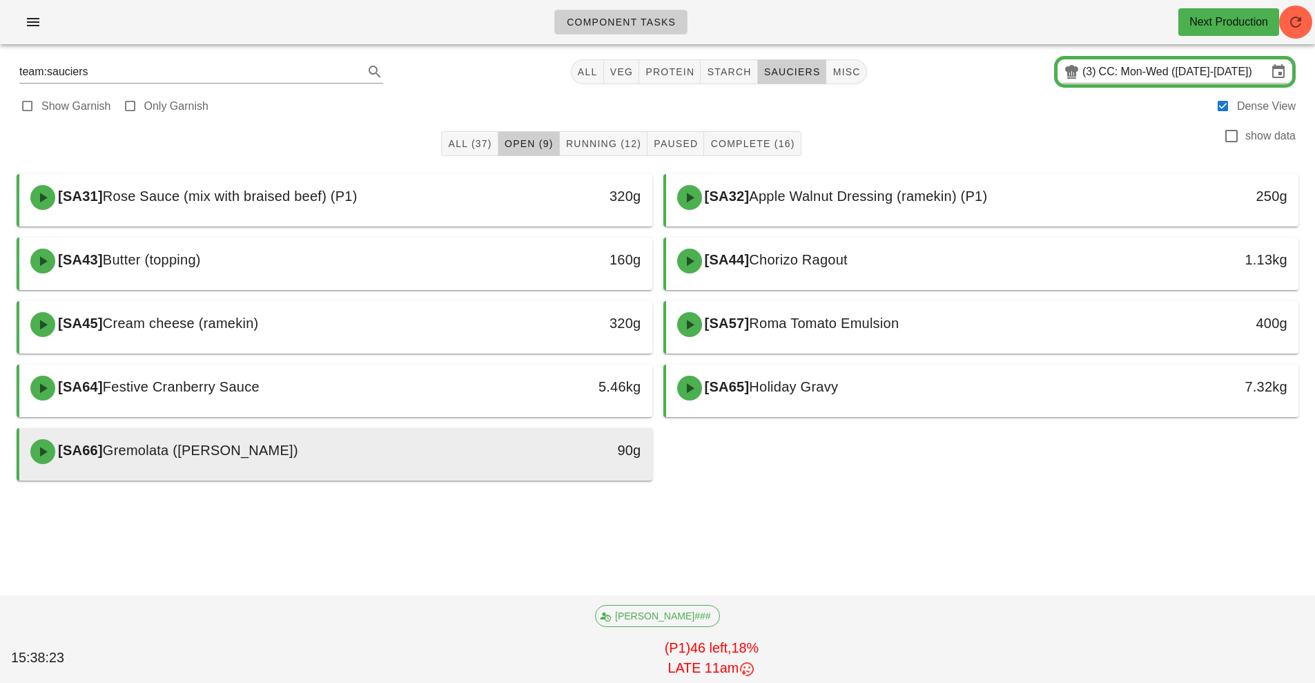
click at [534, 464] on div "90g" at bounding box center [570, 451] width 157 height 41
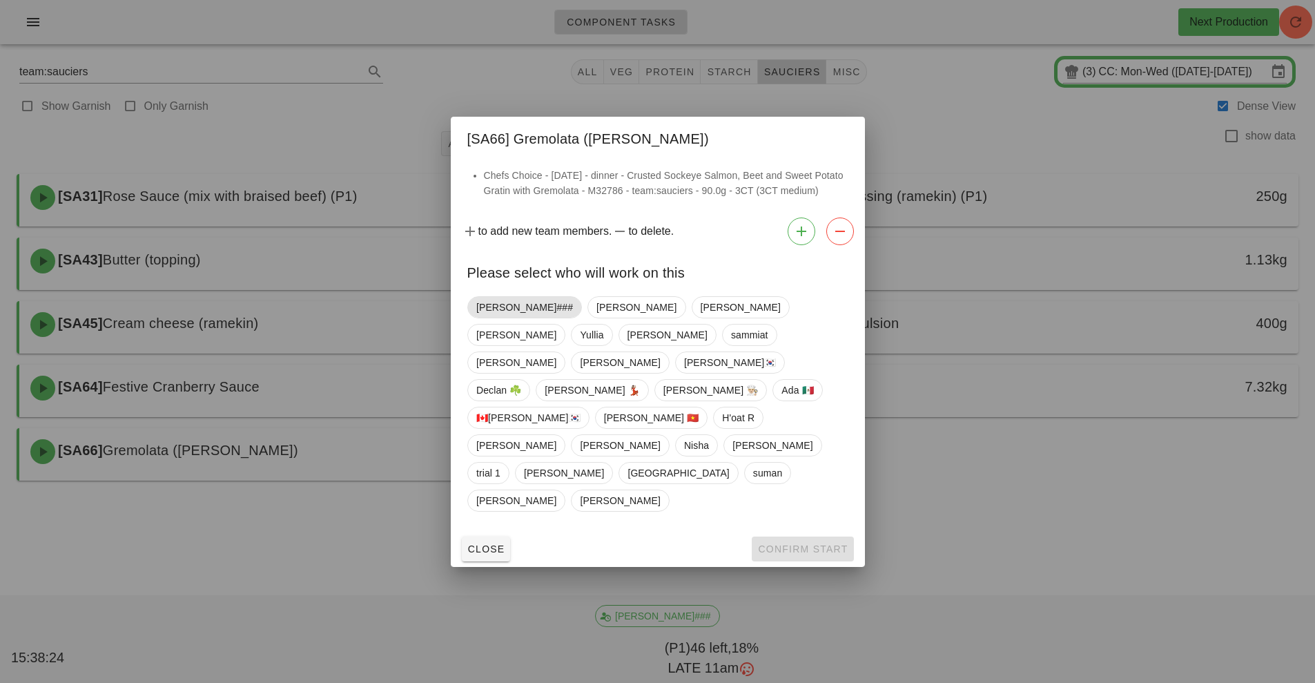
click at [486, 317] on span "[PERSON_NAME]###" at bounding box center [524, 307] width 97 height 21
click at [806, 536] on button "Confirm Start" at bounding box center [802, 548] width 101 height 25
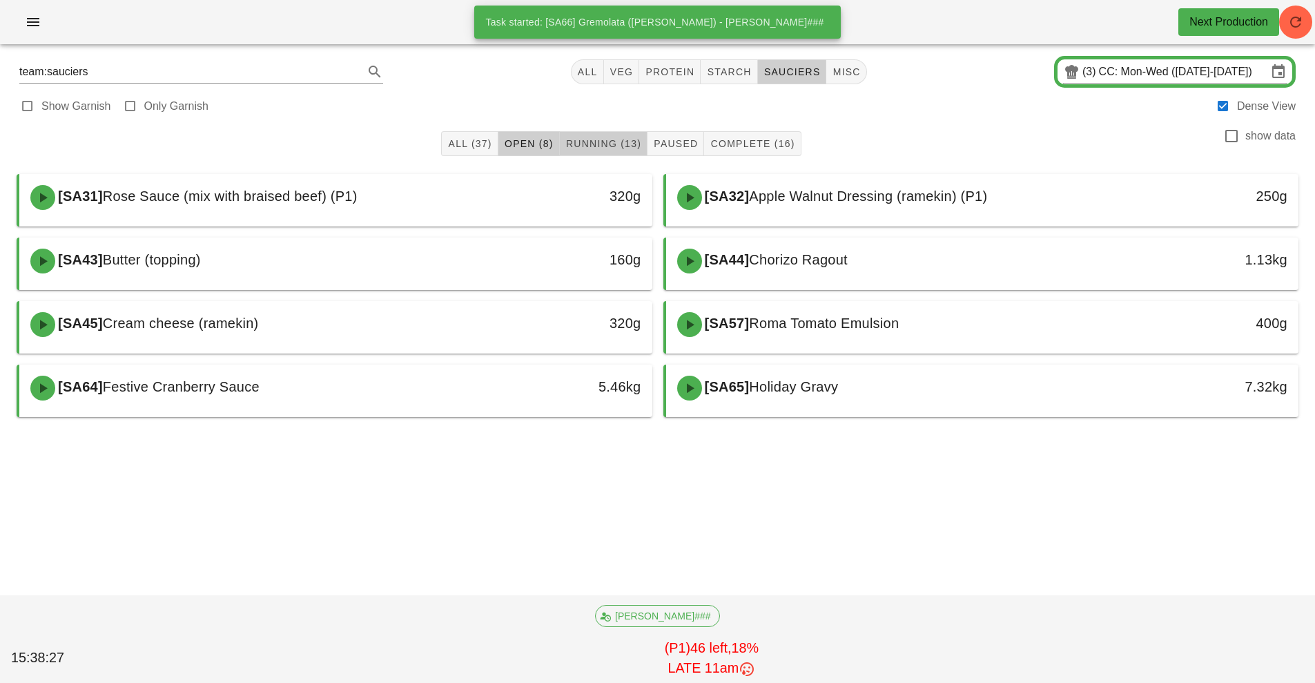
click at [623, 143] on span "Running (13)" at bounding box center [603, 143] width 76 height 11
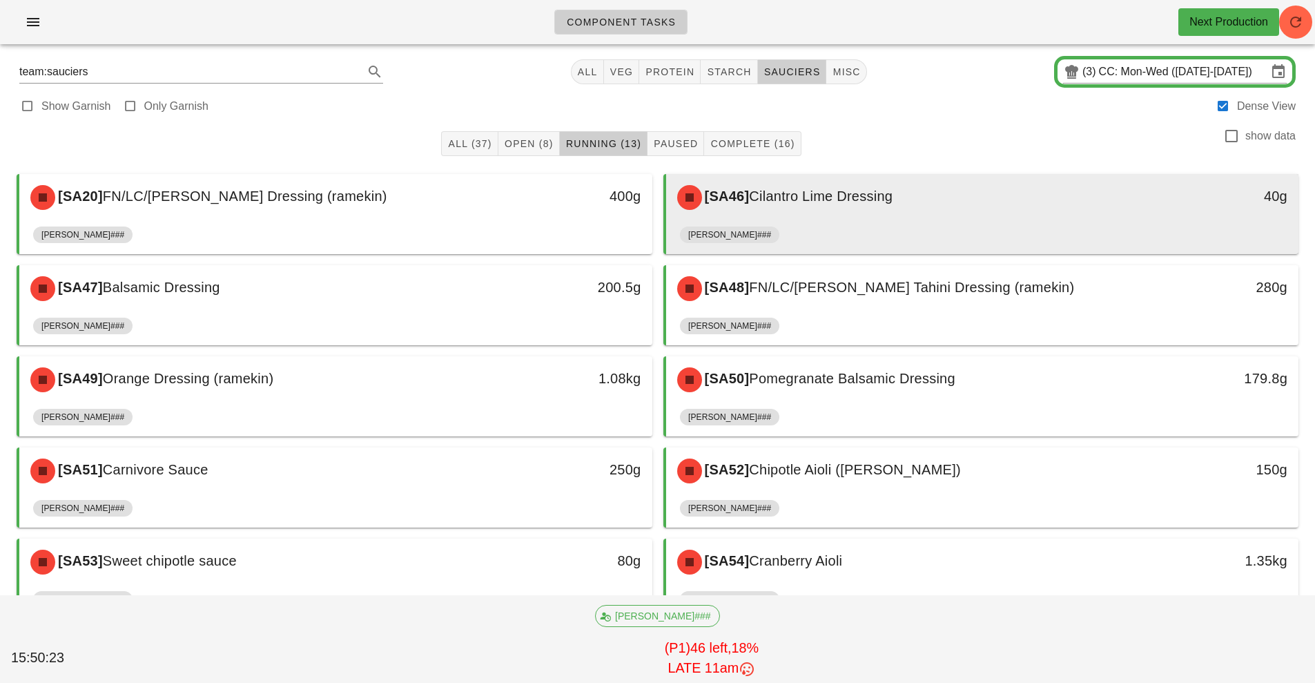
click at [786, 199] on span "Cilantro Lime Dressing" at bounding box center [821, 195] width 144 height 15
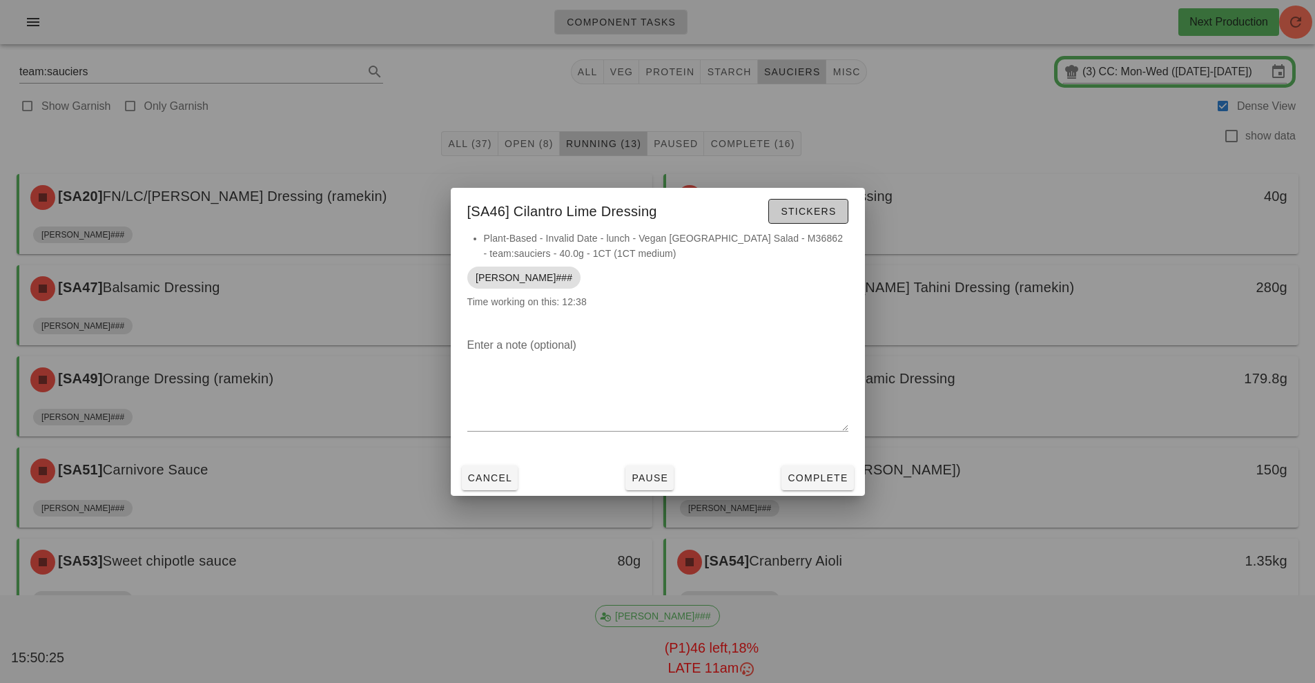
click at [816, 206] on span "Stickers" at bounding box center [808, 211] width 56 height 11
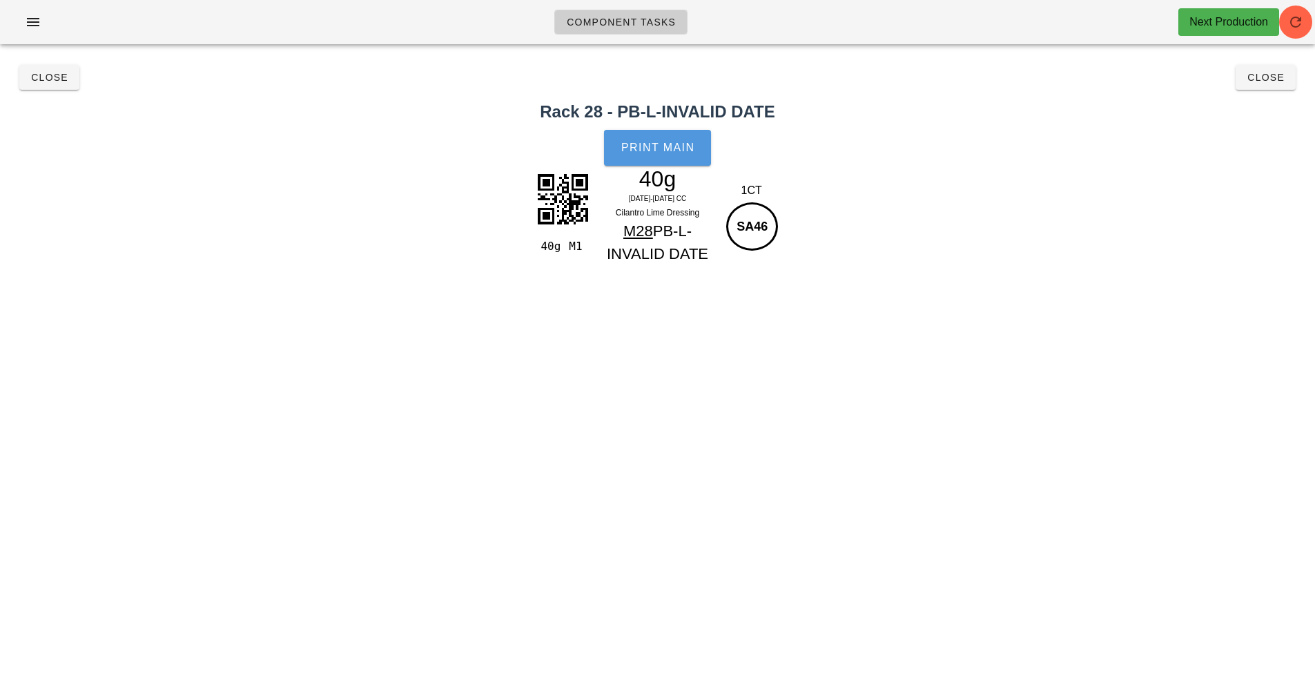
click at [661, 154] on button "Print Main" at bounding box center [657, 148] width 106 height 36
click at [32, 79] on span "Close" at bounding box center [49, 77] width 38 height 11
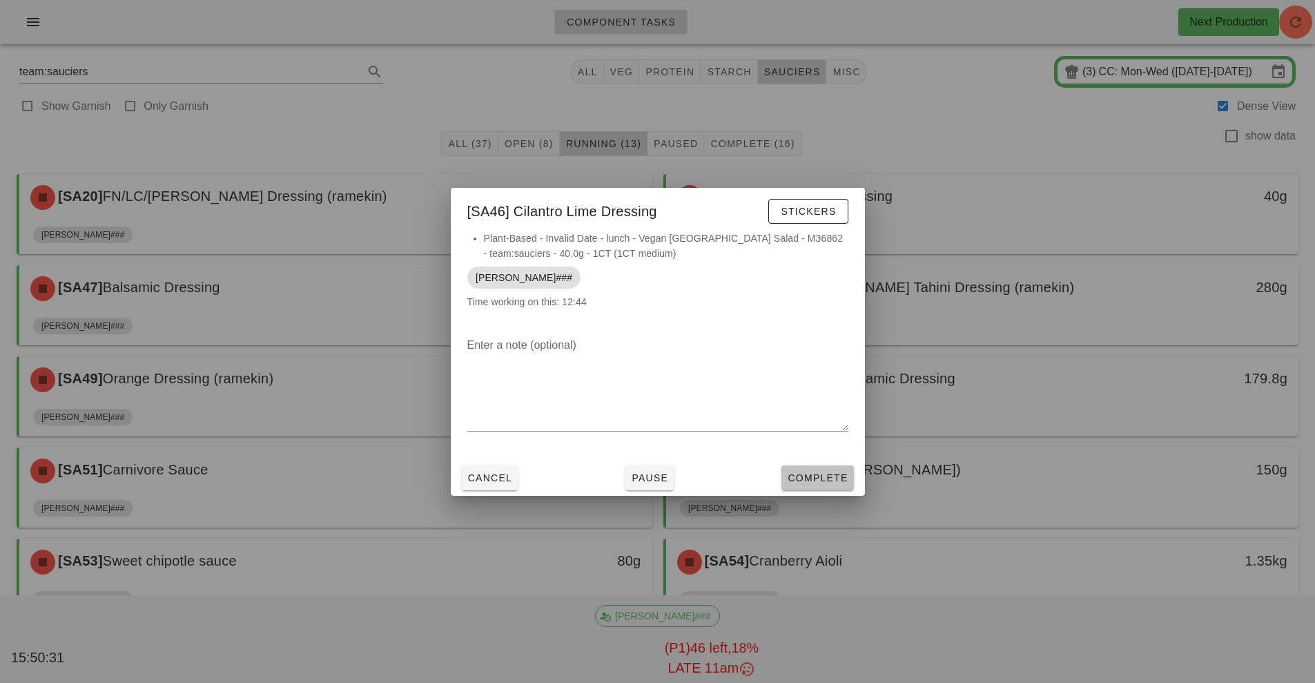
click at [830, 482] on span "Complete" at bounding box center [817, 477] width 61 height 11
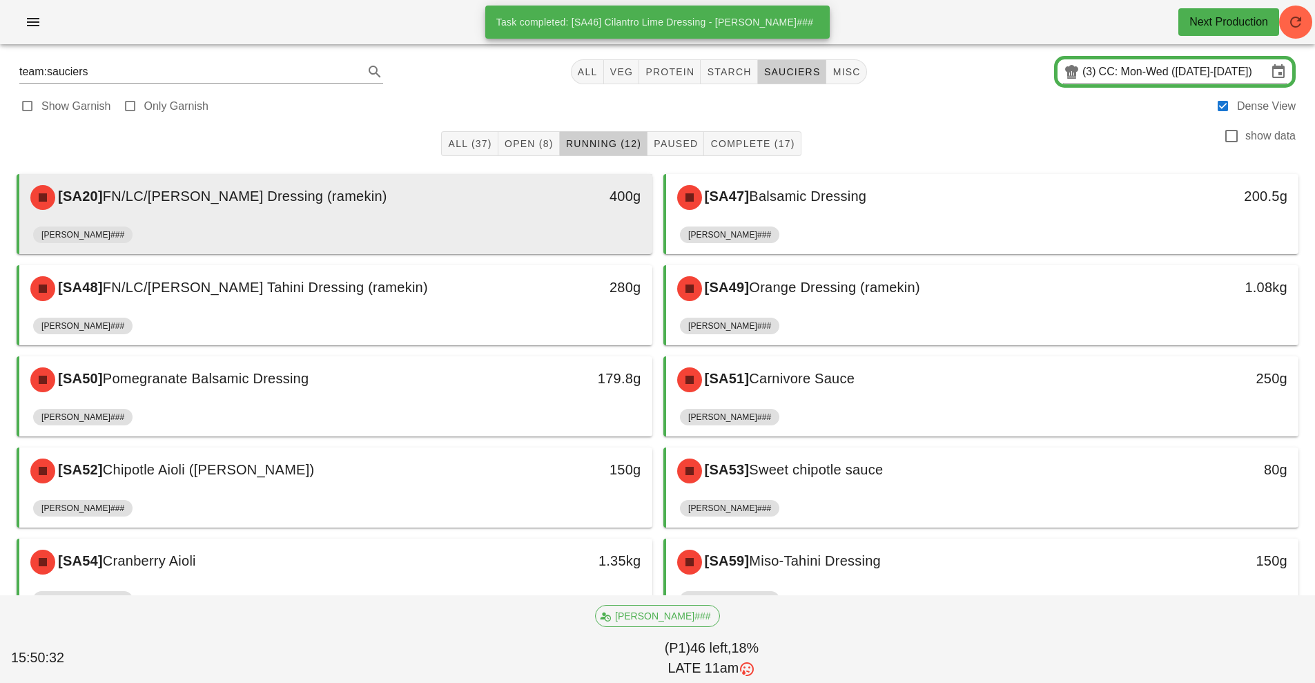
click at [394, 208] on div "[SA20] FN/LC/[PERSON_NAME] Dressing (ramekin)" at bounding box center [257, 197] width 470 height 41
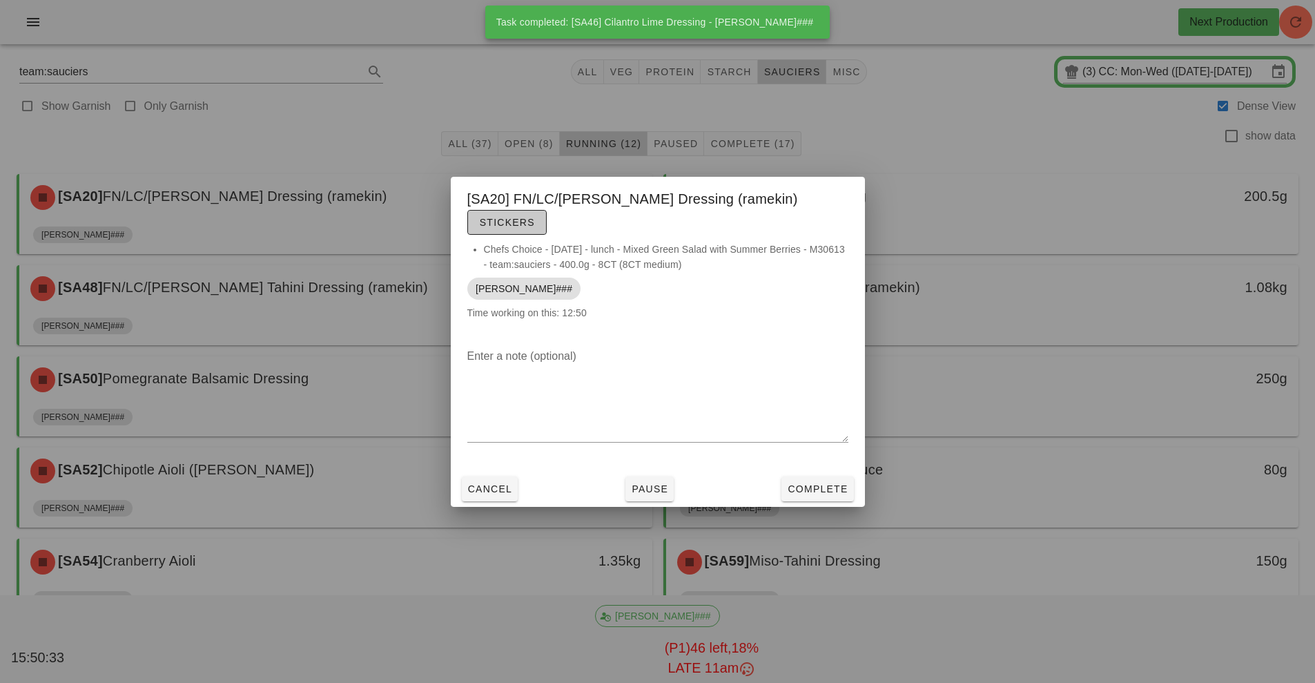
click at [535, 217] on span "Stickers" at bounding box center [507, 222] width 56 height 11
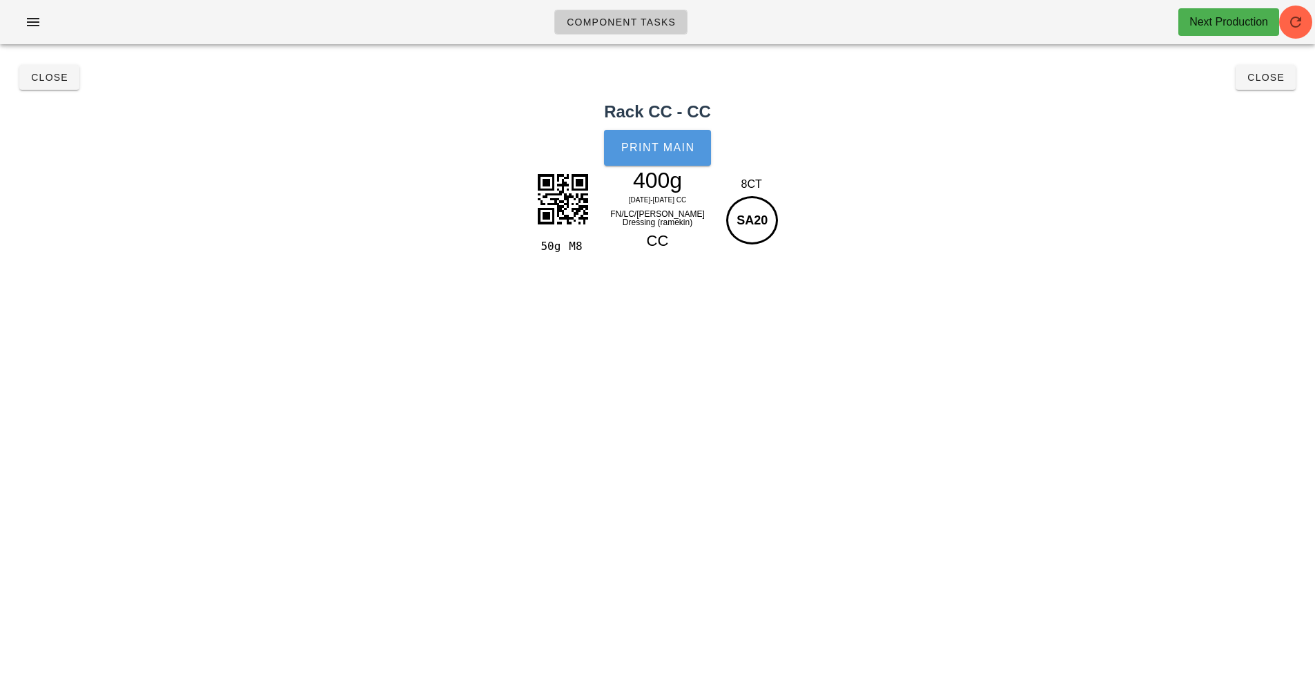
click at [656, 146] on span "Print Main" at bounding box center [657, 147] width 75 height 12
click at [44, 78] on span "Close" at bounding box center [49, 77] width 38 height 11
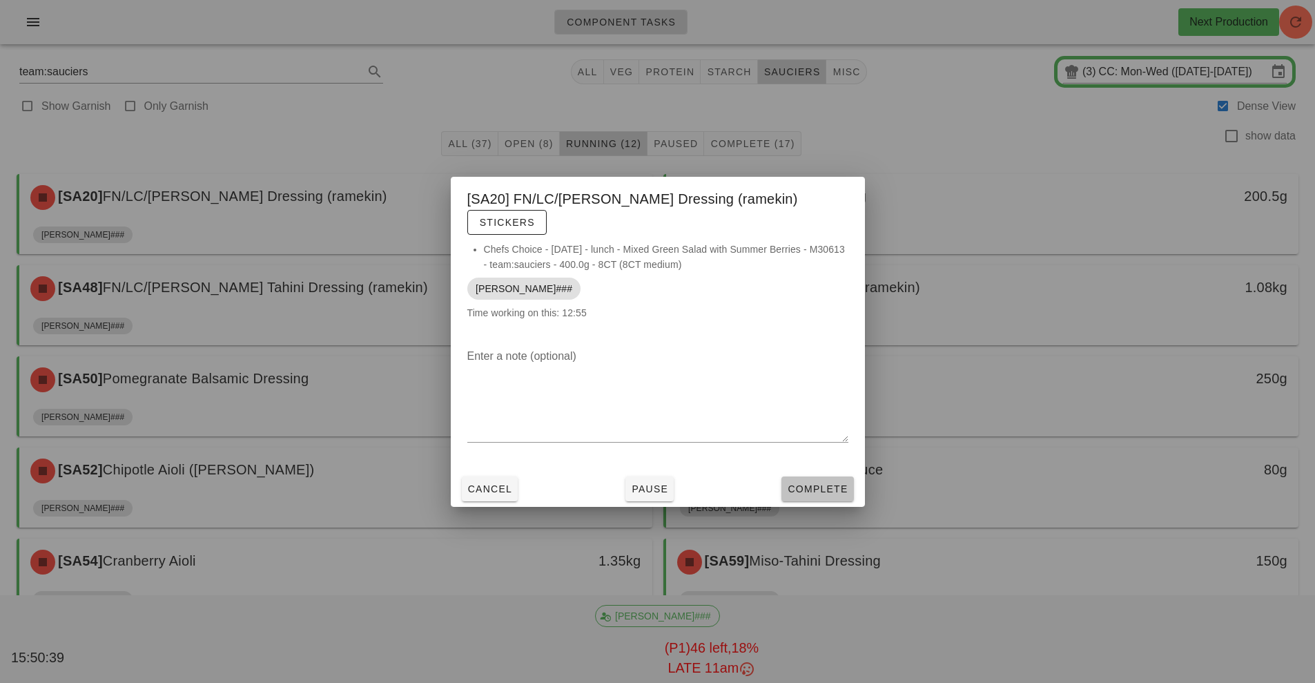
click at [823, 483] on span "Complete" at bounding box center [817, 488] width 61 height 11
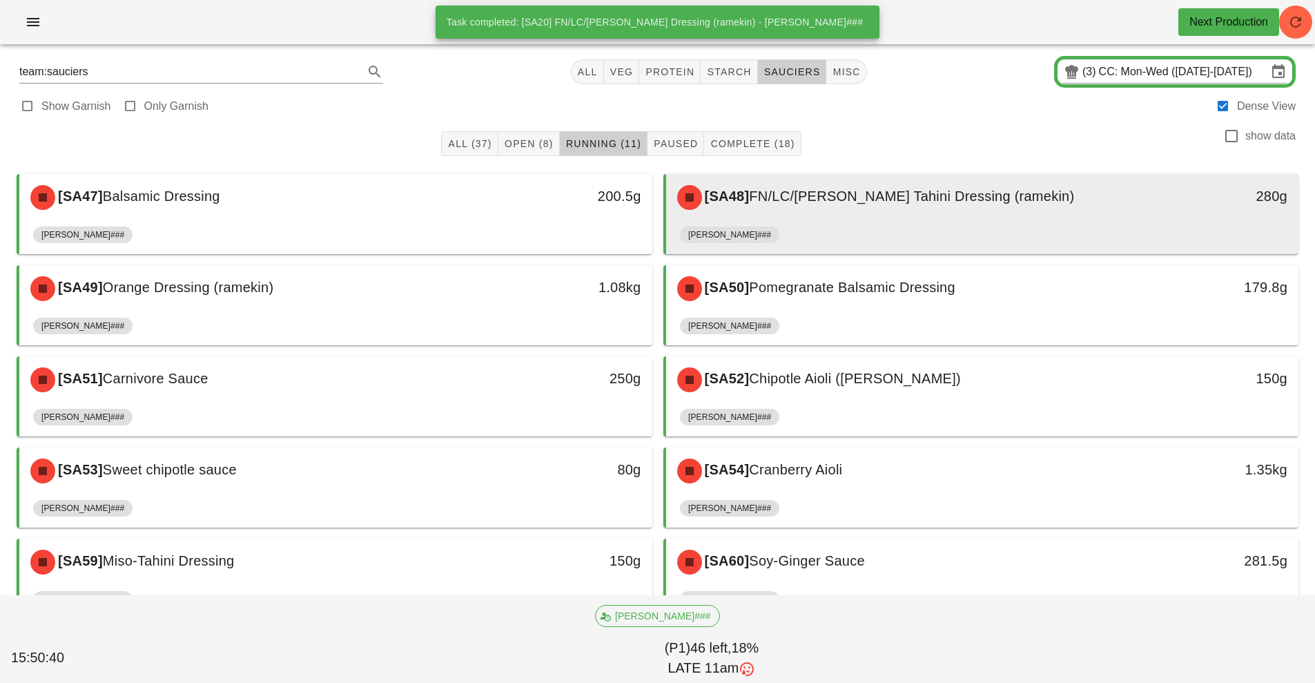
click at [826, 208] on div "[SA48] FN/LC/[PERSON_NAME] Tahini Dressing (ramekin)" at bounding box center [904, 197] width 470 height 41
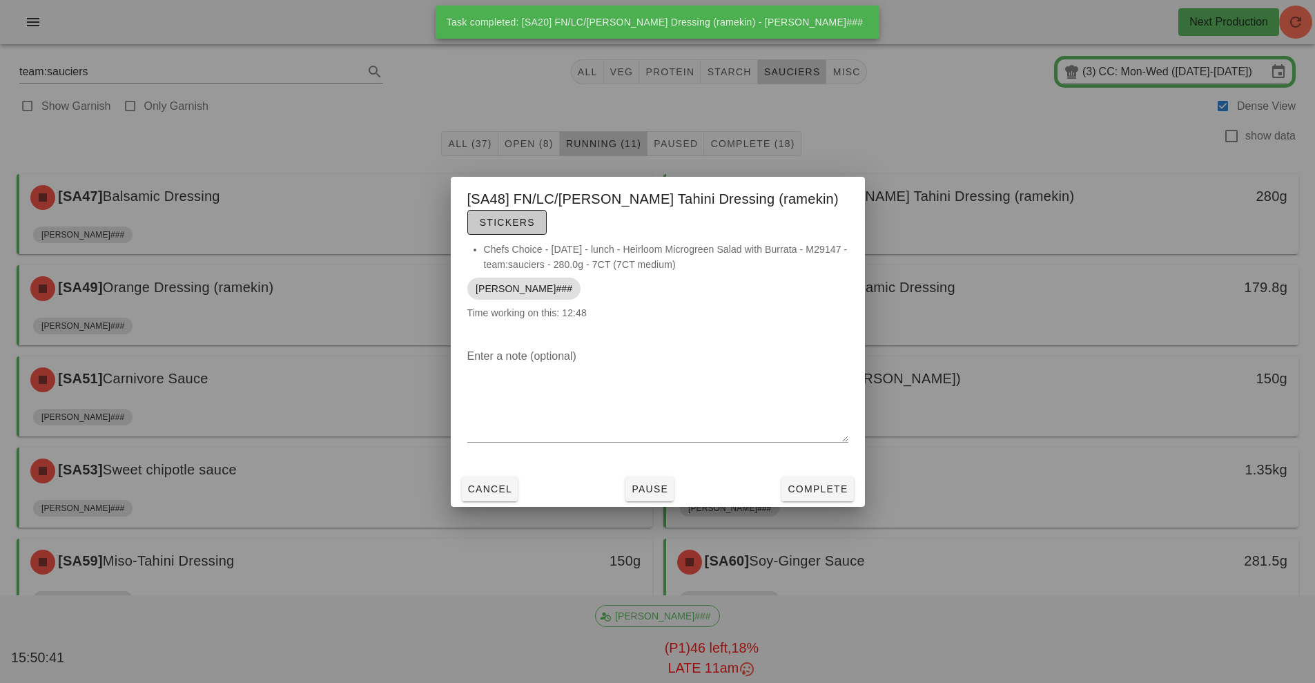
click at [522, 217] on span "Stickers" at bounding box center [507, 222] width 56 height 11
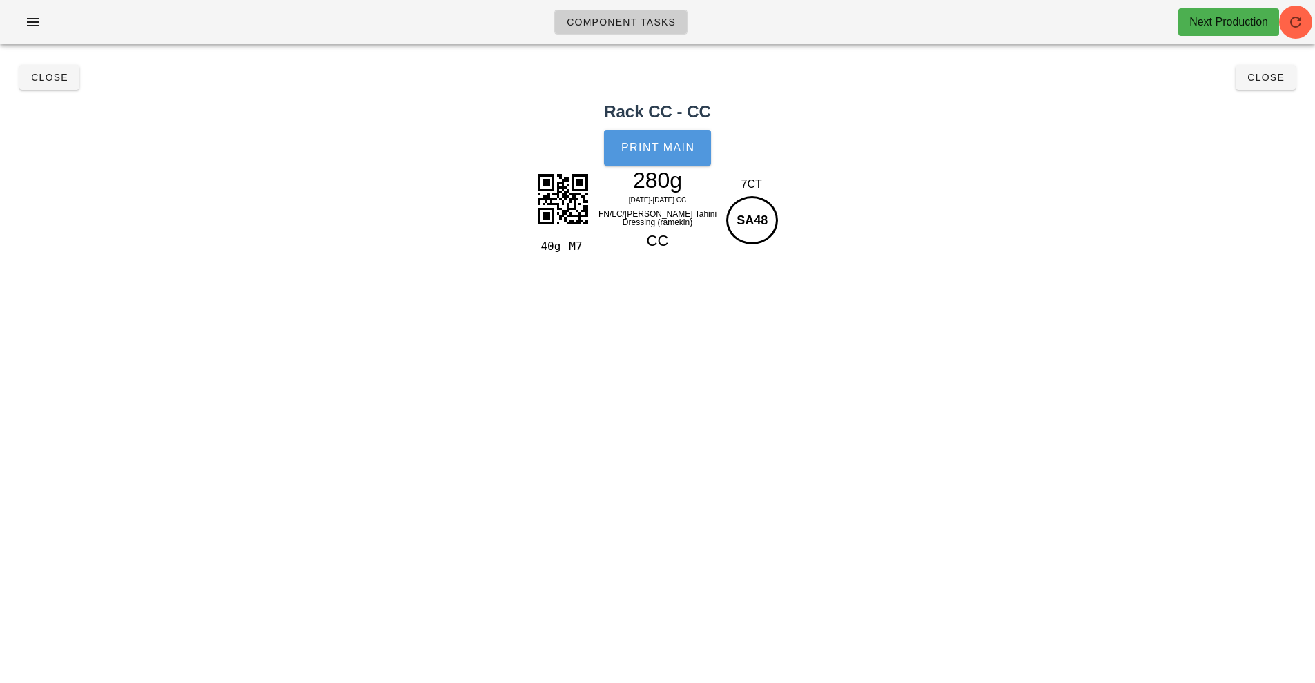
click at [655, 159] on button "Print Main" at bounding box center [657, 148] width 106 height 36
click at [51, 78] on span "Close" at bounding box center [49, 77] width 38 height 11
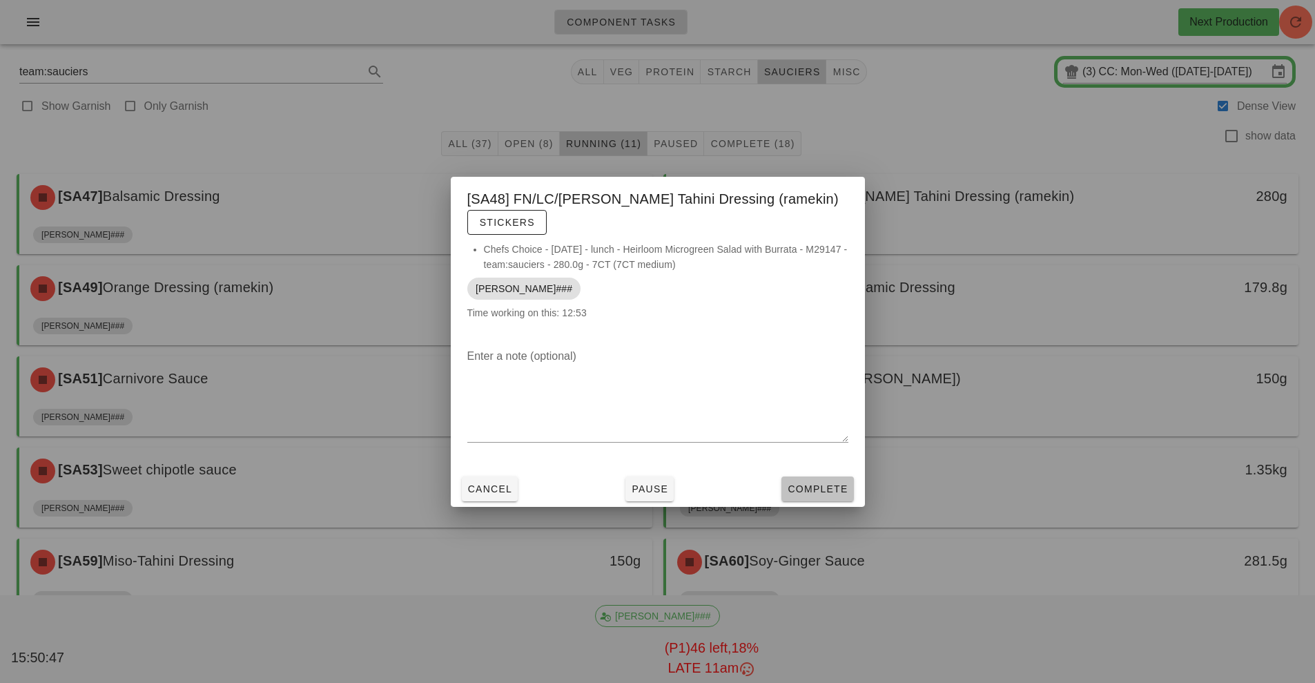
click at [811, 493] on span "Complete" at bounding box center [817, 488] width 61 height 11
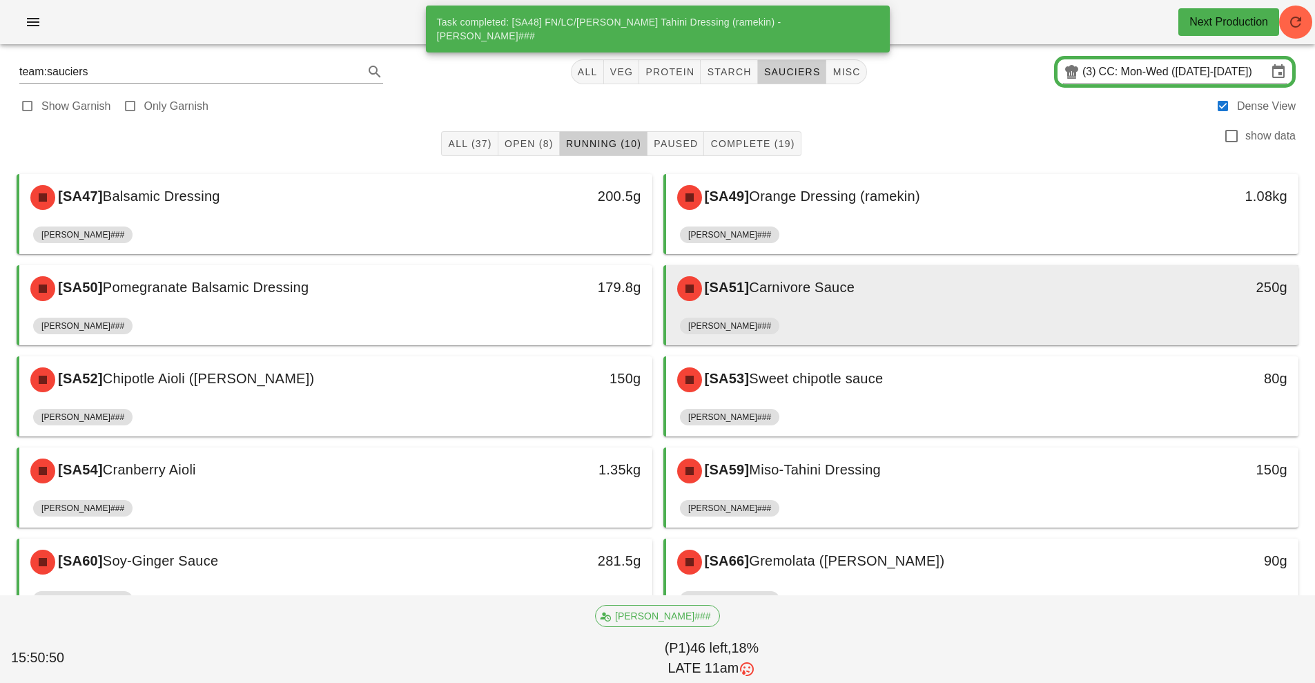
click at [819, 302] on div "[SA51] Carnivore Sauce" at bounding box center [904, 288] width 470 height 41
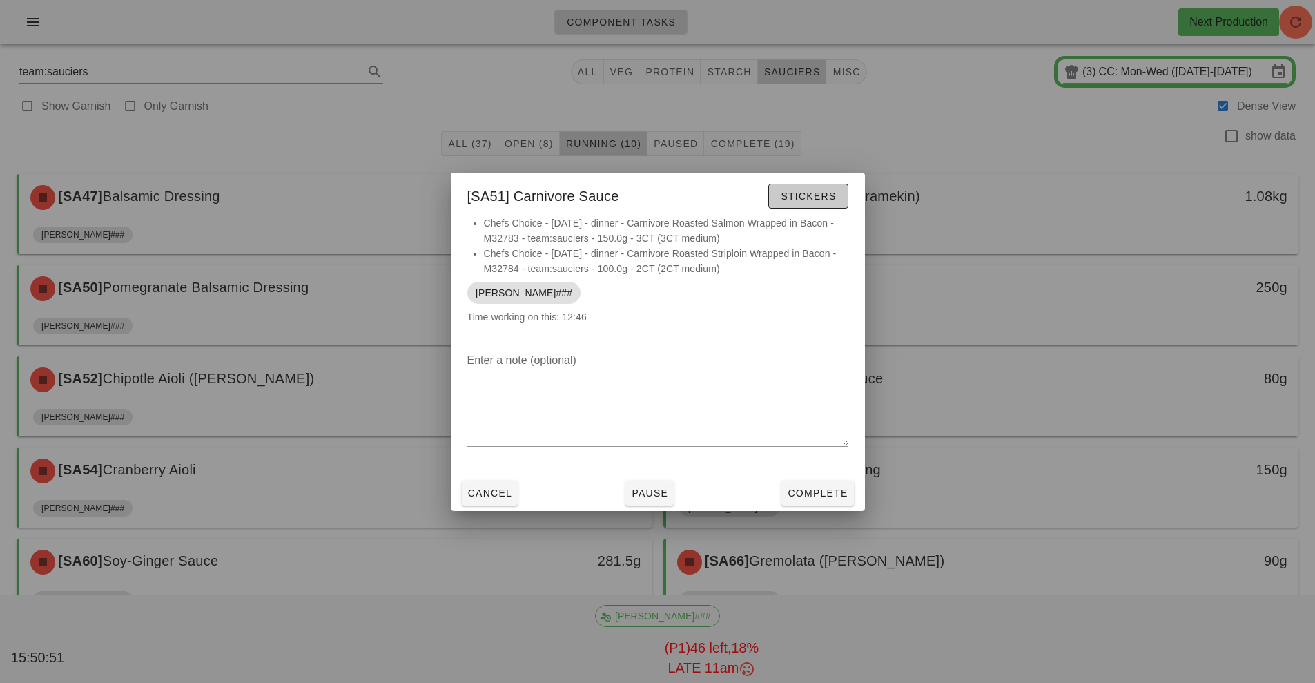
click at [807, 200] on span "Stickers" at bounding box center [808, 195] width 56 height 11
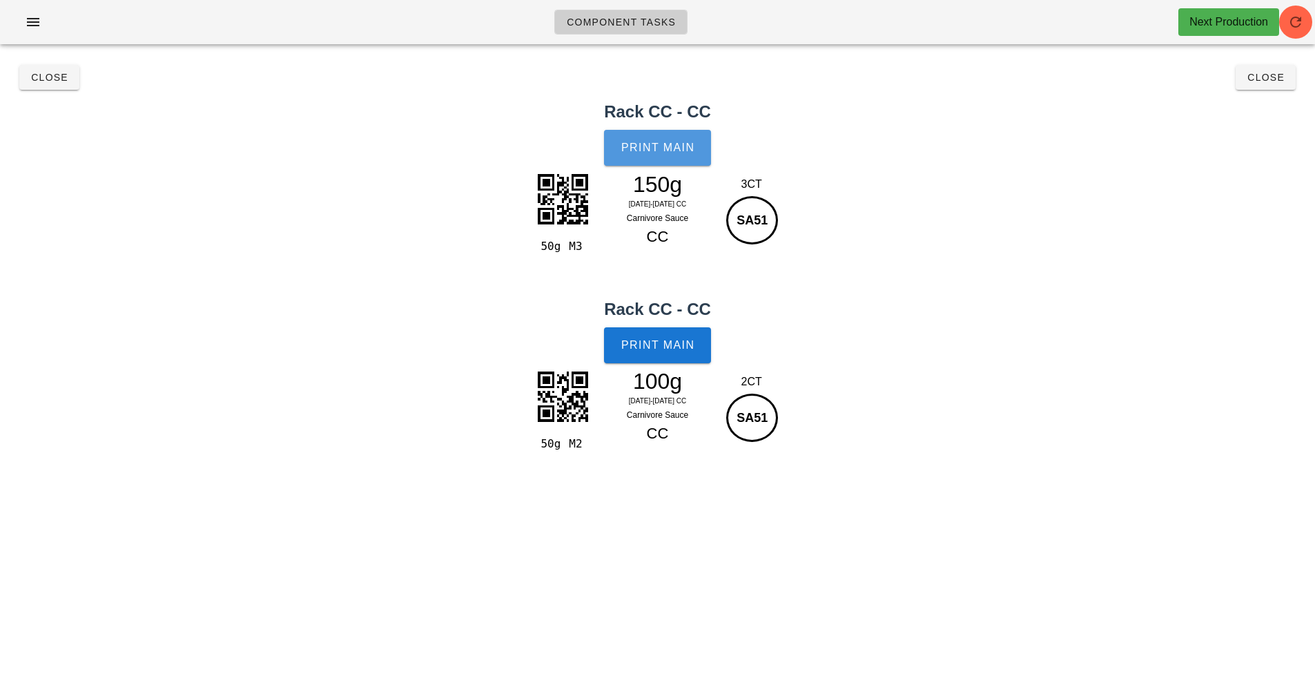
click at [670, 152] on span "Print Main" at bounding box center [657, 147] width 75 height 12
click at [33, 72] on span "Close" at bounding box center [49, 77] width 38 height 11
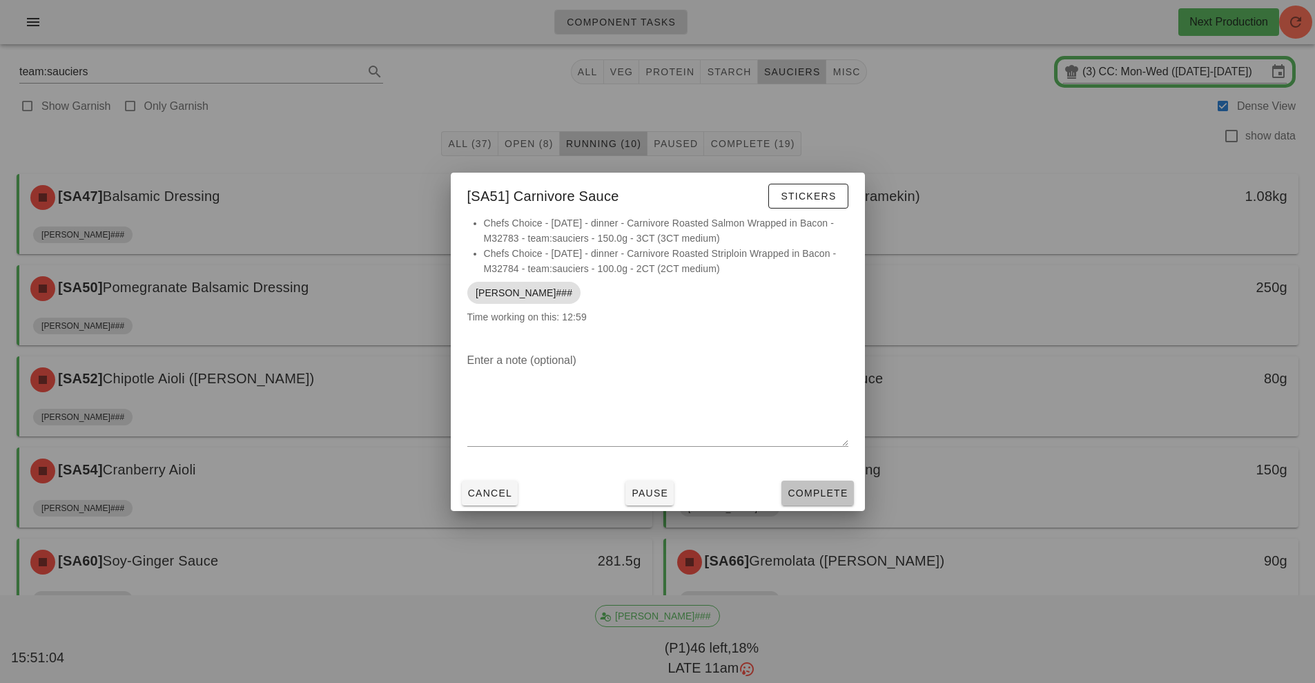
click at [841, 496] on span "Complete" at bounding box center [817, 492] width 61 height 11
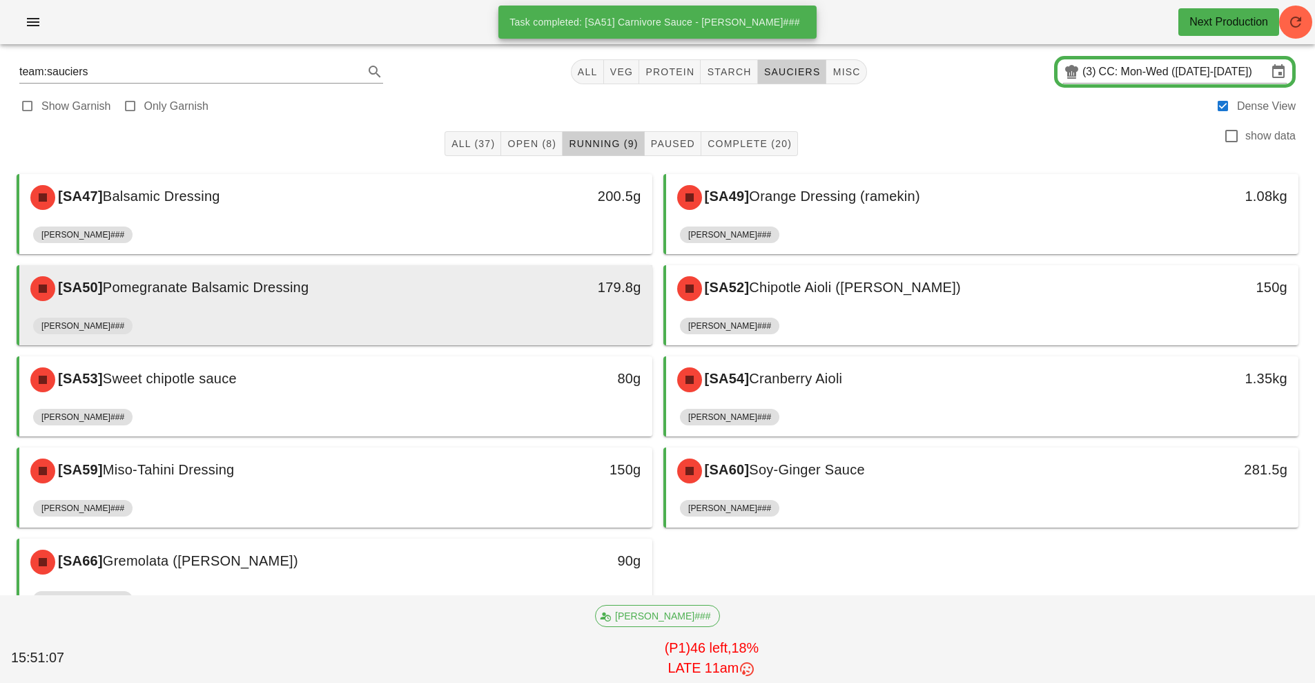
click at [440, 295] on div "[SA50] Pomegranate Balsamic Dressing" at bounding box center [257, 288] width 470 height 41
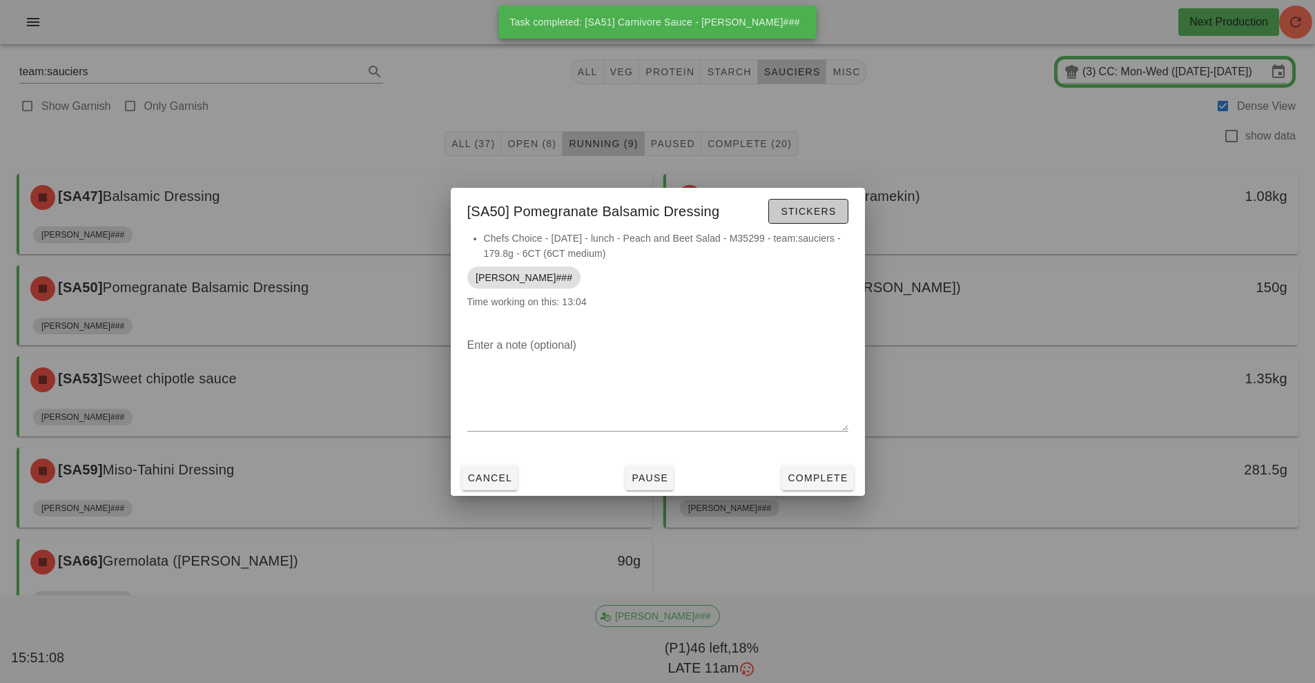
click at [812, 215] on span "Stickers" at bounding box center [808, 211] width 56 height 11
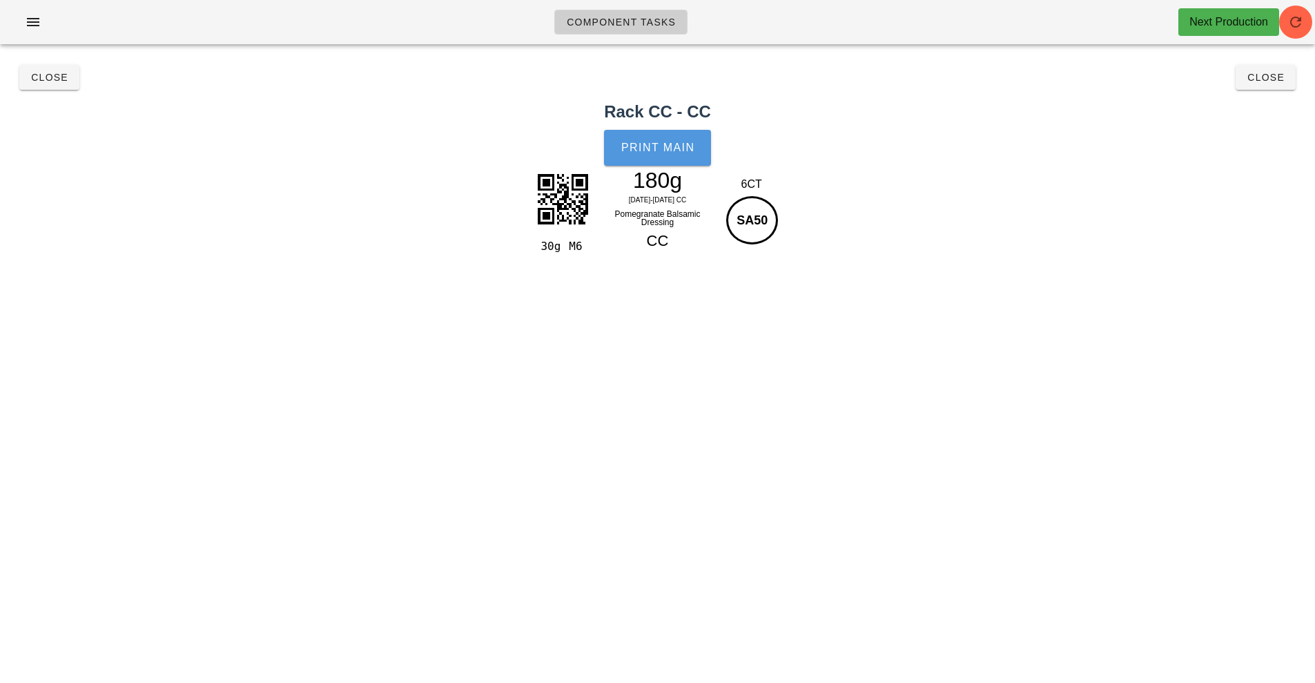
click at [672, 150] on span "Print Main" at bounding box center [657, 147] width 75 height 12
click at [41, 76] on span "Close" at bounding box center [49, 77] width 38 height 11
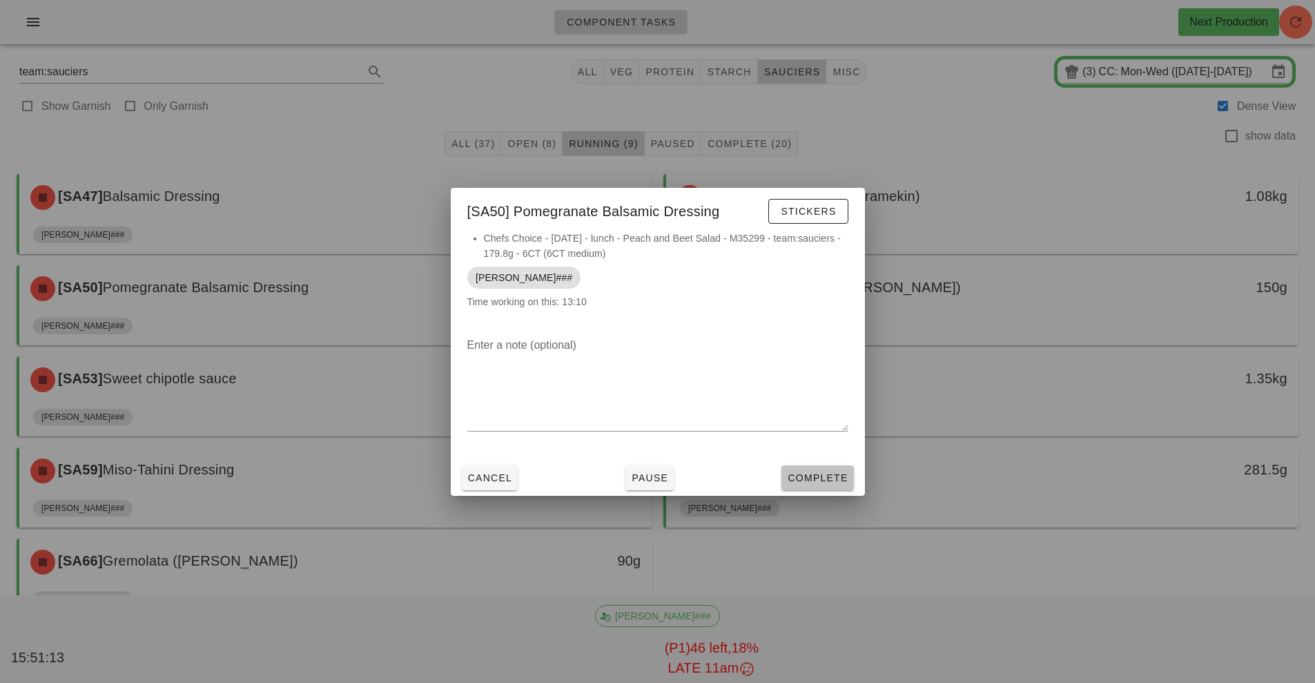
click at [830, 469] on button "Complete" at bounding box center [817, 477] width 72 height 25
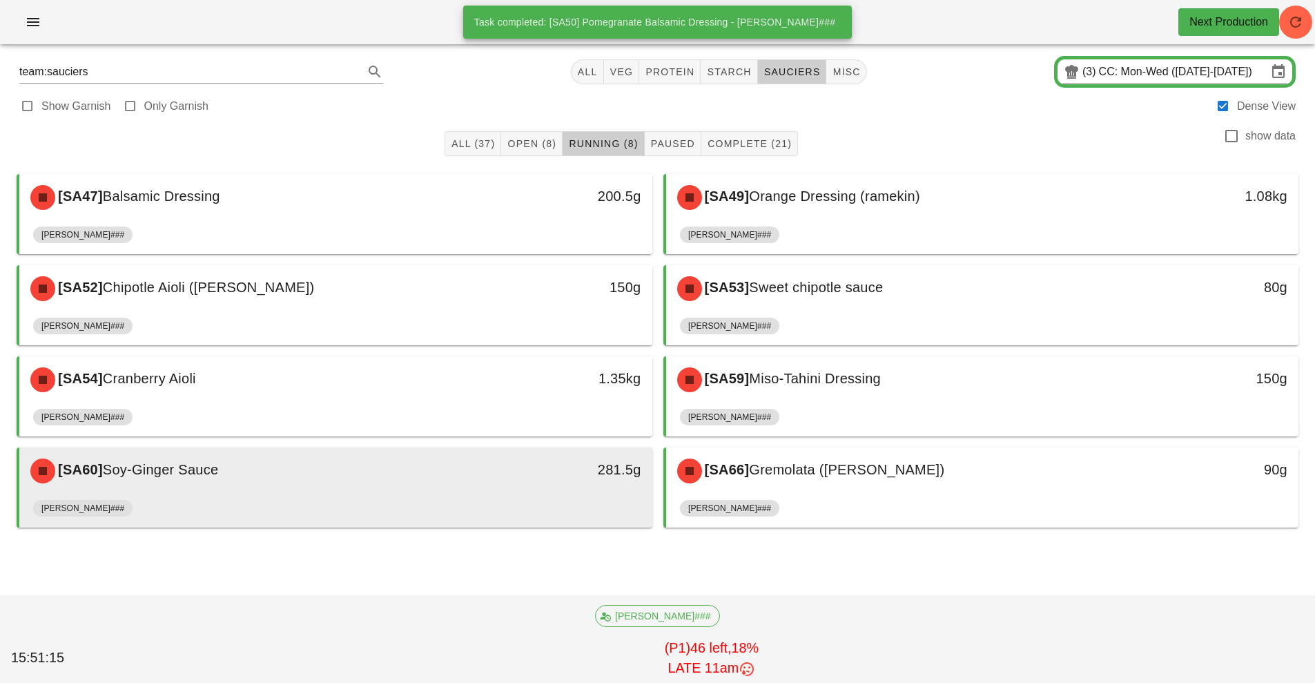
click at [509, 480] on div "281.5g" at bounding box center [570, 470] width 157 height 41
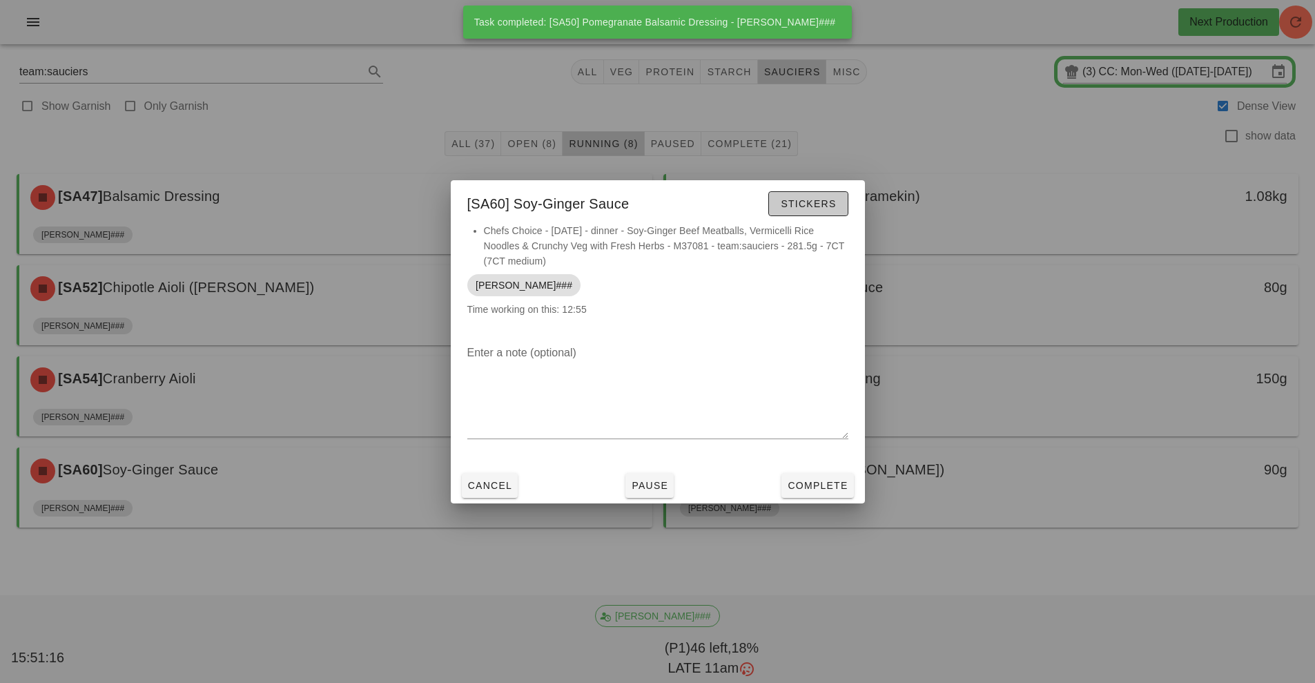
click at [812, 203] on span "Stickers" at bounding box center [808, 203] width 56 height 11
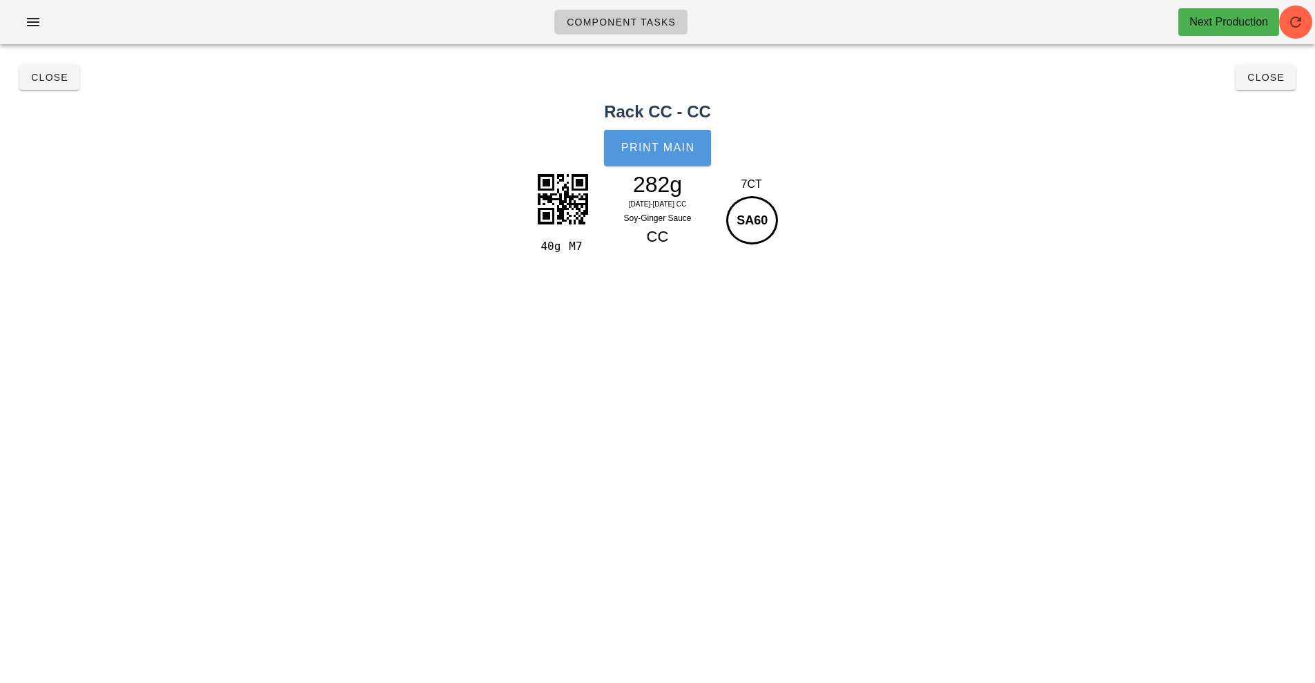
click at [657, 146] on span "Print Main" at bounding box center [657, 147] width 75 height 12
click at [39, 77] on span "Close" at bounding box center [49, 77] width 38 height 11
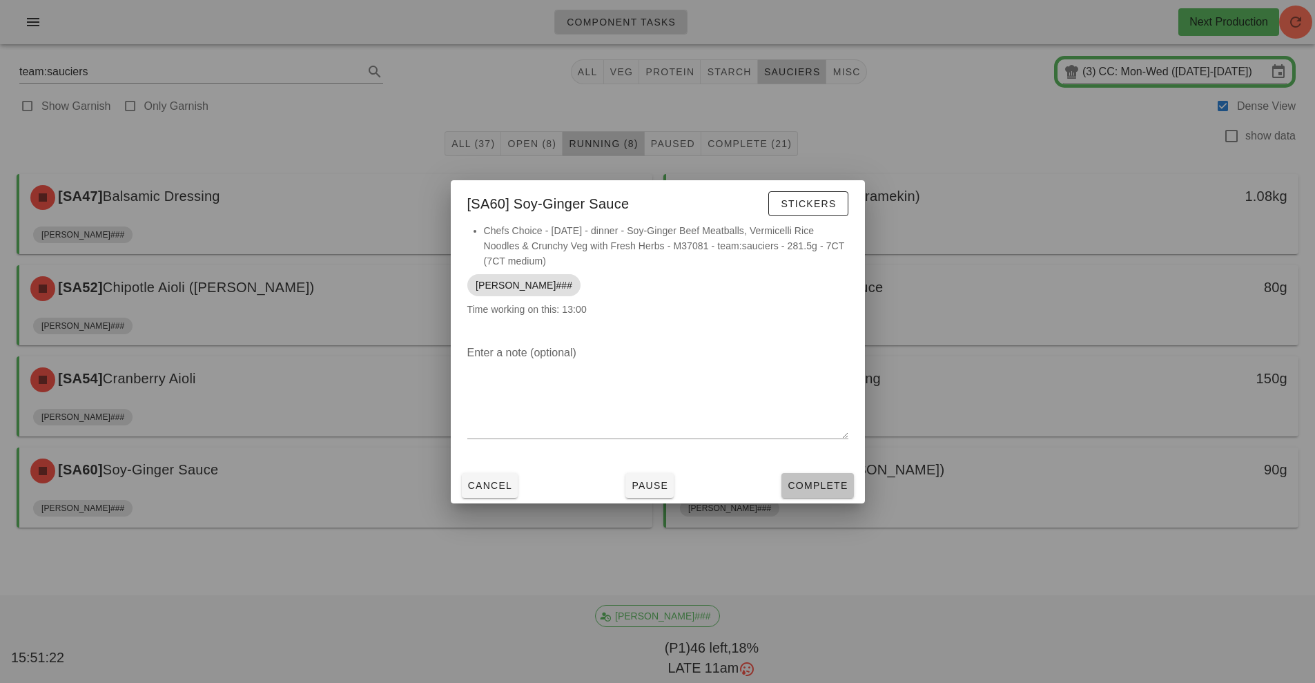
click at [815, 482] on span "Complete" at bounding box center [817, 485] width 61 height 11
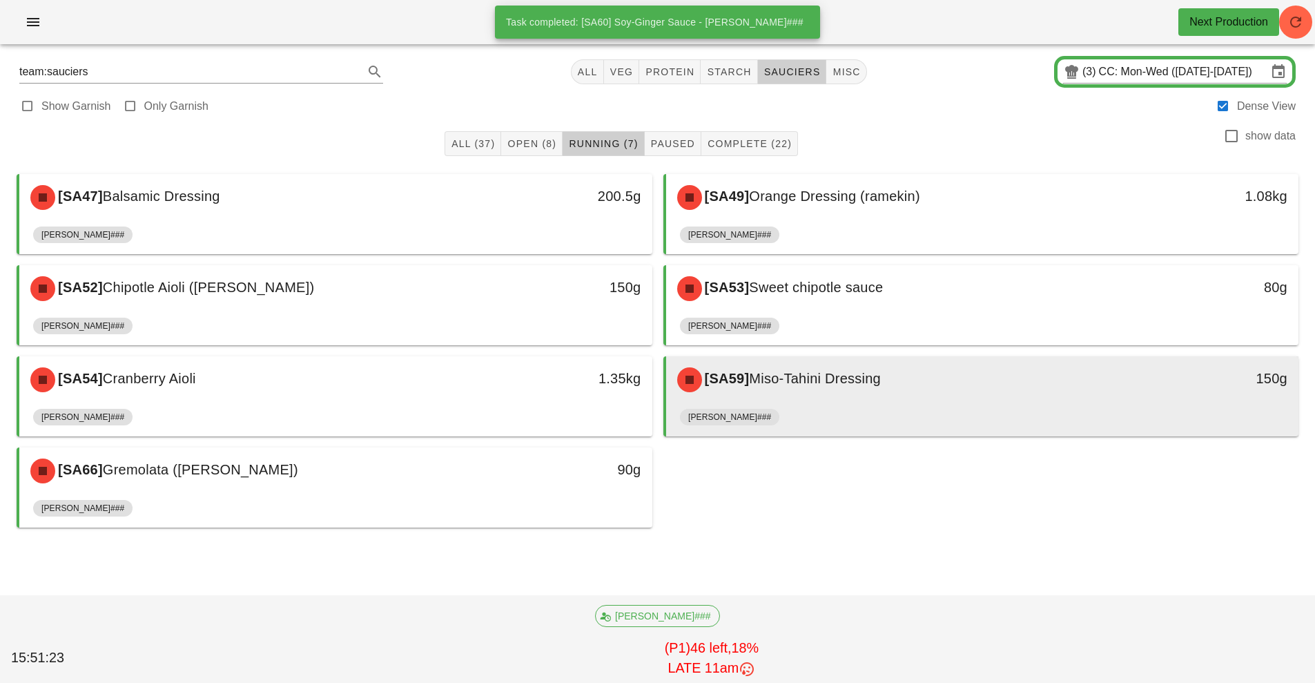
click at [834, 395] on div "[SA59] Miso-Tahini Dressing" at bounding box center [904, 379] width 470 height 41
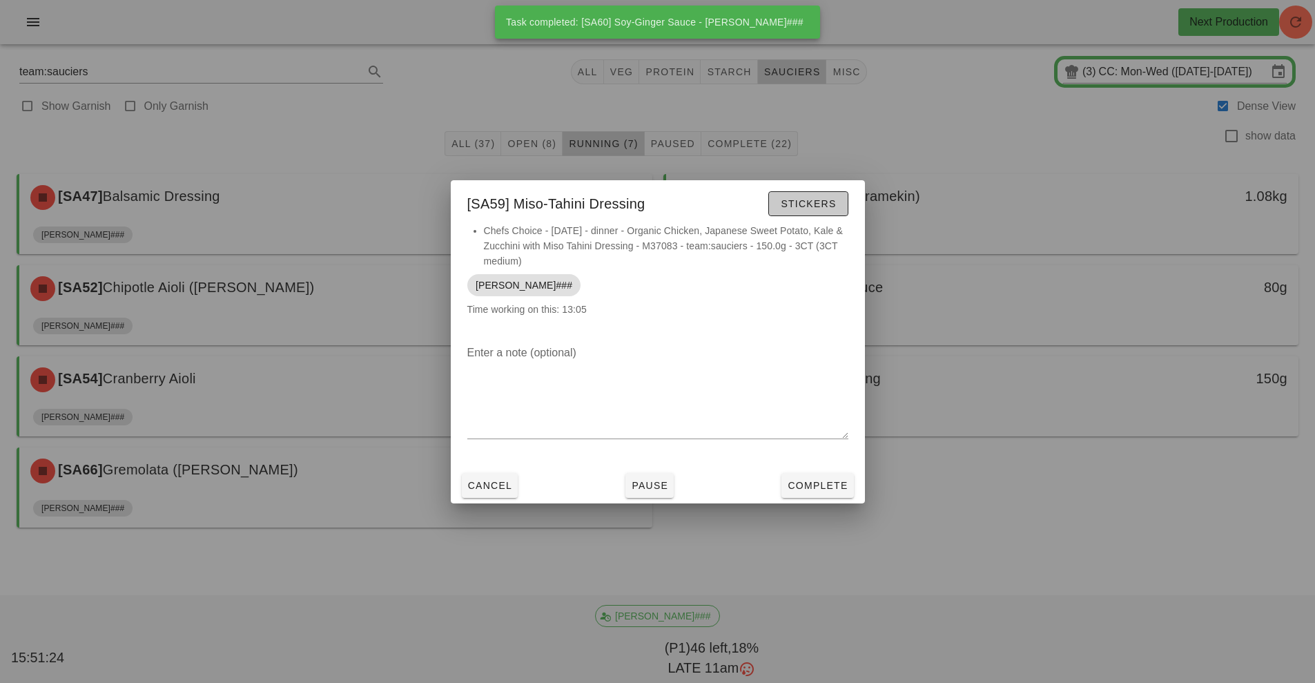
click at [804, 201] on span "Stickers" at bounding box center [808, 203] width 56 height 11
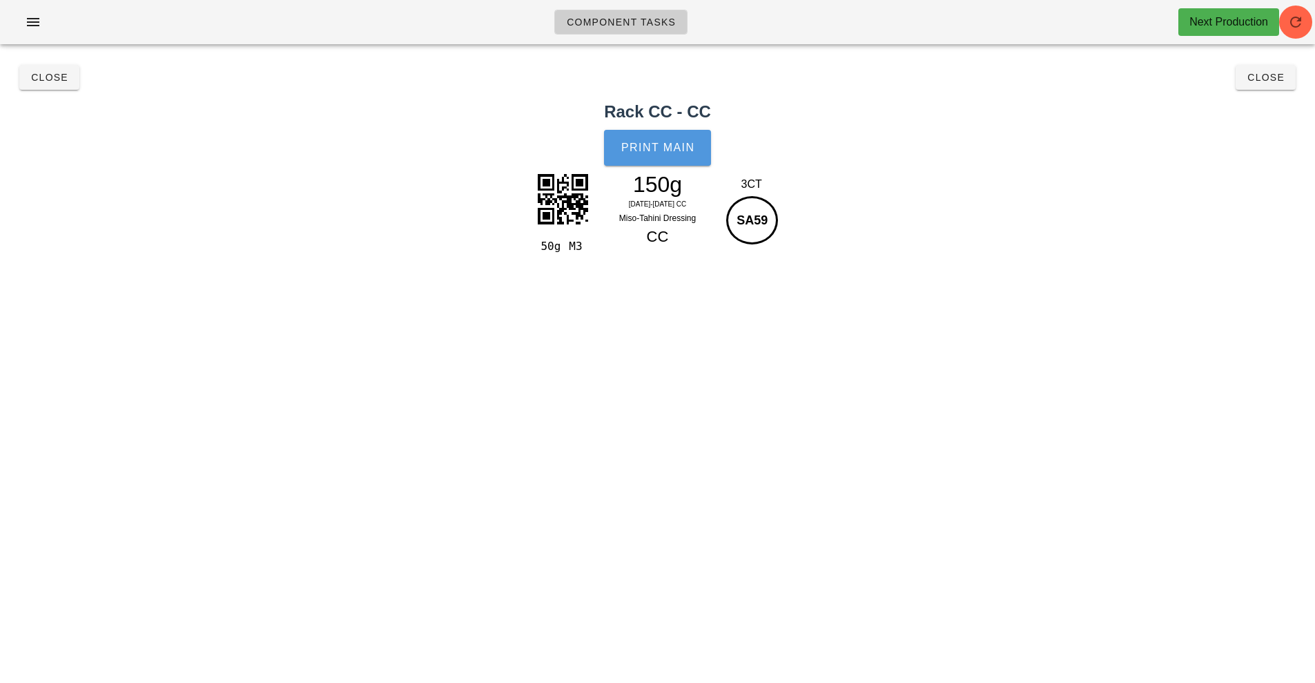
click at [673, 150] on span "Print Main" at bounding box center [657, 147] width 75 height 12
click at [43, 78] on span "Close" at bounding box center [49, 77] width 38 height 11
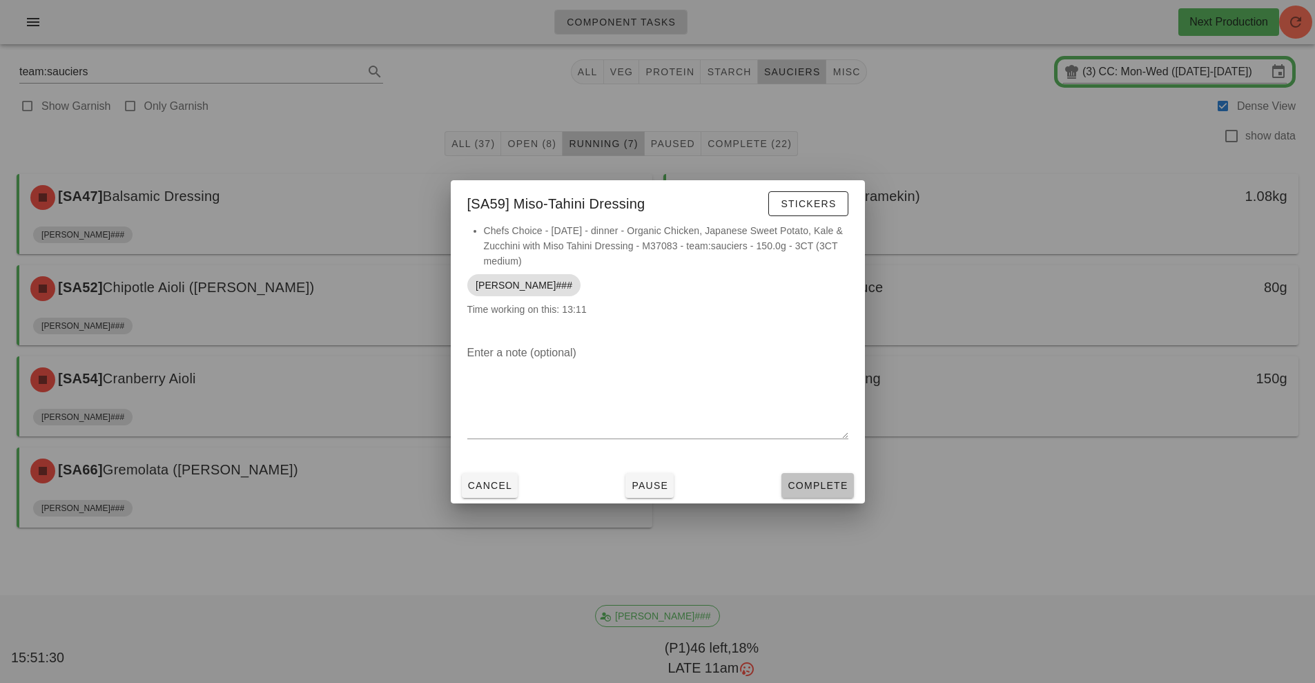
click at [809, 480] on span "Complete" at bounding box center [817, 485] width 61 height 11
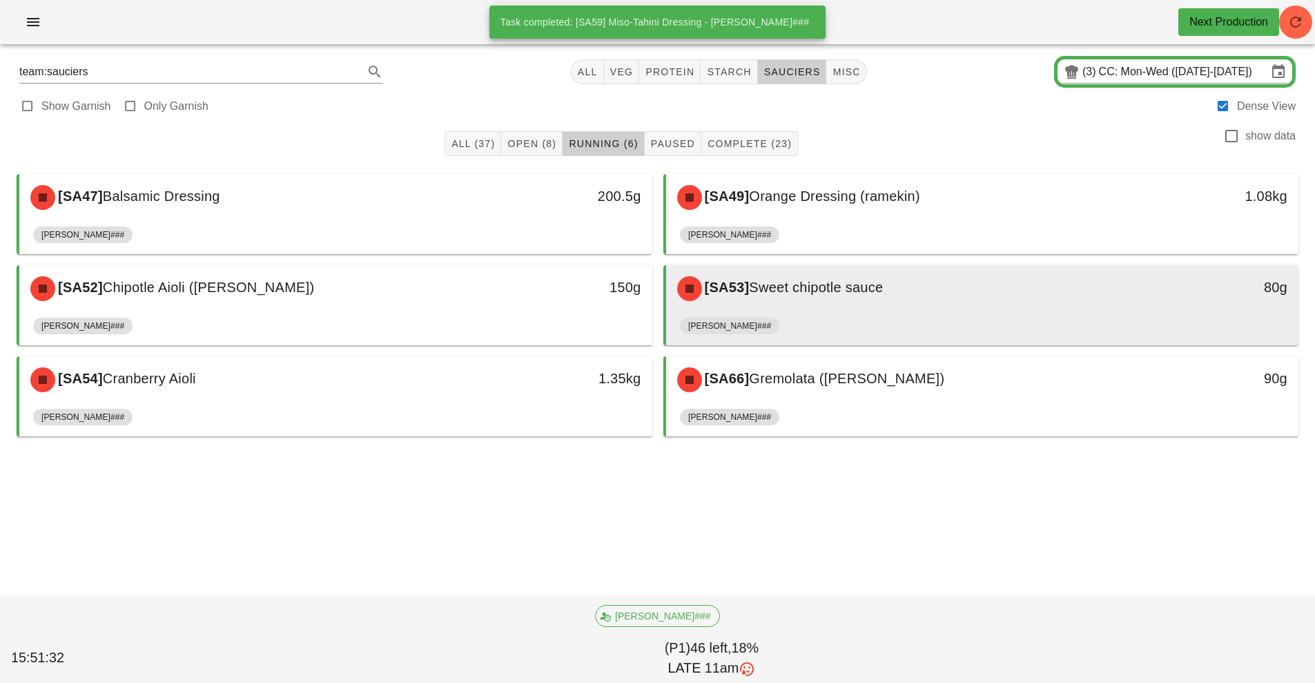
click at [831, 282] on span "Sweet chipotle sauce" at bounding box center [816, 287] width 134 height 15
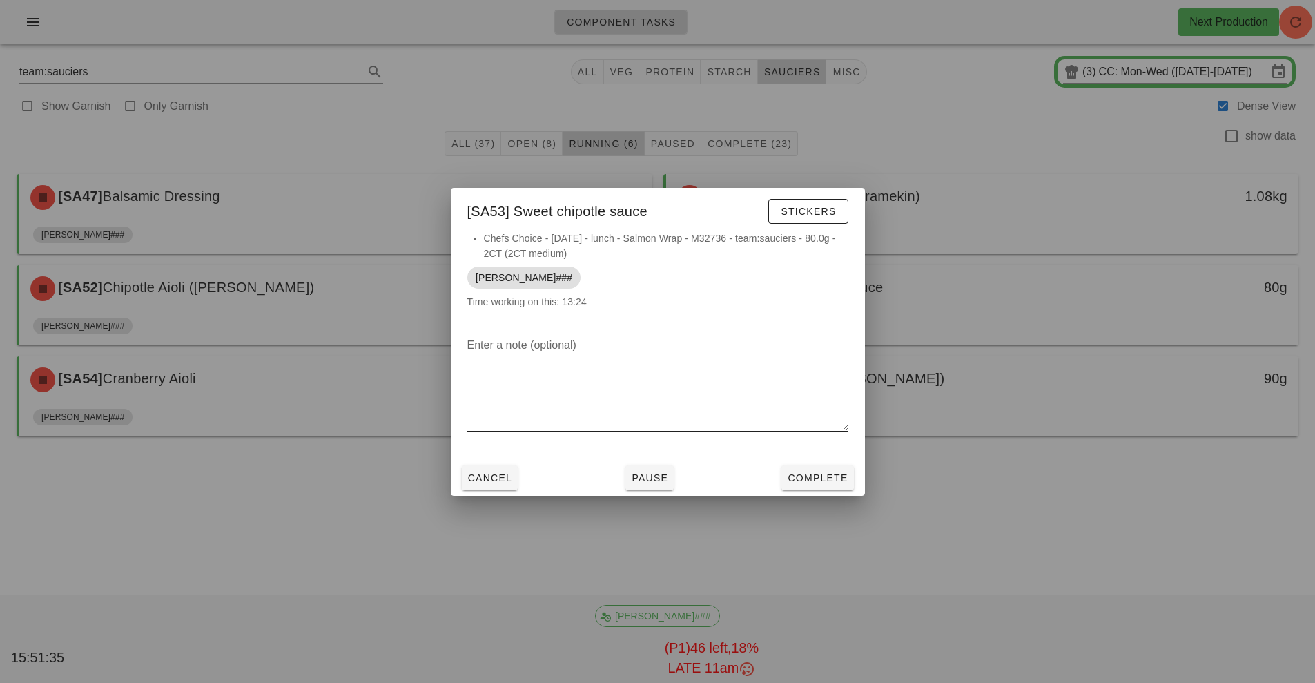
click at [725, 400] on textarea "Enter a note (optional)" at bounding box center [657, 382] width 381 height 97
click at [501, 486] on button "Cancel" at bounding box center [490, 477] width 57 height 25
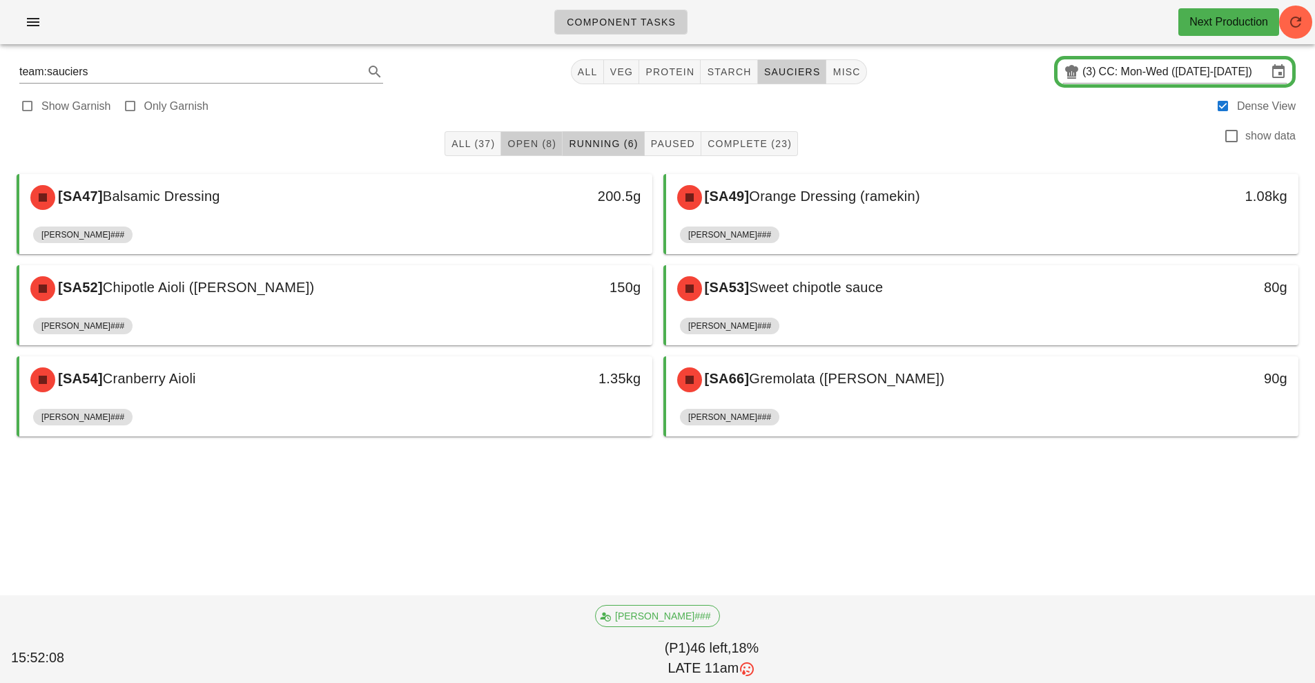
click at [522, 148] on span "Open (8)" at bounding box center [532, 143] width 50 height 11
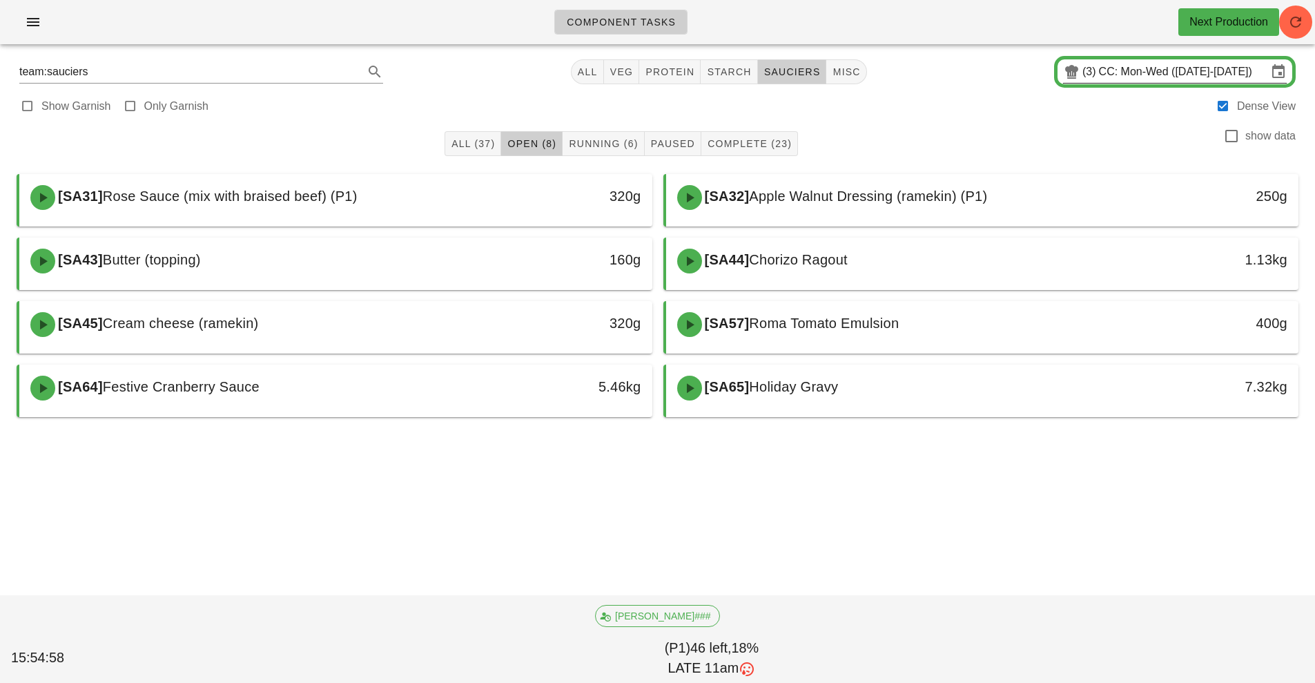
click at [1182, 69] on input "CC: Mon-Wed ([DATE]-[DATE])" at bounding box center [1183, 72] width 168 height 22
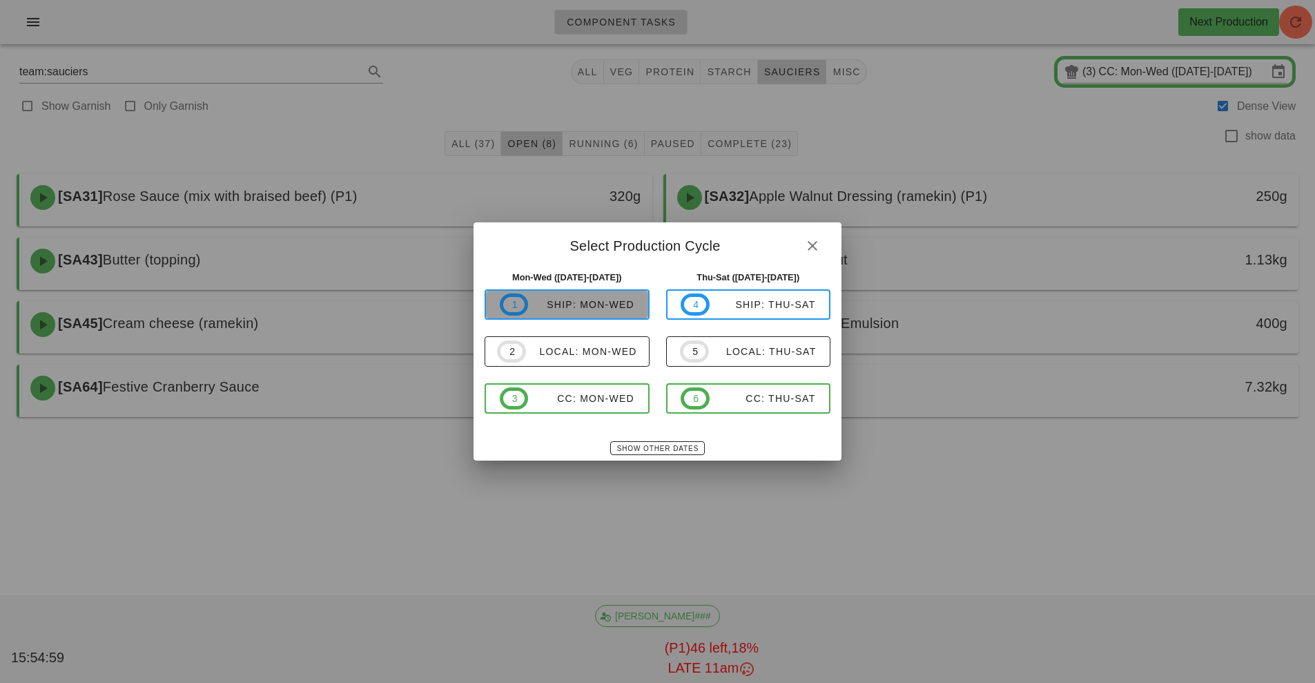
click at [617, 302] on div "ship: Mon-Wed" at bounding box center [581, 304] width 106 height 11
type input "ship: Mon-Wed ([DATE]-[DATE])"
